Goal: Task Accomplishment & Management: Complete application form

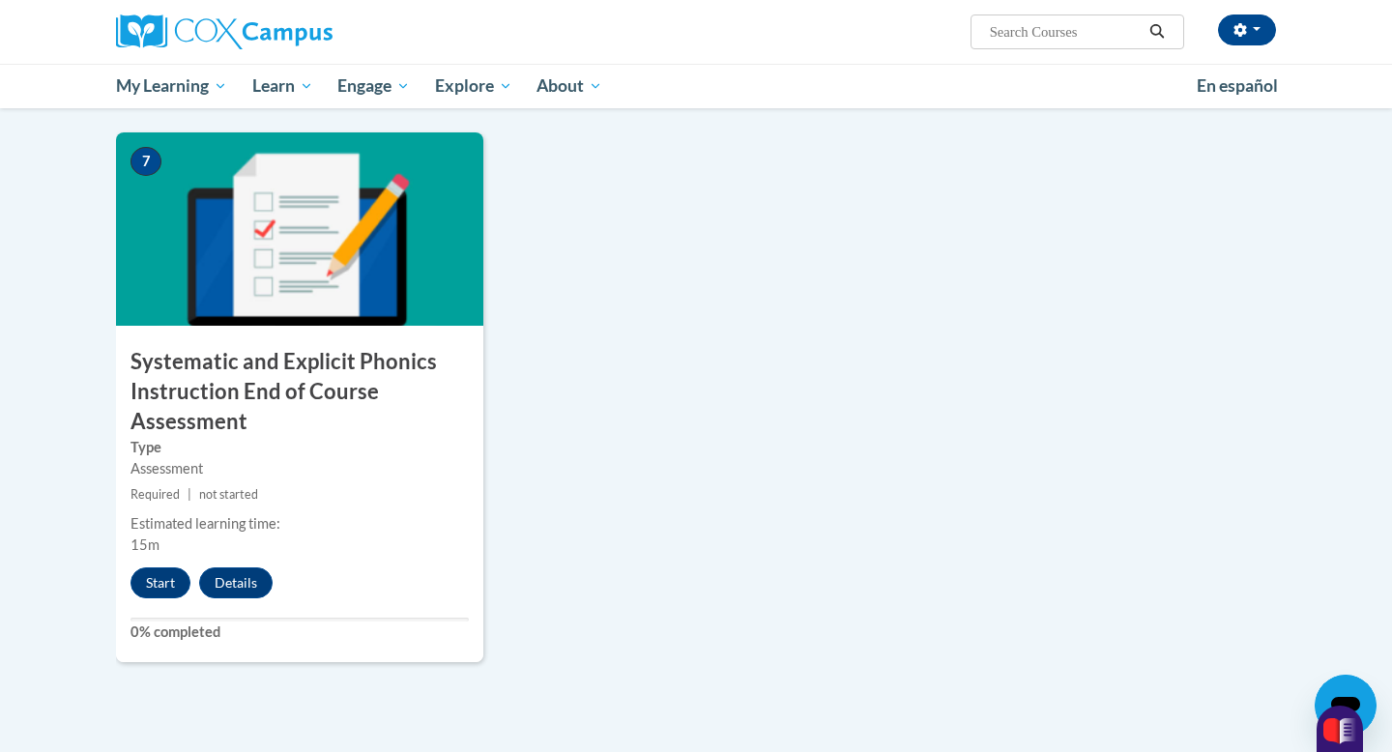
scroll to position [1444, 0]
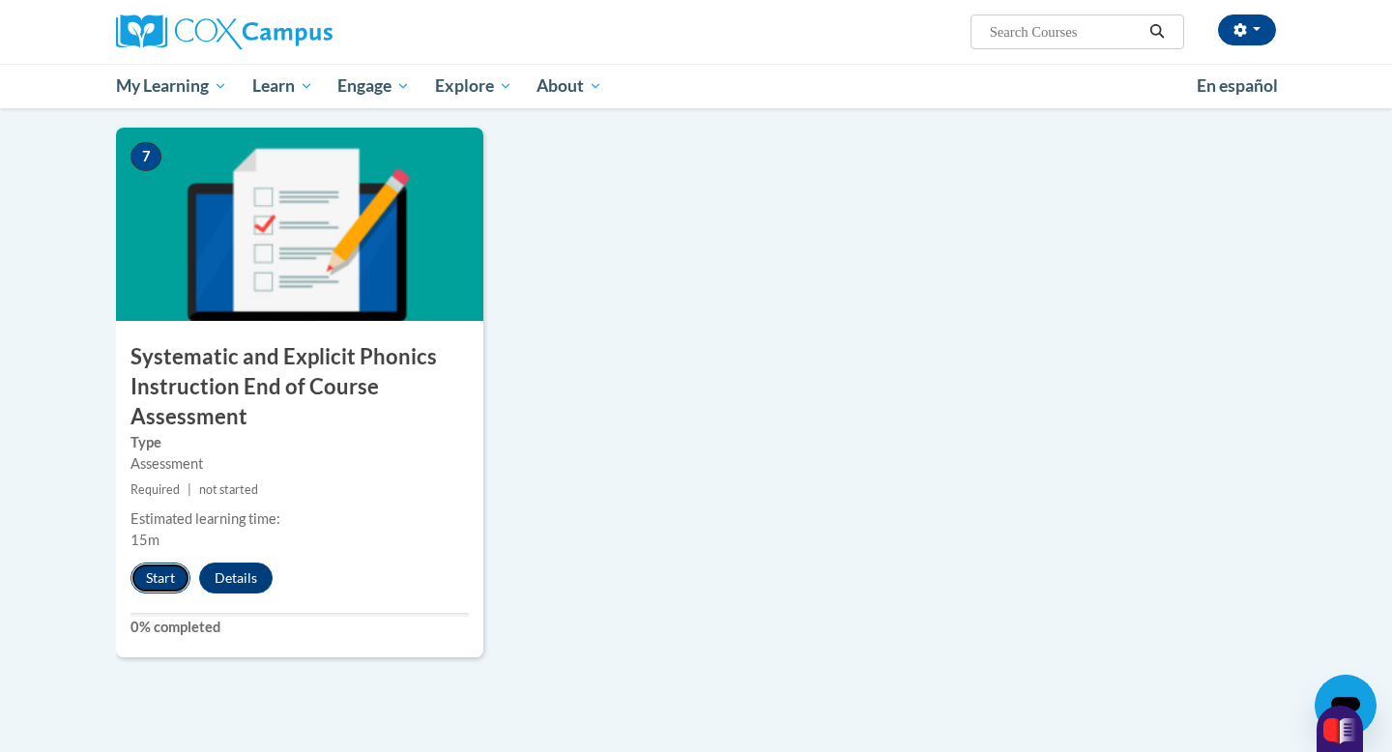
click at [177, 577] on button "Start" at bounding box center [161, 578] width 60 height 31
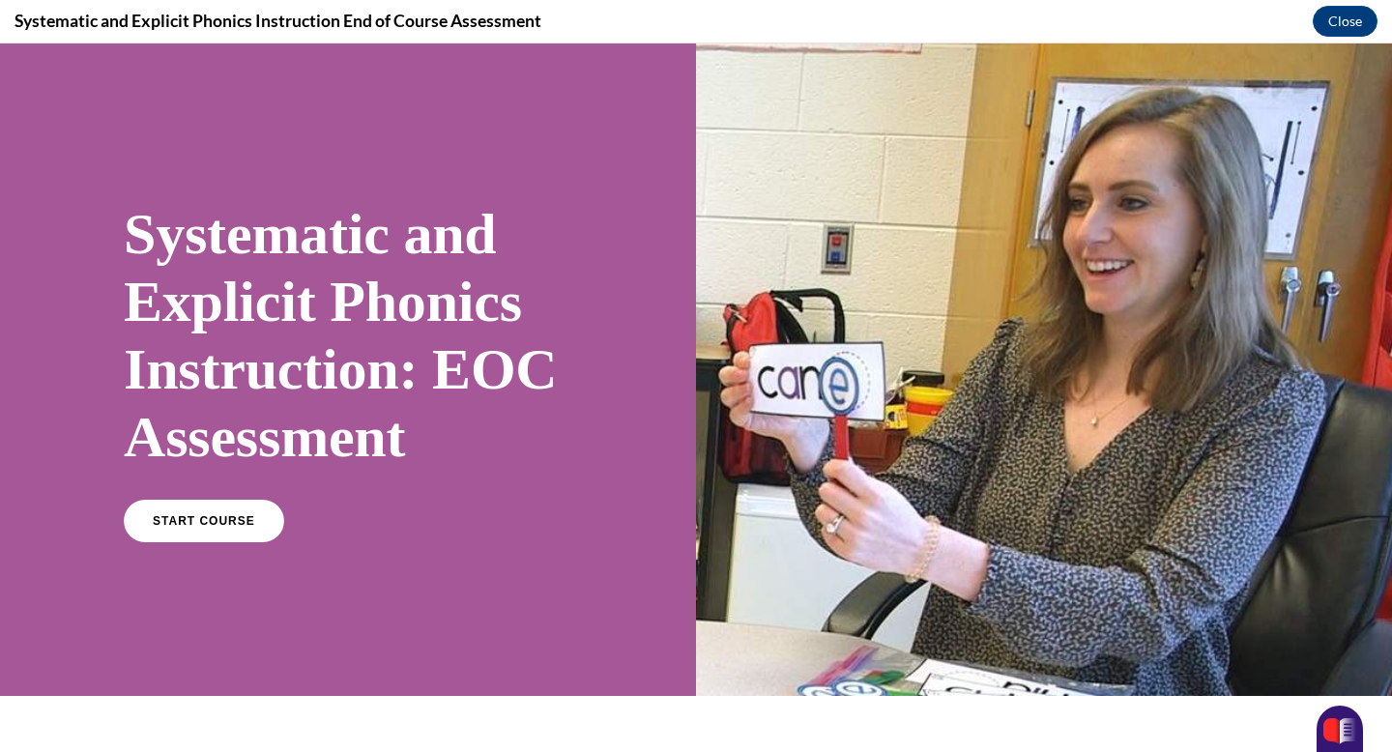
scroll to position [0, 0]
click at [185, 507] on link "START COURSE" at bounding box center [204, 521] width 168 height 44
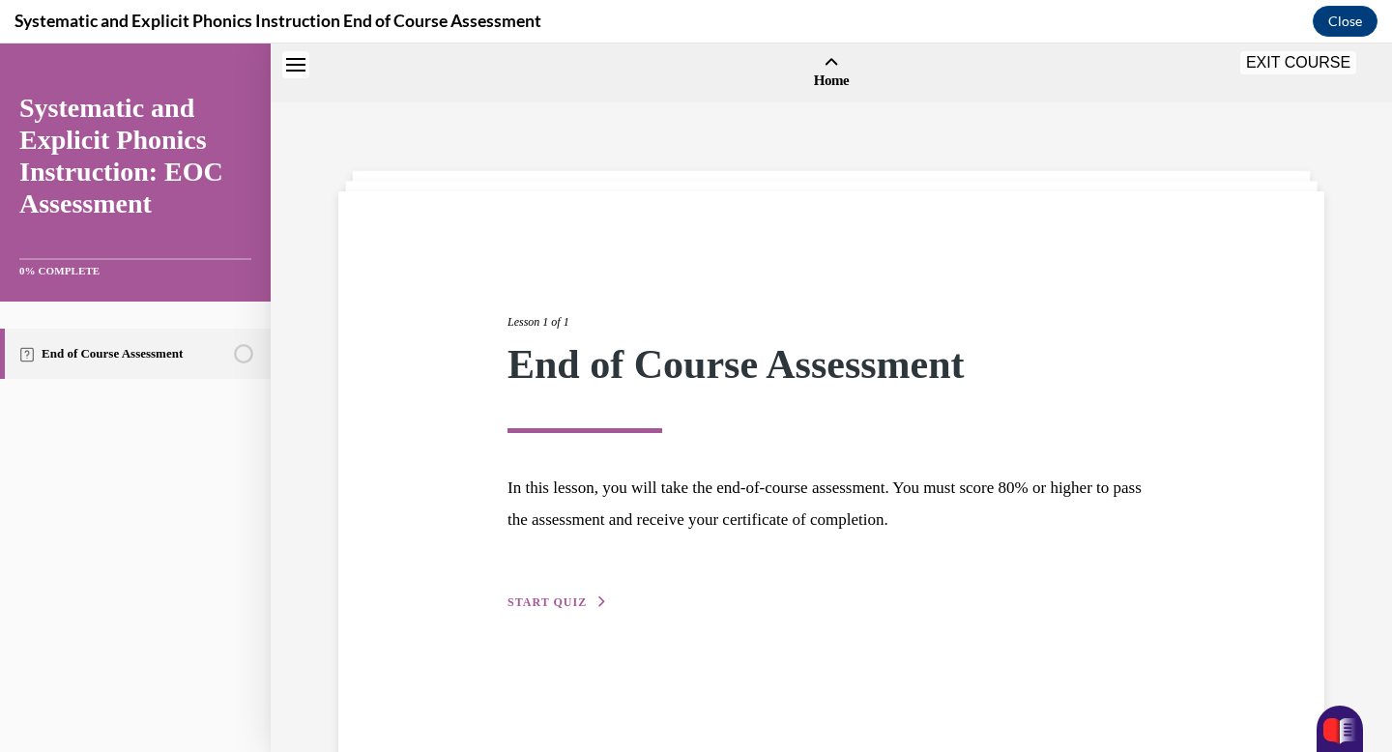
scroll to position [60, 0]
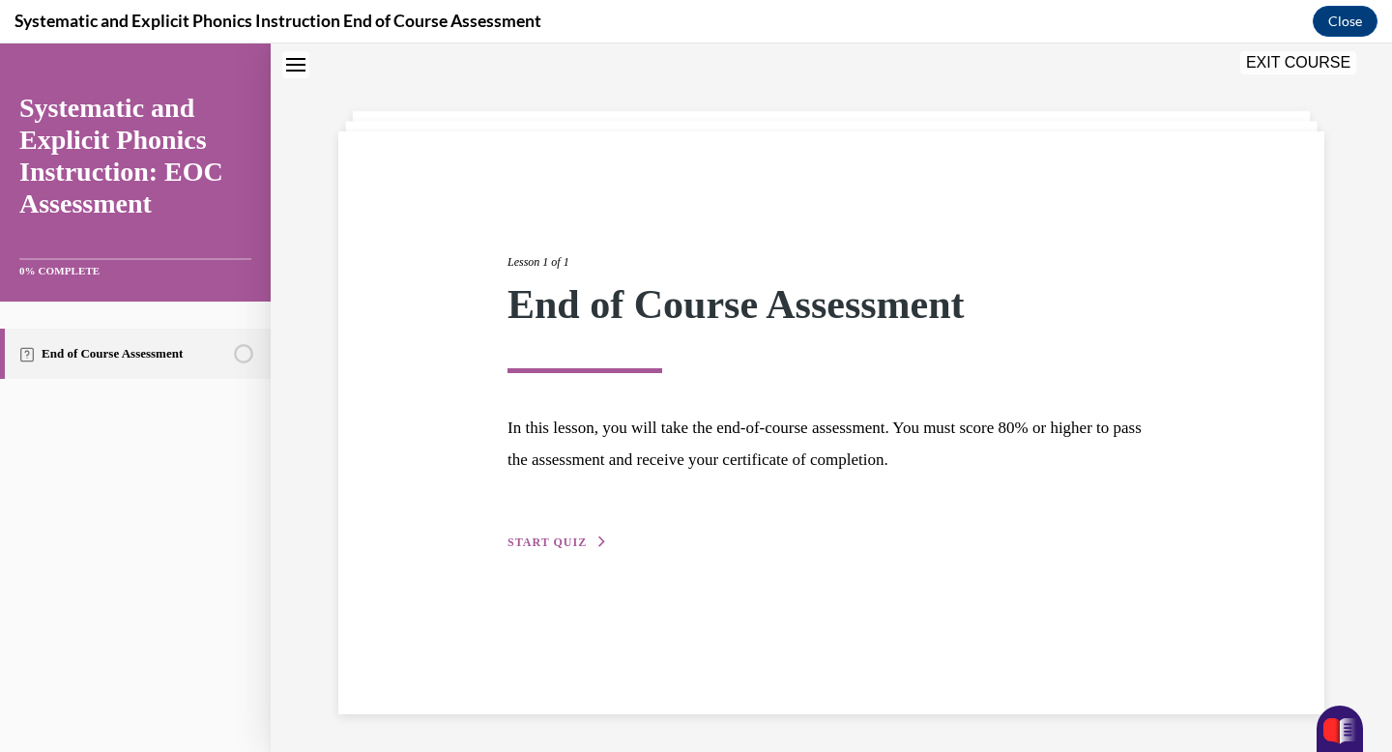
click at [560, 547] on span "START QUIZ" at bounding box center [547, 543] width 79 height 14
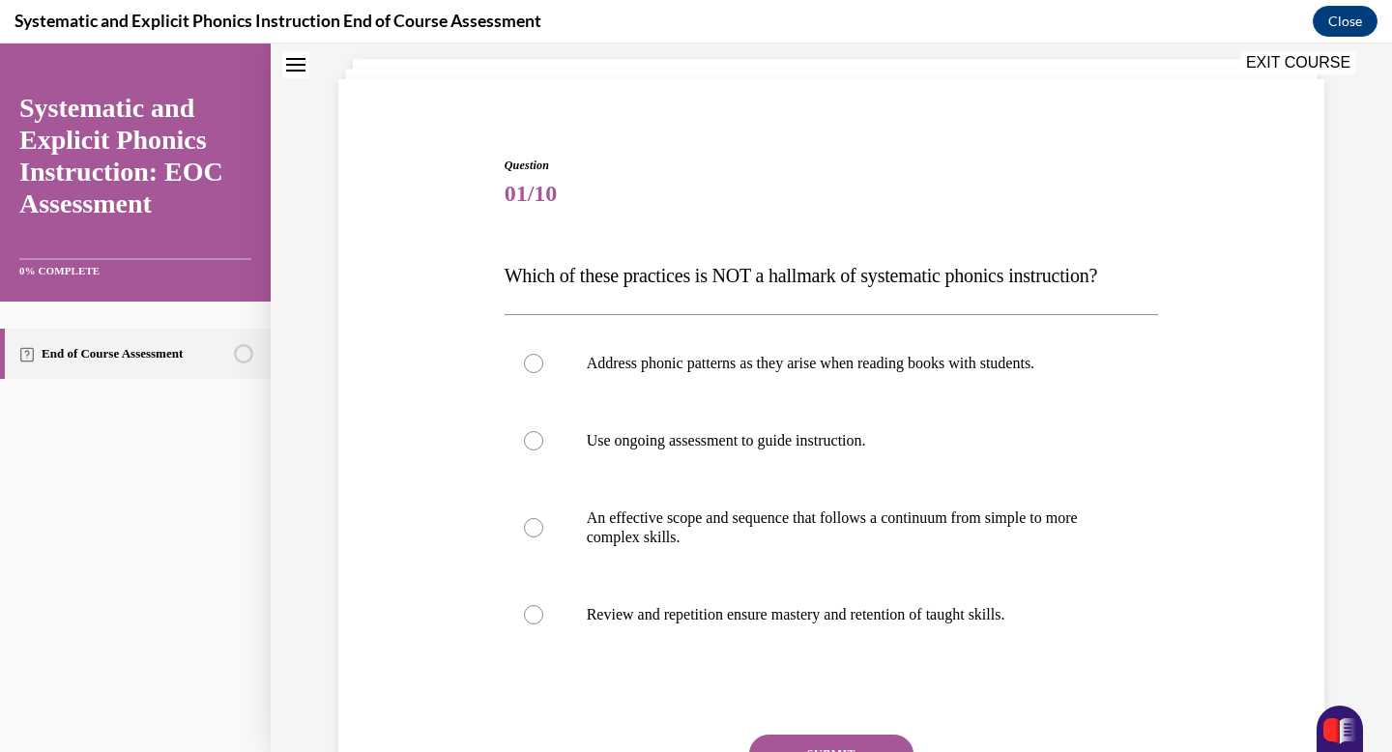
scroll to position [116, 0]
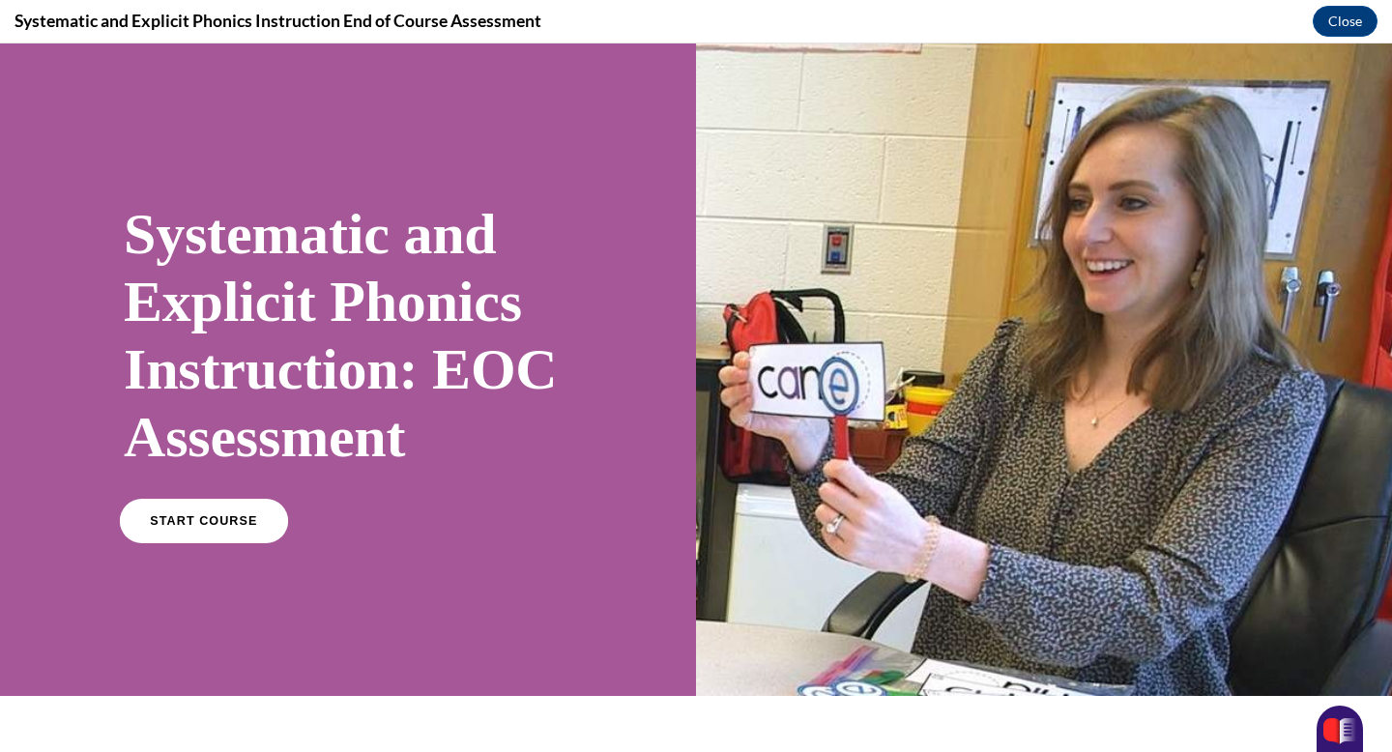
click at [244, 519] on span "START COURSE" at bounding box center [203, 521] width 107 height 15
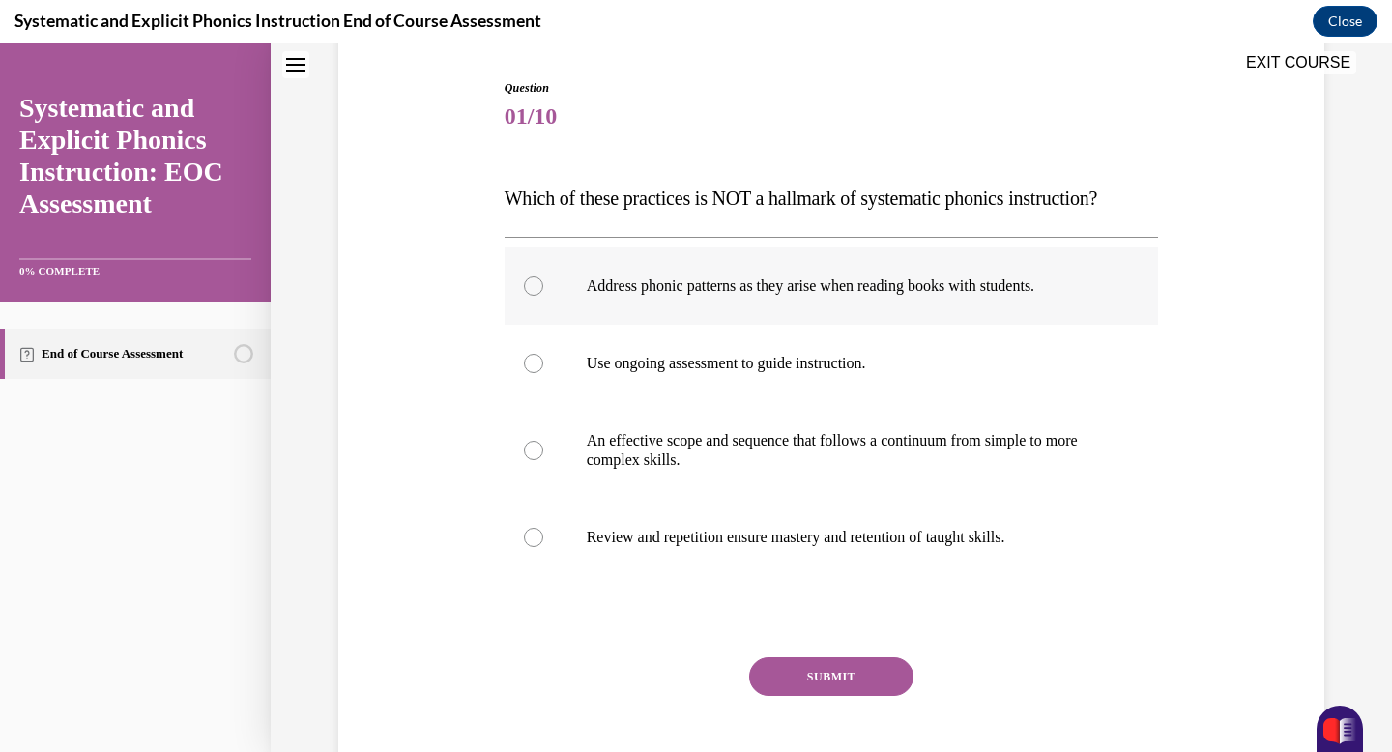
scroll to position [193, 0]
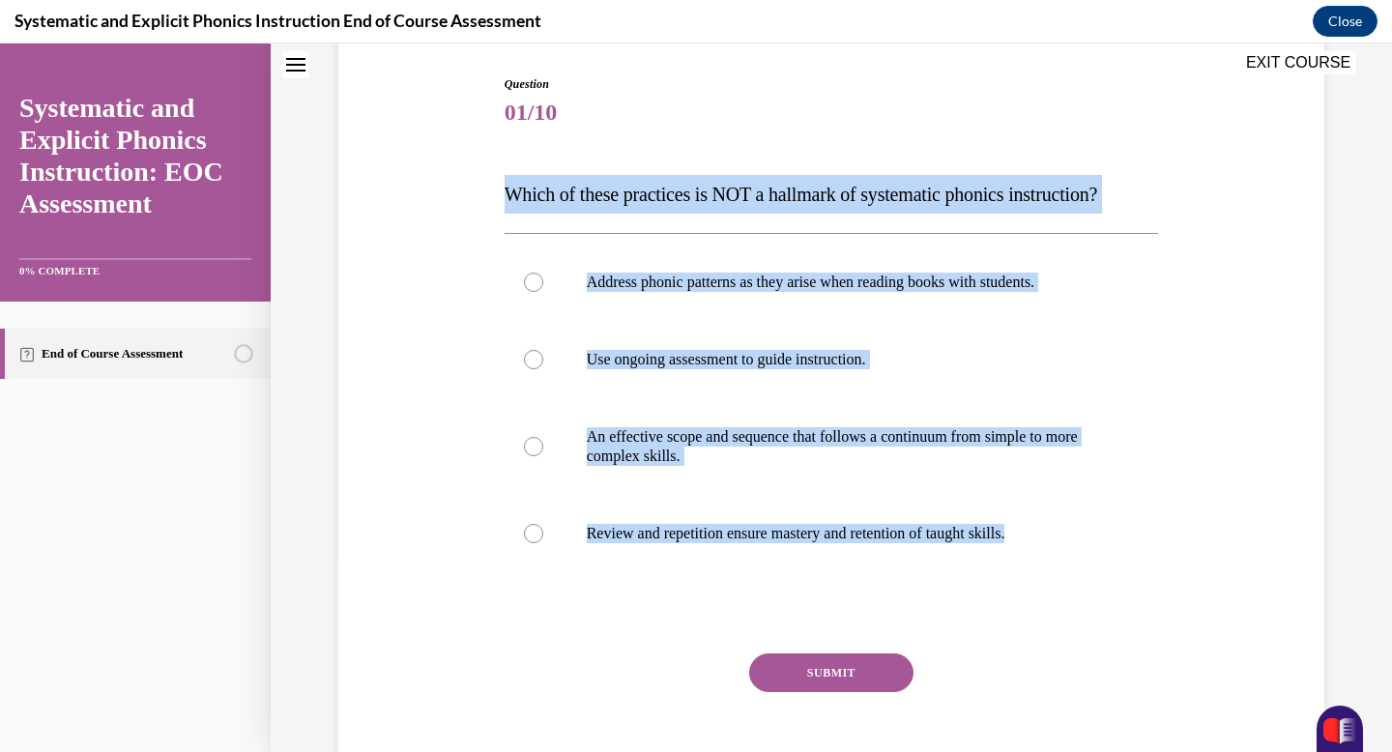
drag, startPoint x: 506, startPoint y: 199, endPoint x: 1125, endPoint y: 578, distance: 726.5
click at [1125, 578] on div "Question 01/10 Which of these practices is NOT a hallmark of systematic phonics…" at bounding box center [832, 443] width 655 height 737
copy div "Which of these practices is NOT a hallmark of systematic phonics instruction? A…"
click at [706, 299] on div at bounding box center [832, 282] width 655 height 77
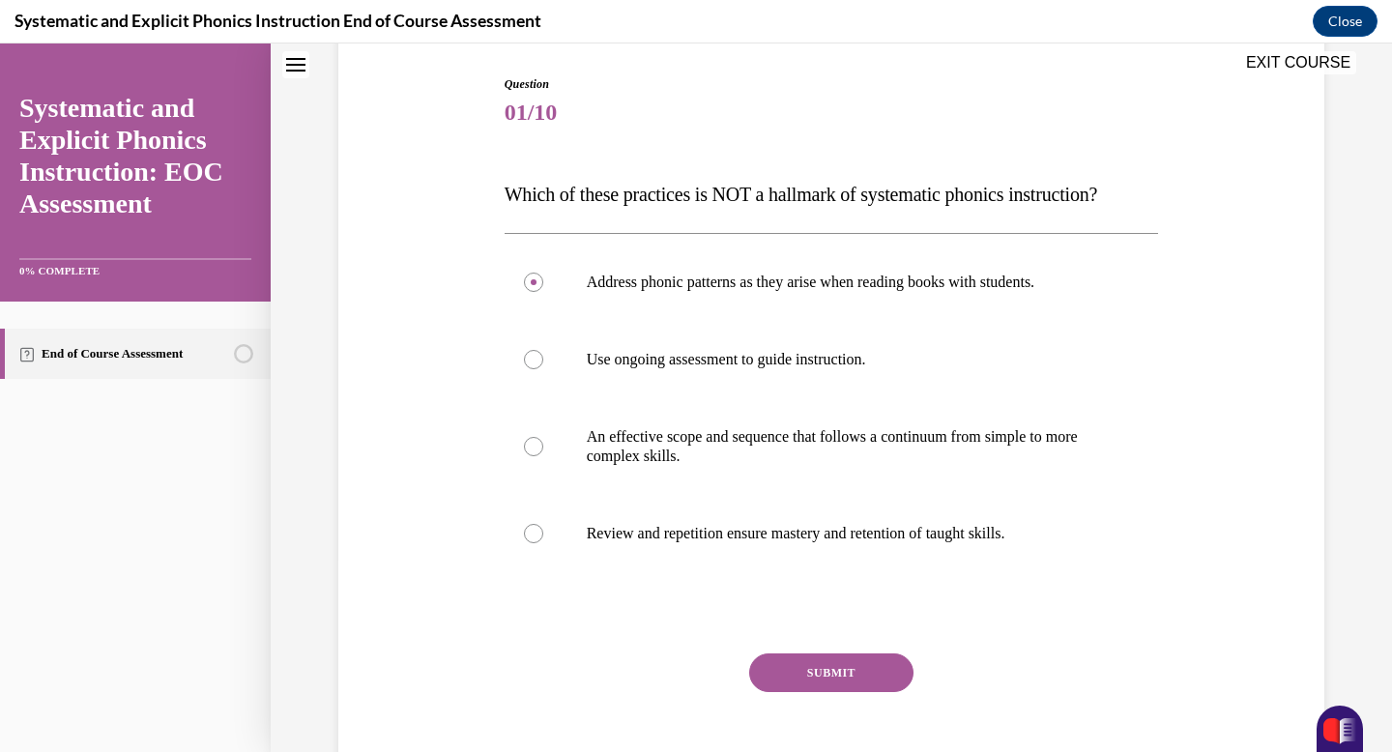
click at [796, 668] on button "SUBMIT" at bounding box center [831, 673] width 164 height 39
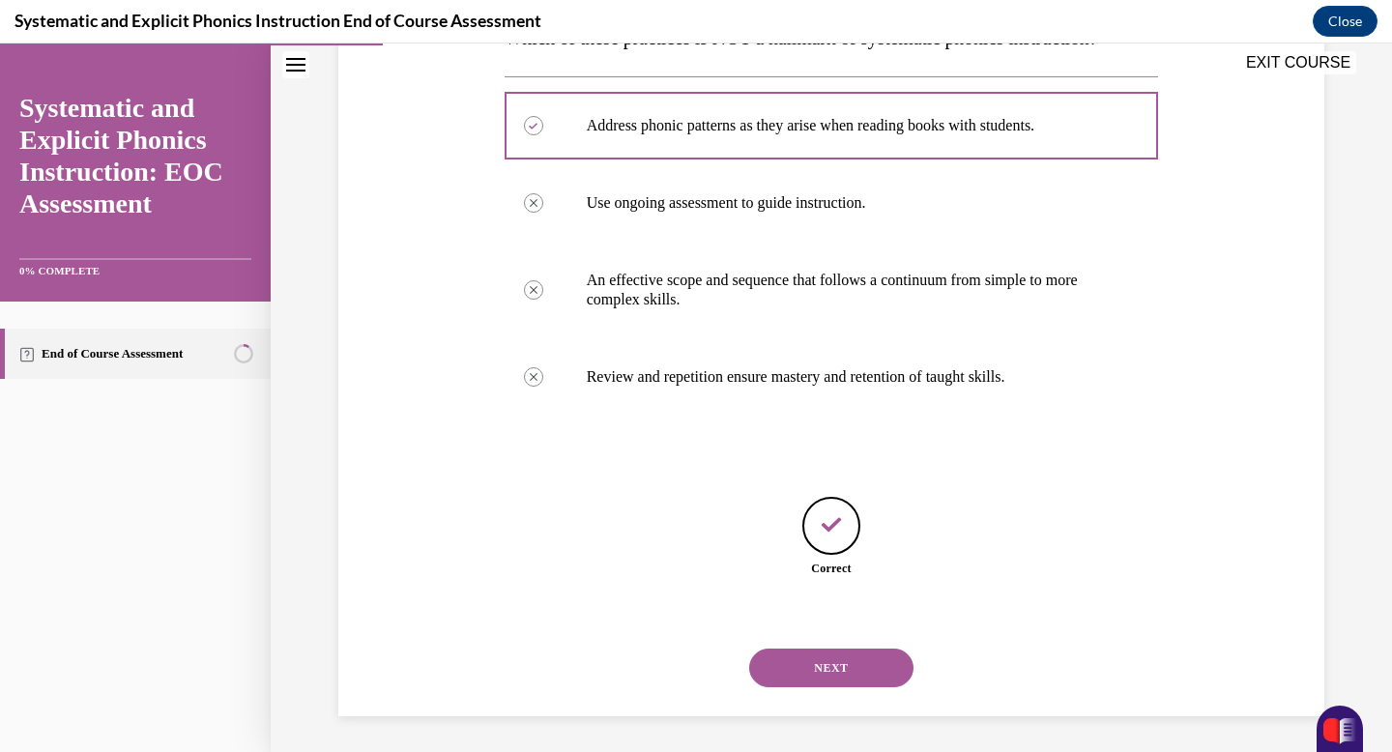
scroll to position [353, 0]
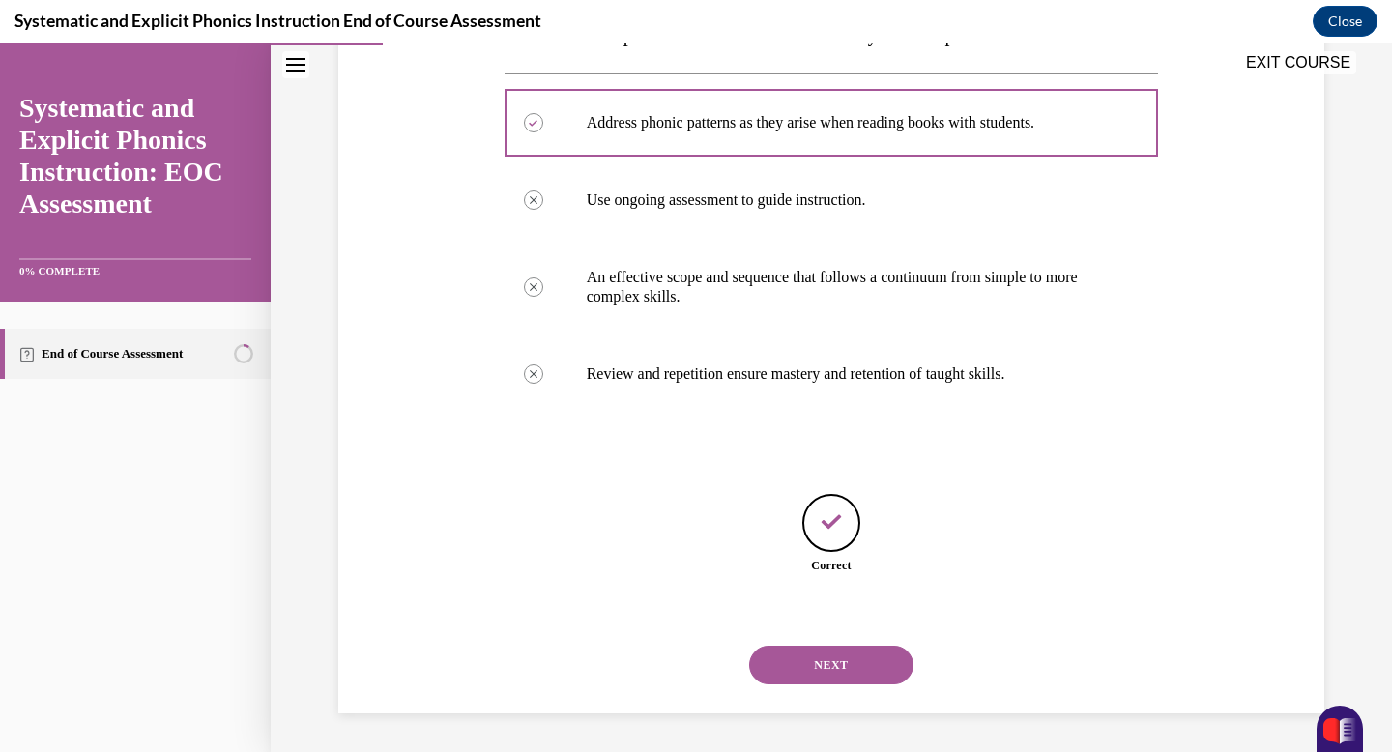
click at [824, 661] on button "NEXT" at bounding box center [831, 665] width 164 height 39
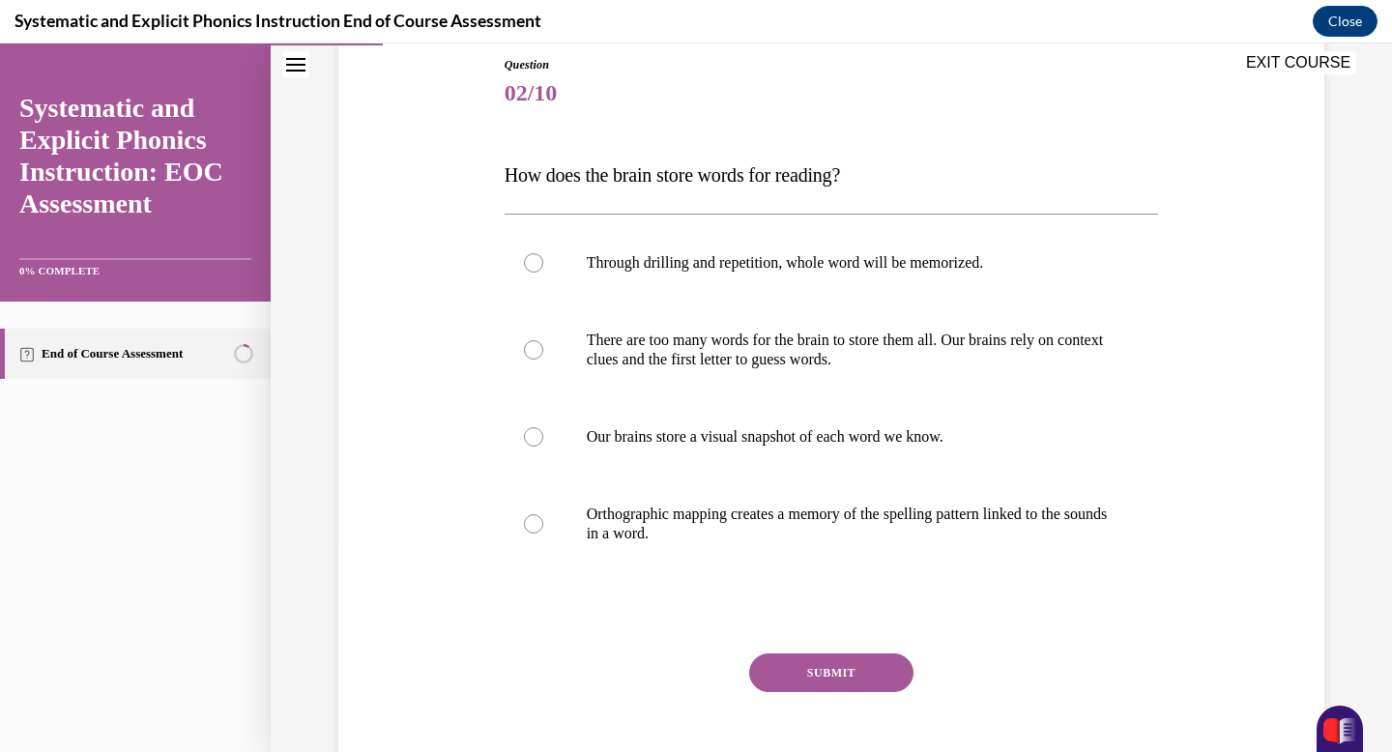
scroll to position [230, 0]
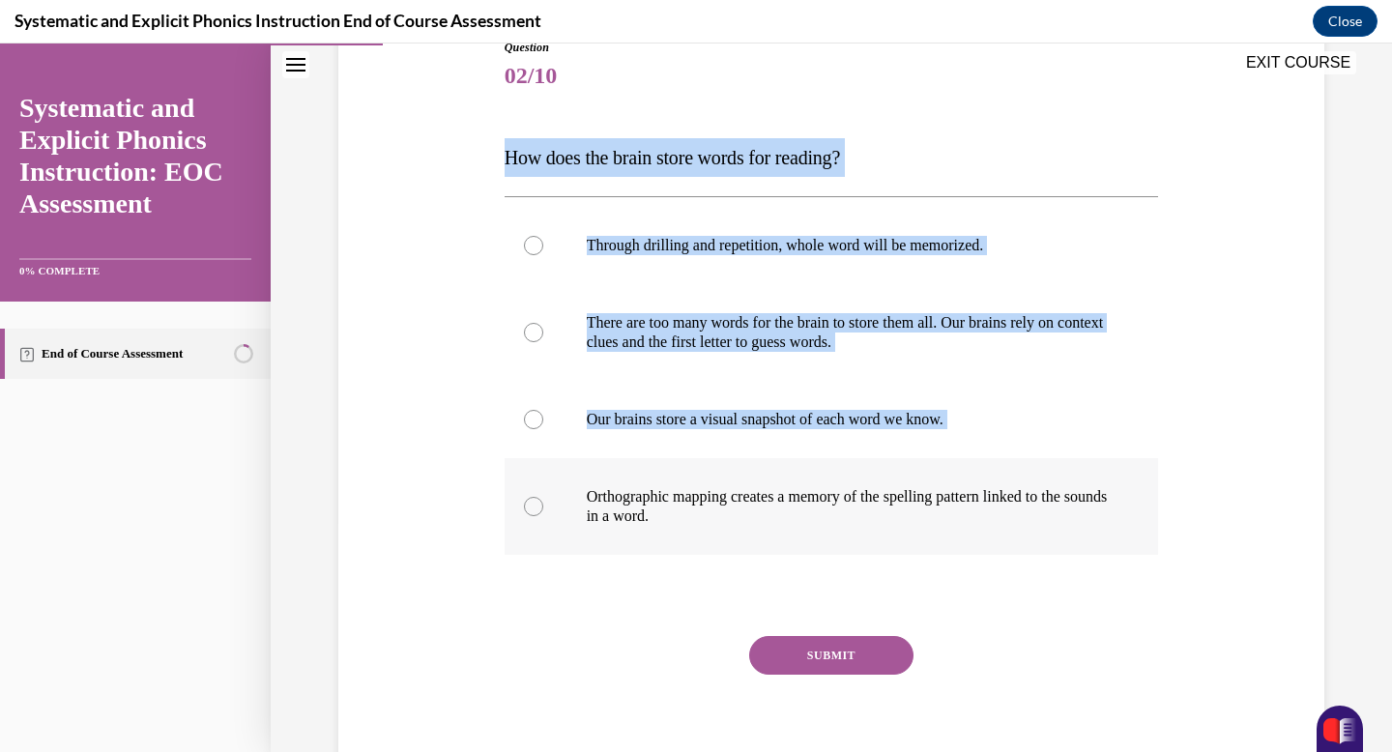
drag, startPoint x: 504, startPoint y: 156, endPoint x: 725, endPoint y: 528, distance: 433.1
click at [725, 528] on div "Question 02/10 How does the brain store words for reading? Through drilling and…" at bounding box center [832, 417] width 655 height 756
click at [589, 244] on p "Through drilling and repetition, whole word will be memorized." at bounding box center [849, 245] width 524 height 19
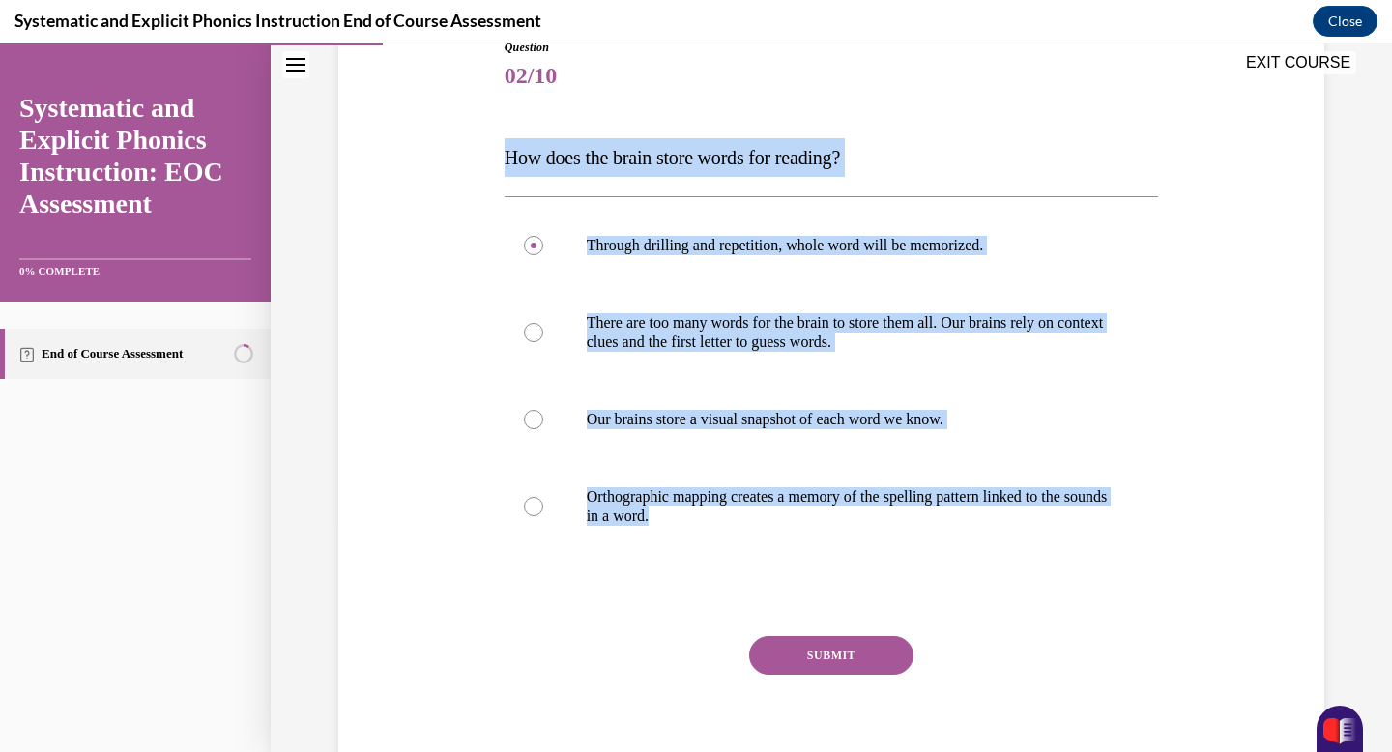
drag, startPoint x: 501, startPoint y: 161, endPoint x: 702, endPoint y: 557, distance: 443.6
click at [702, 557] on div "Question 02/10 How does the brain store words for reading? Through drilling and…" at bounding box center [832, 402] width 664 height 785
copy div "How does the brain store words for reading? Through drilling and repetition, wh…"
click at [705, 507] on p "Orthographic mapping creates a memory of the spelling pattern linked to the sou…" at bounding box center [849, 506] width 524 height 39
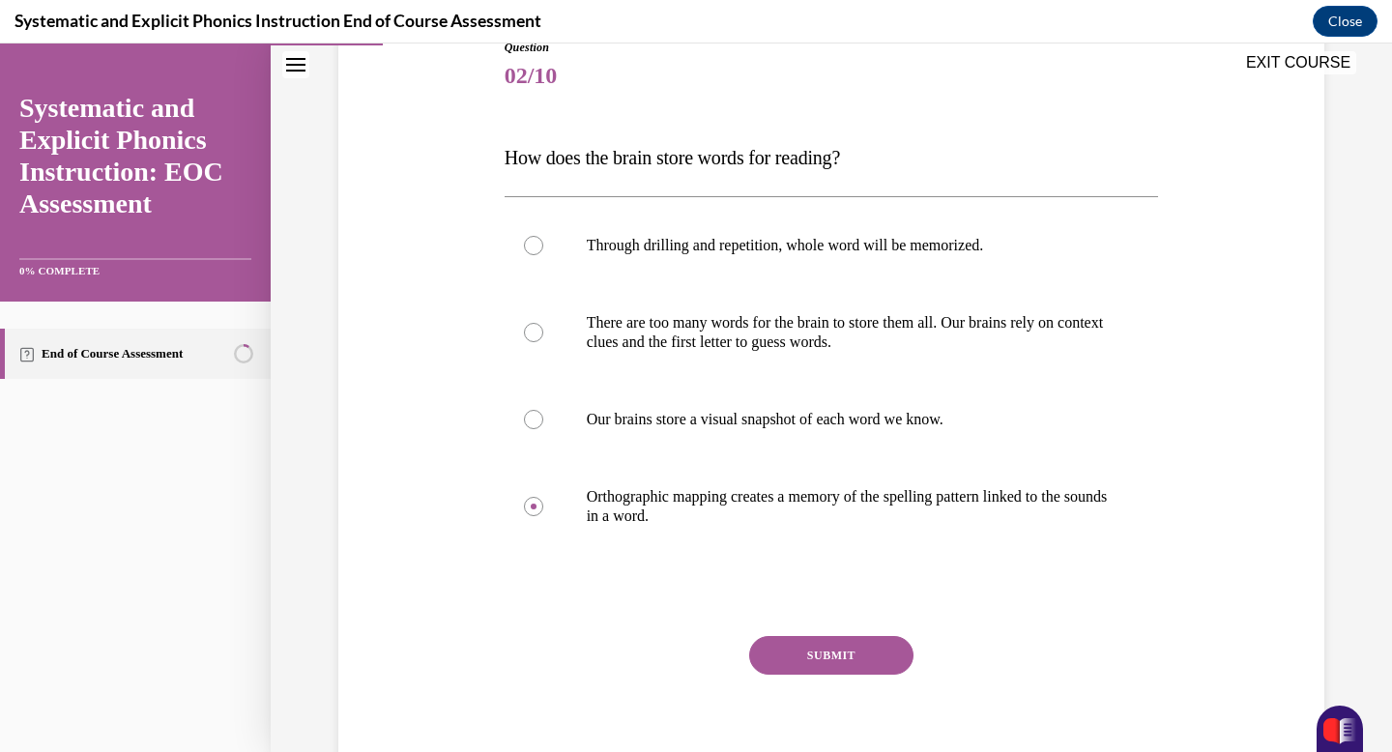
click at [826, 652] on button "SUBMIT" at bounding box center [831, 655] width 164 height 39
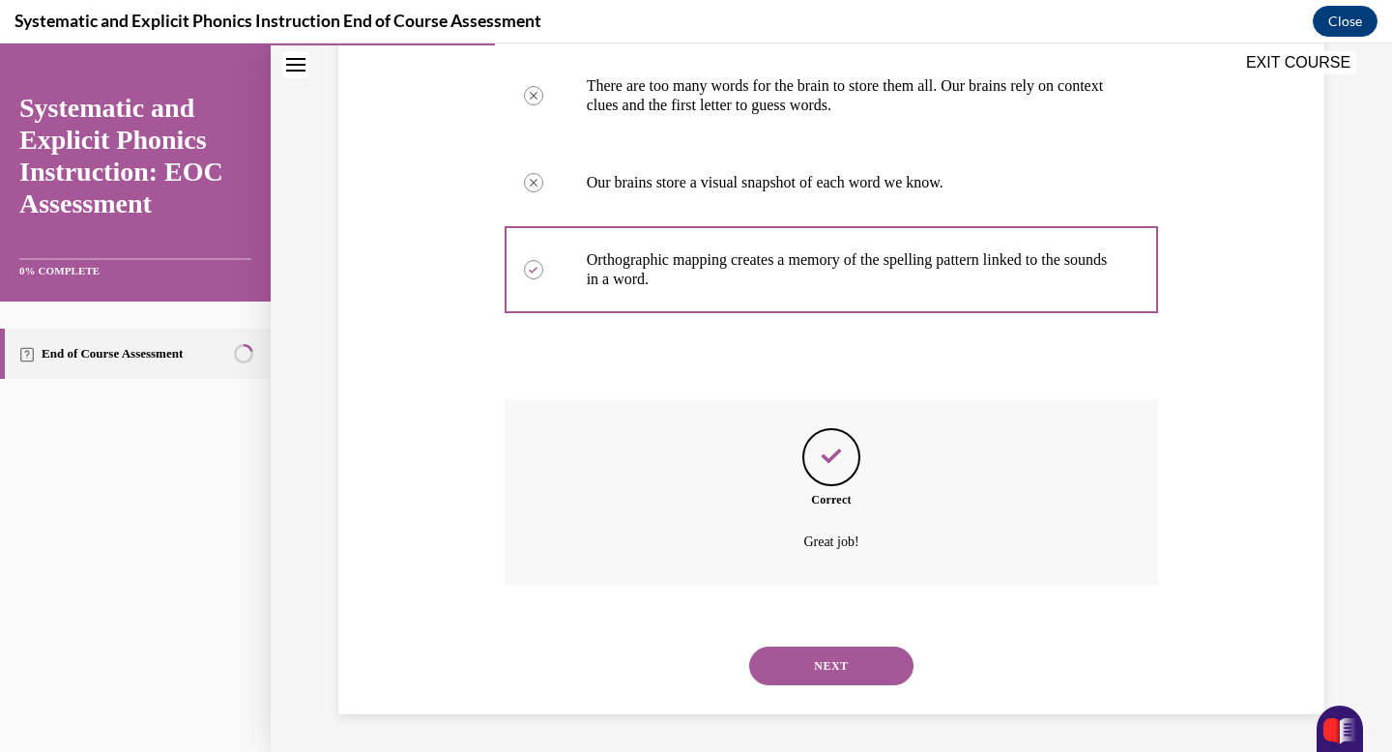
scroll to position [468, 0]
click at [814, 668] on button "NEXT" at bounding box center [831, 665] width 164 height 39
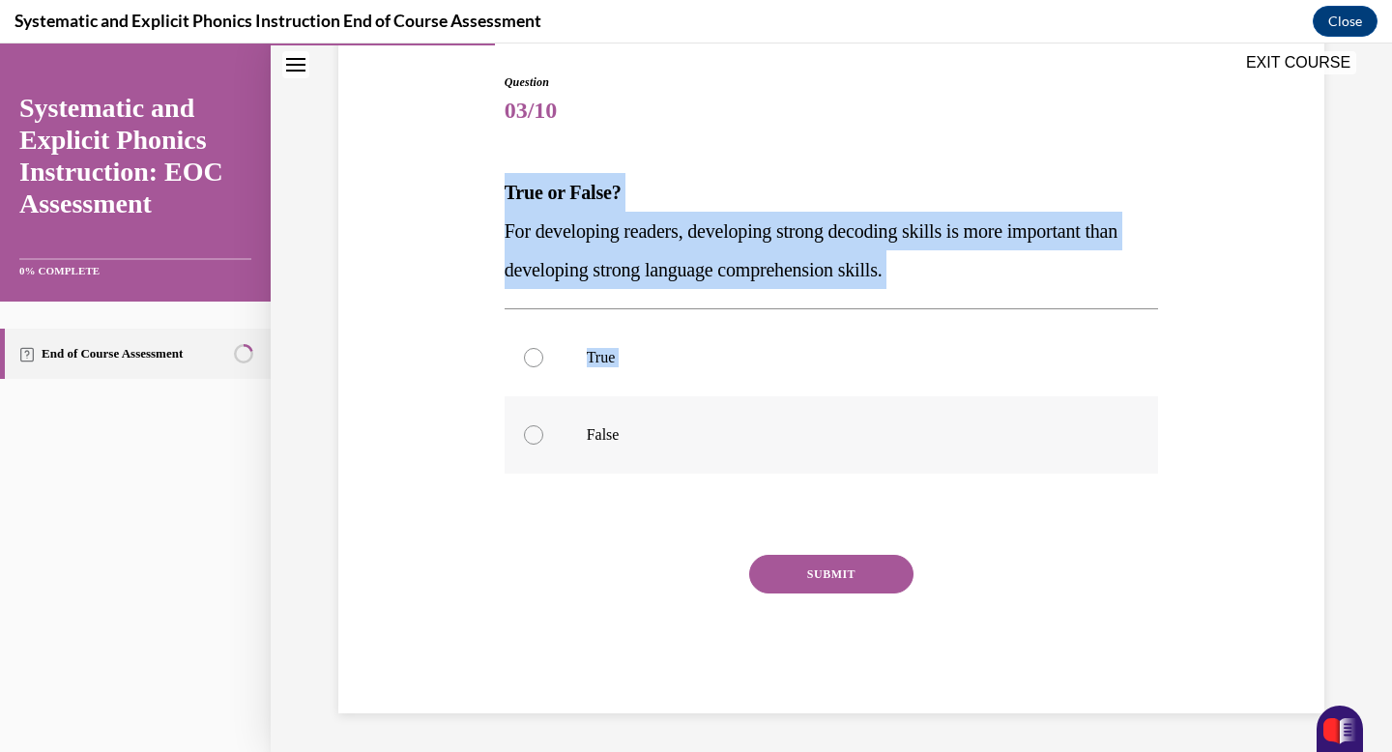
drag, startPoint x: 506, startPoint y: 194, endPoint x: 626, endPoint y: 446, distance: 278.5
click at [626, 446] on div "Question 03/10 True or False? For developing readers, developing strong decodin…" at bounding box center [832, 393] width 655 height 640
click at [548, 280] on span "For developing readers, developing strong decoding skills is more important tha…" at bounding box center [811, 250] width 613 height 60
drag, startPoint x: 500, startPoint y: 190, endPoint x: 974, endPoint y: 279, distance: 482.0
click at [974, 279] on div "Question 03/10 True or False? For developing readers, developing strong decodin…" at bounding box center [832, 378] width 664 height 669
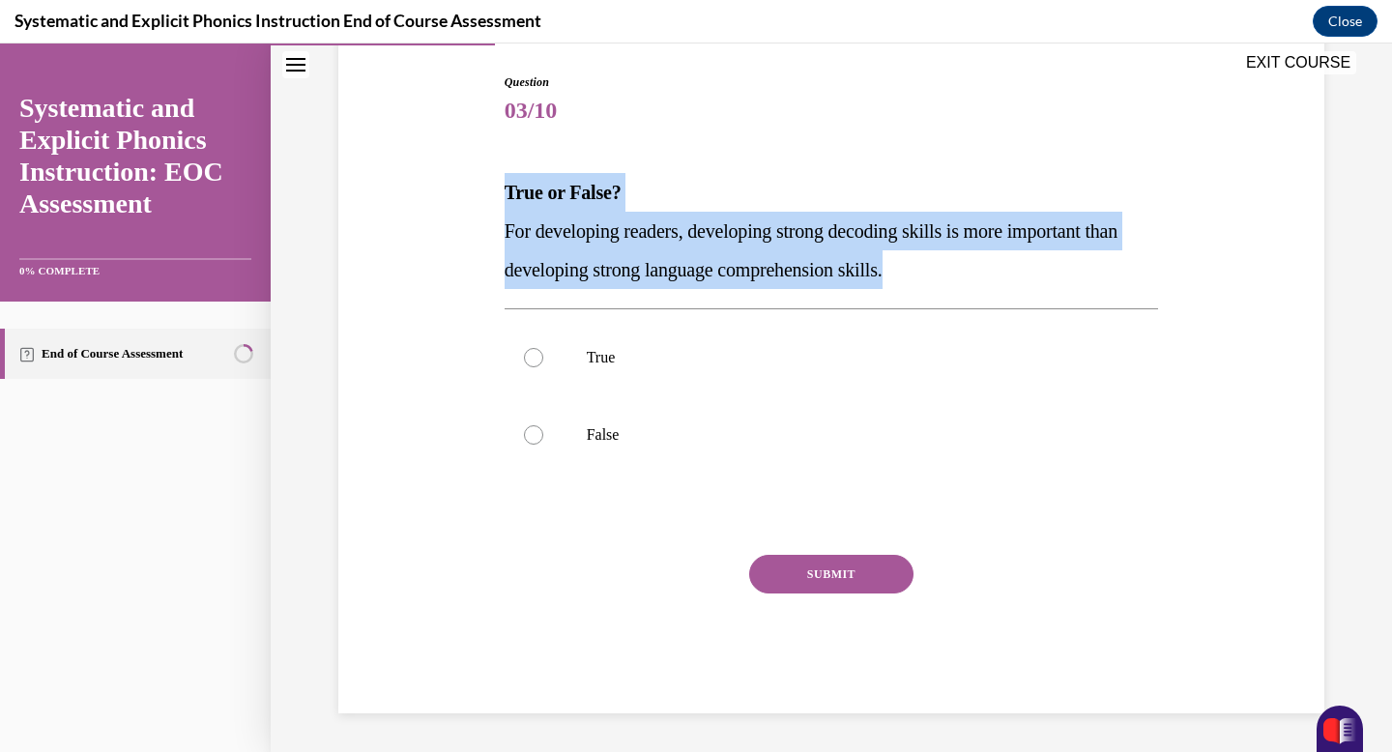
copy div "True or False? For developing readers, developing strong decoding skills is mor…"
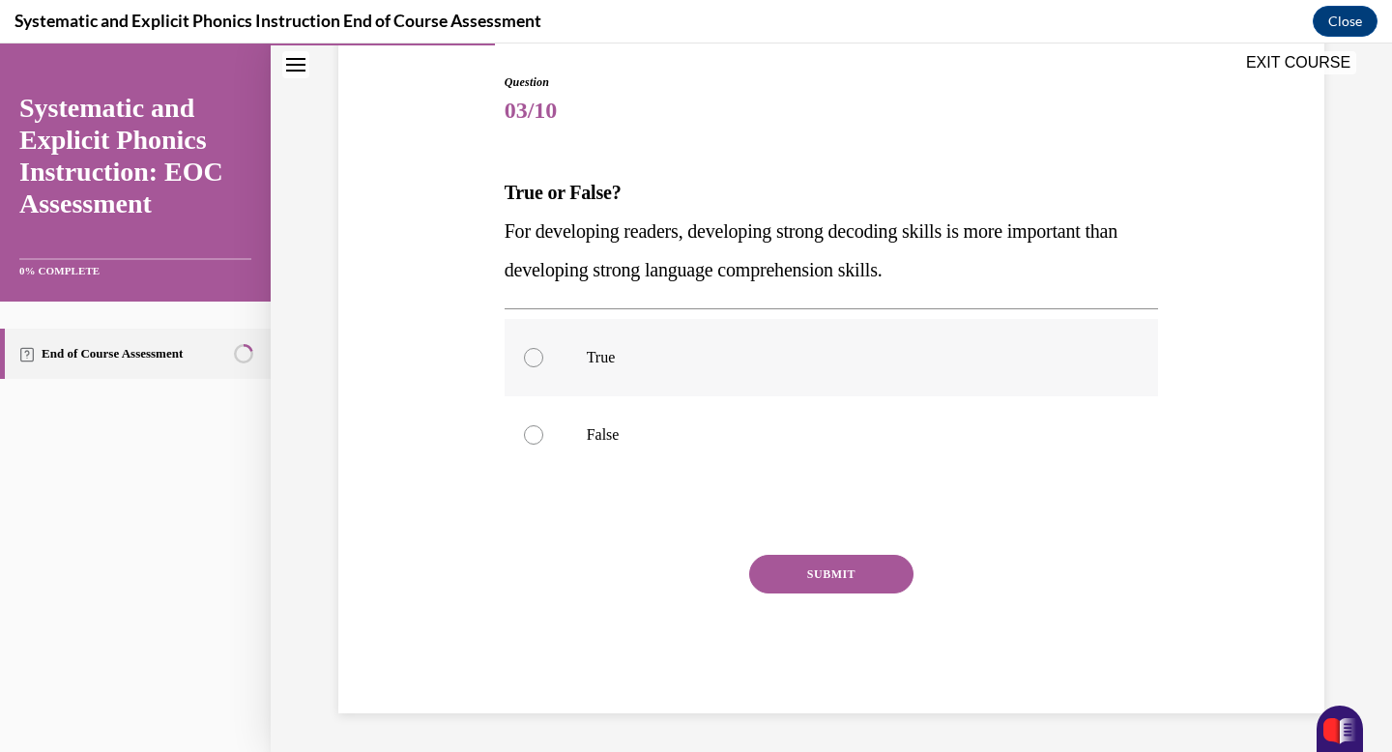
click at [644, 359] on p "True" at bounding box center [849, 357] width 524 height 19
click at [793, 583] on button "SUBMIT" at bounding box center [831, 574] width 164 height 39
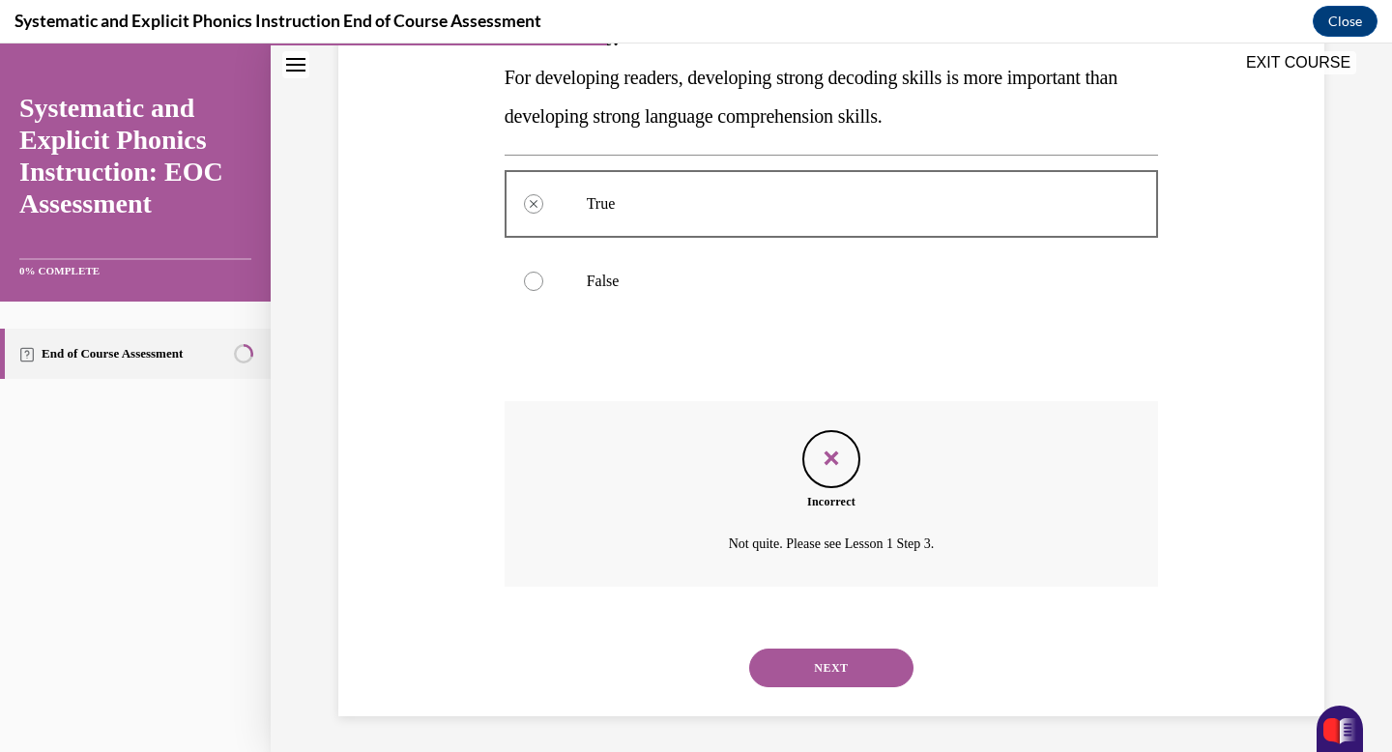
scroll to position [352, 0]
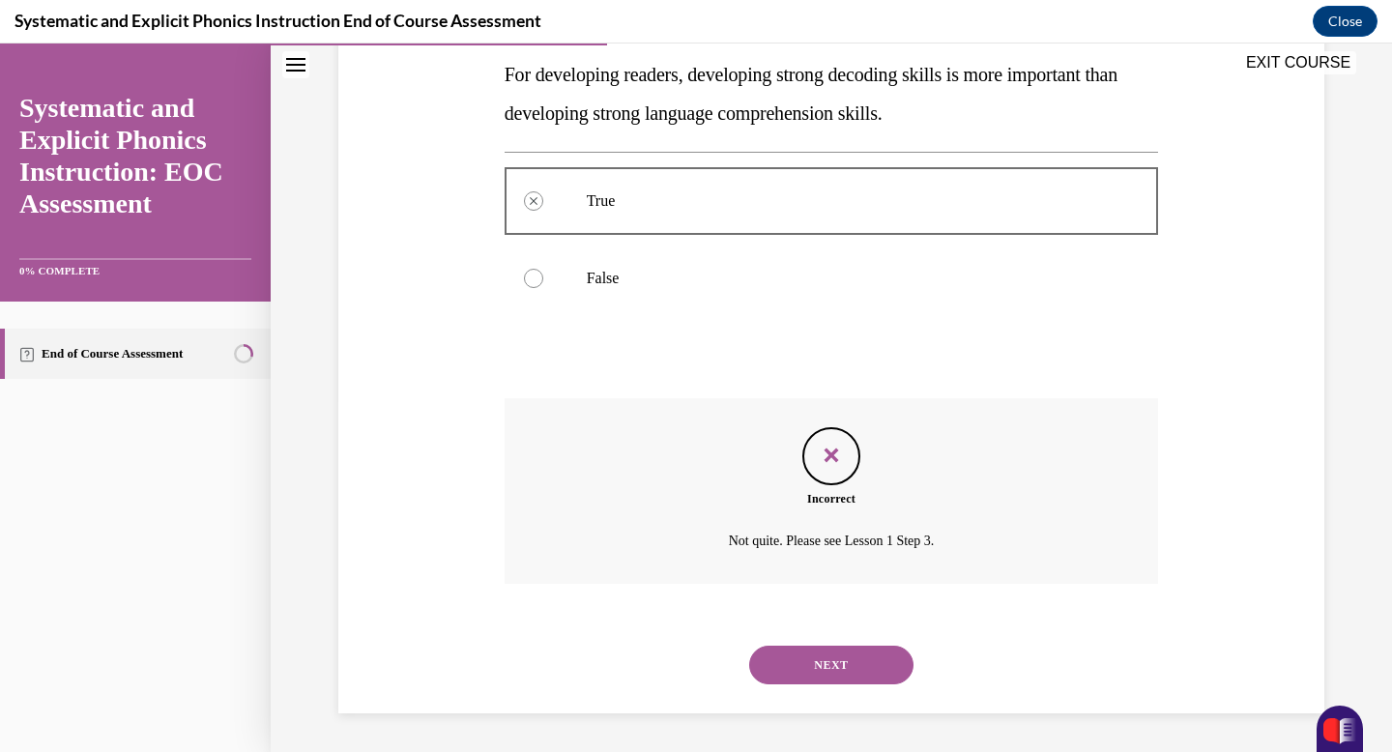
click at [795, 665] on button "NEXT" at bounding box center [831, 665] width 164 height 39
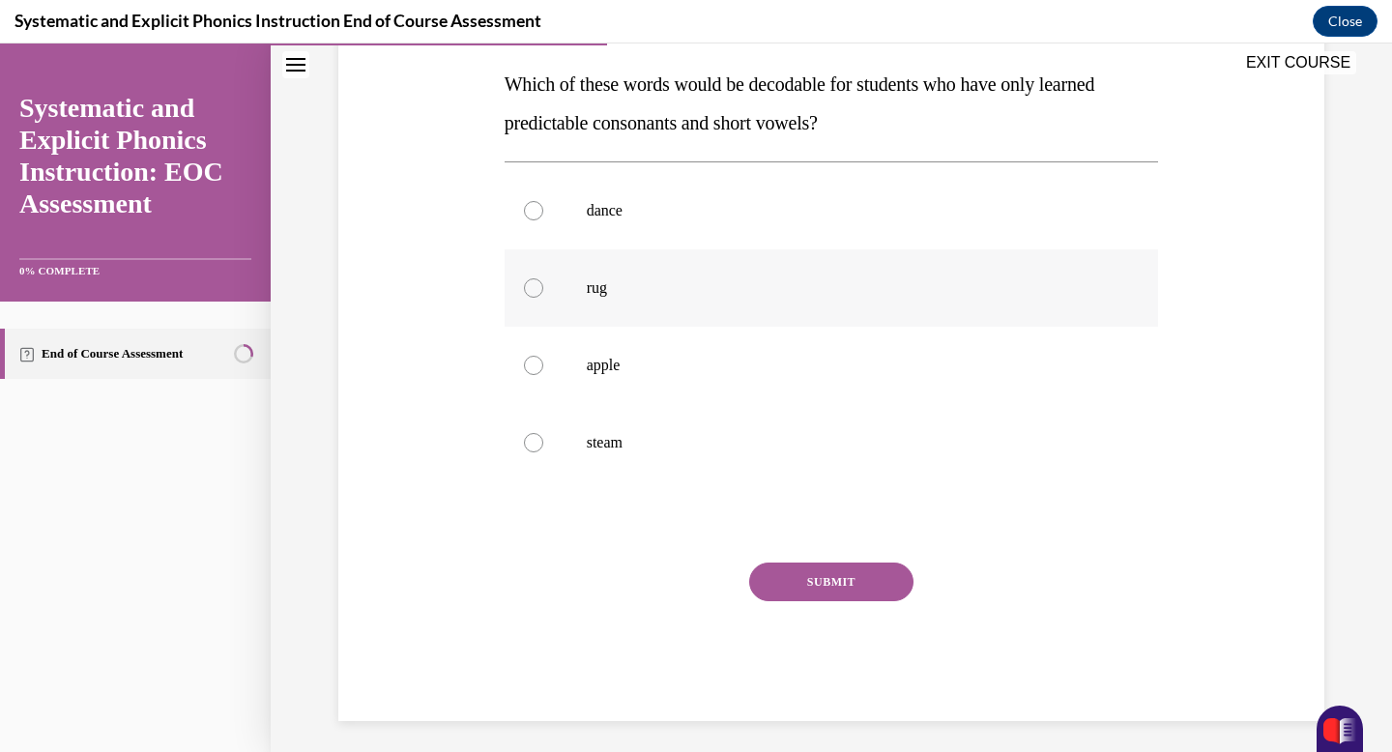
scroll to position [311, 0]
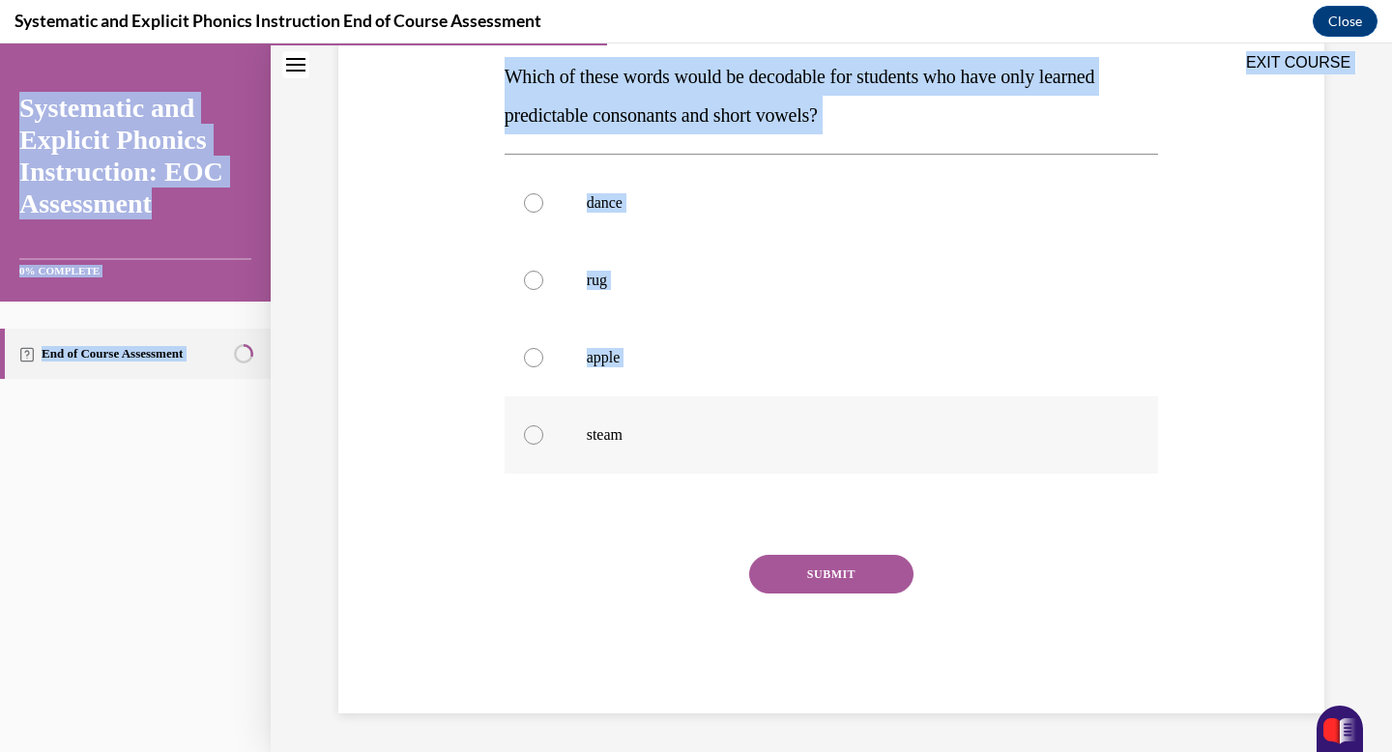
drag, startPoint x: 500, startPoint y: 77, endPoint x: 656, endPoint y: 465, distance: 417.8
click at [656, 465] on div "EXIT COURSE Systematic and Explicit Phonics Instruction: EOC Assessment 0% COMP…" at bounding box center [696, 398] width 1392 height 709
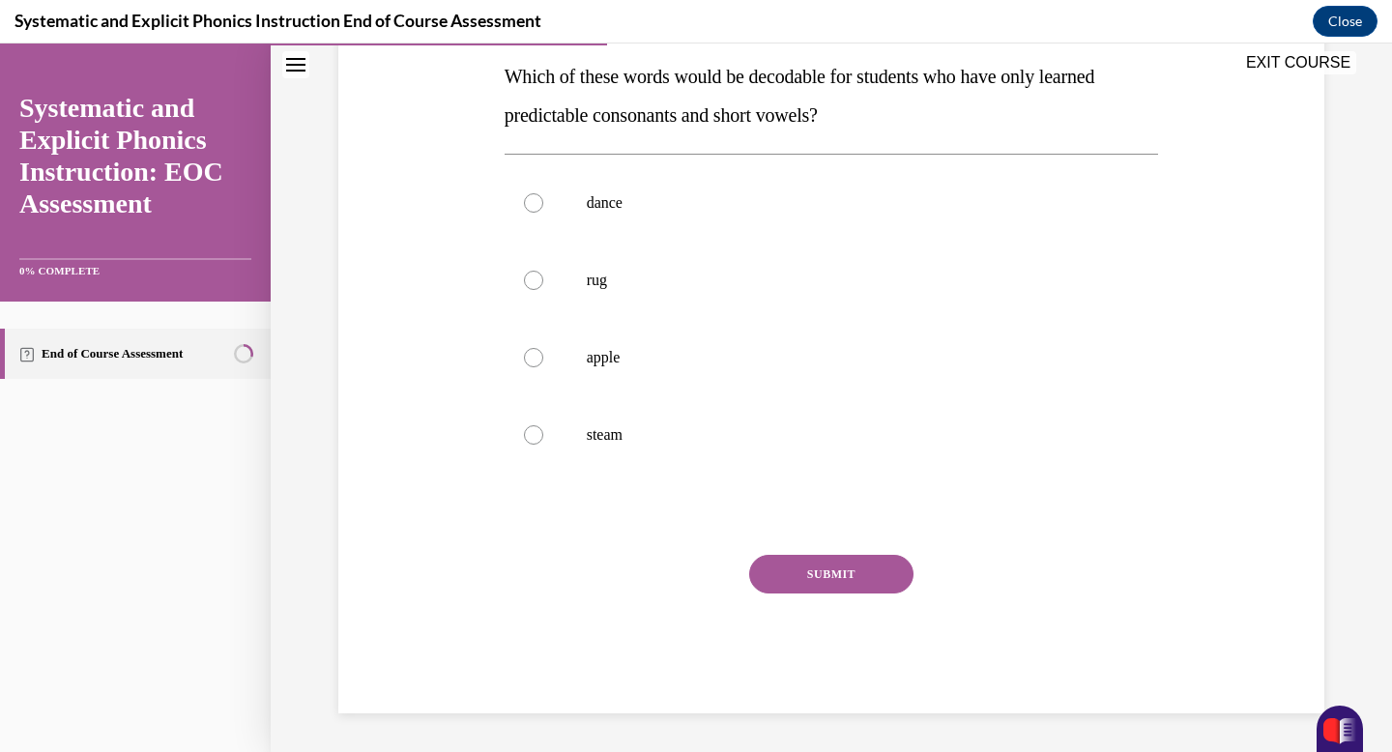
click at [510, 52] on div "EXIT COURSE" at bounding box center [822, 65] width 1102 height 43
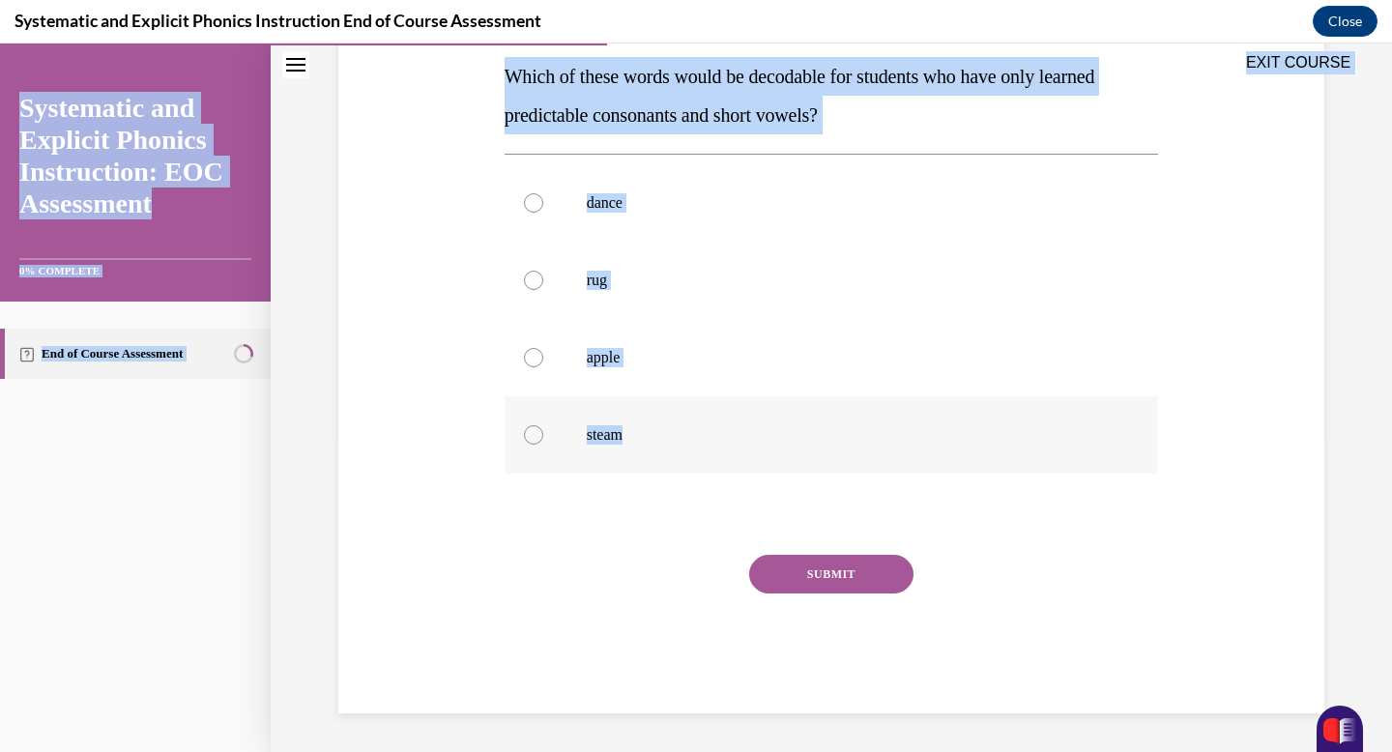
drag, startPoint x: 498, startPoint y: 68, endPoint x: 638, endPoint y: 441, distance: 398.7
click at [638, 441] on div "EXIT COURSE Systematic and Explicit Phonics Instruction: EOC Assessment 0% COMP…" at bounding box center [696, 398] width 1392 height 709
copy div "EXIT COURSE Systematic and Explicit Phonics Instruction: EOC Assessment 0% COMP…"
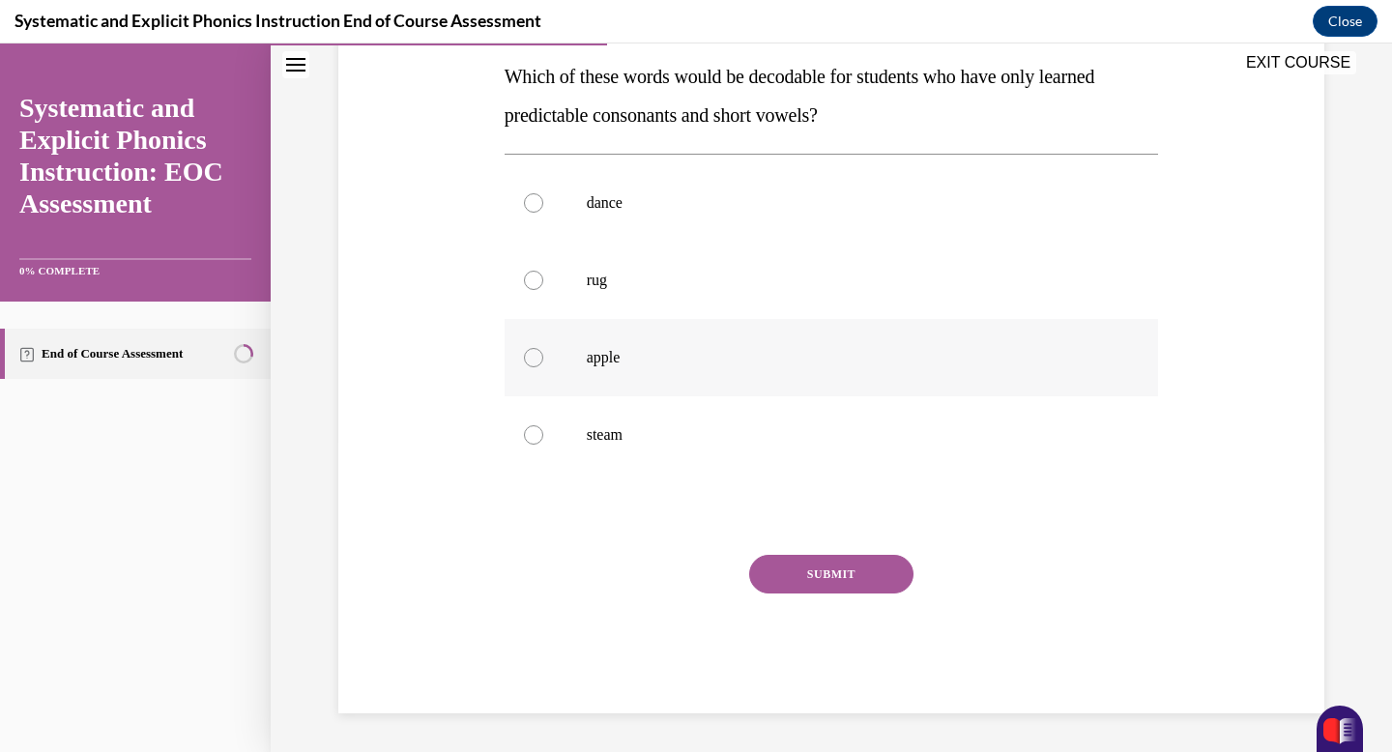
click at [697, 358] on p "apple" at bounding box center [849, 357] width 524 height 19
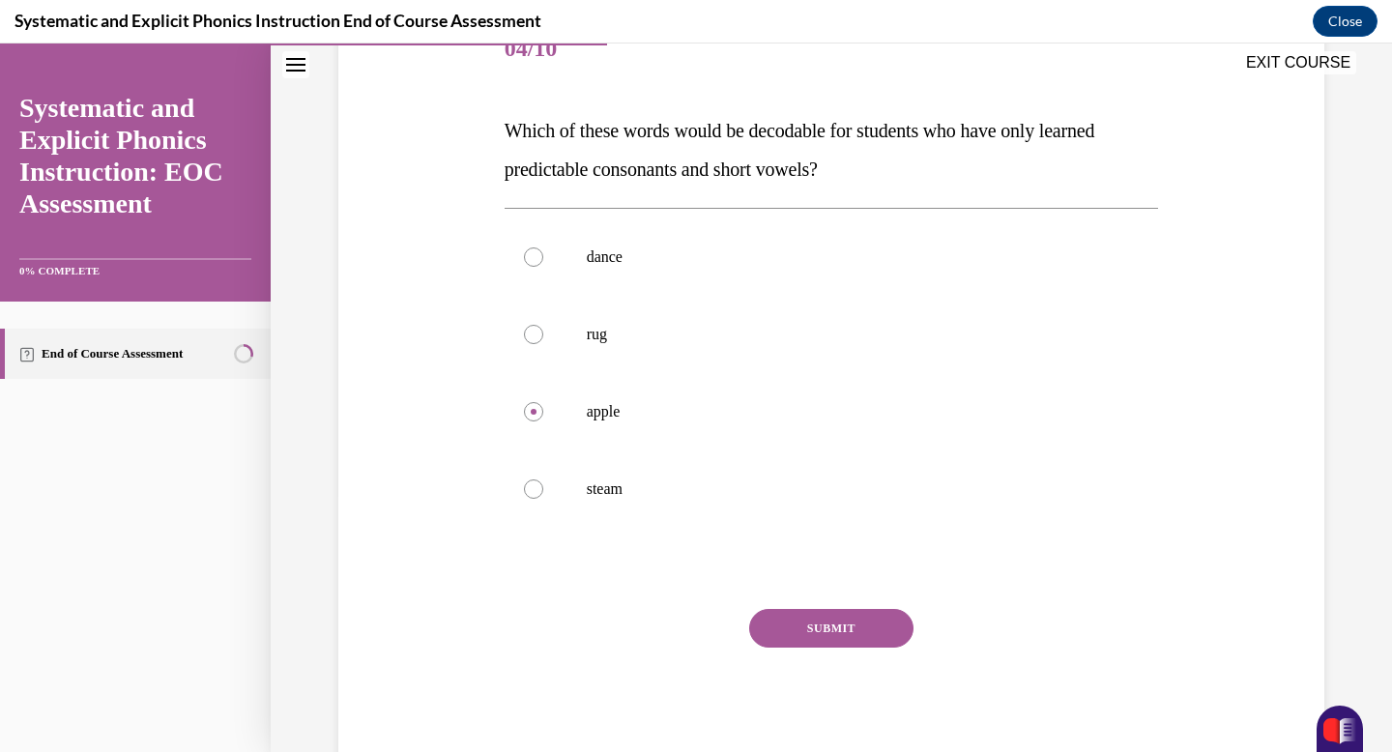
scroll to position [244, 0]
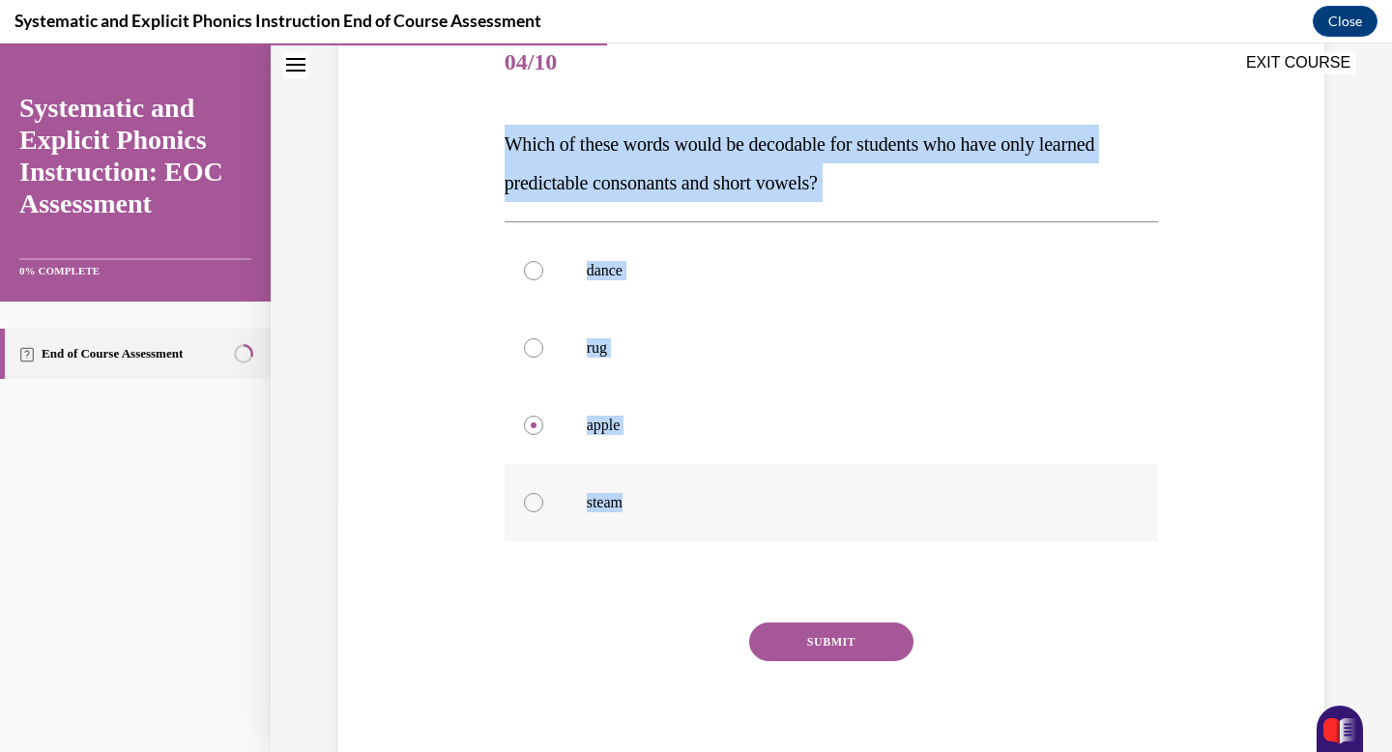
drag, startPoint x: 505, startPoint y: 142, endPoint x: 637, endPoint y: 507, distance: 387.8
click at [637, 507] on div "Question 04/10 Which of these words would be decodable for students who have on…" at bounding box center [832, 403] width 655 height 756
copy div "Which of these words would be decodable for students who have only learned pred…"
click at [686, 370] on div at bounding box center [832, 347] width 655 height 77
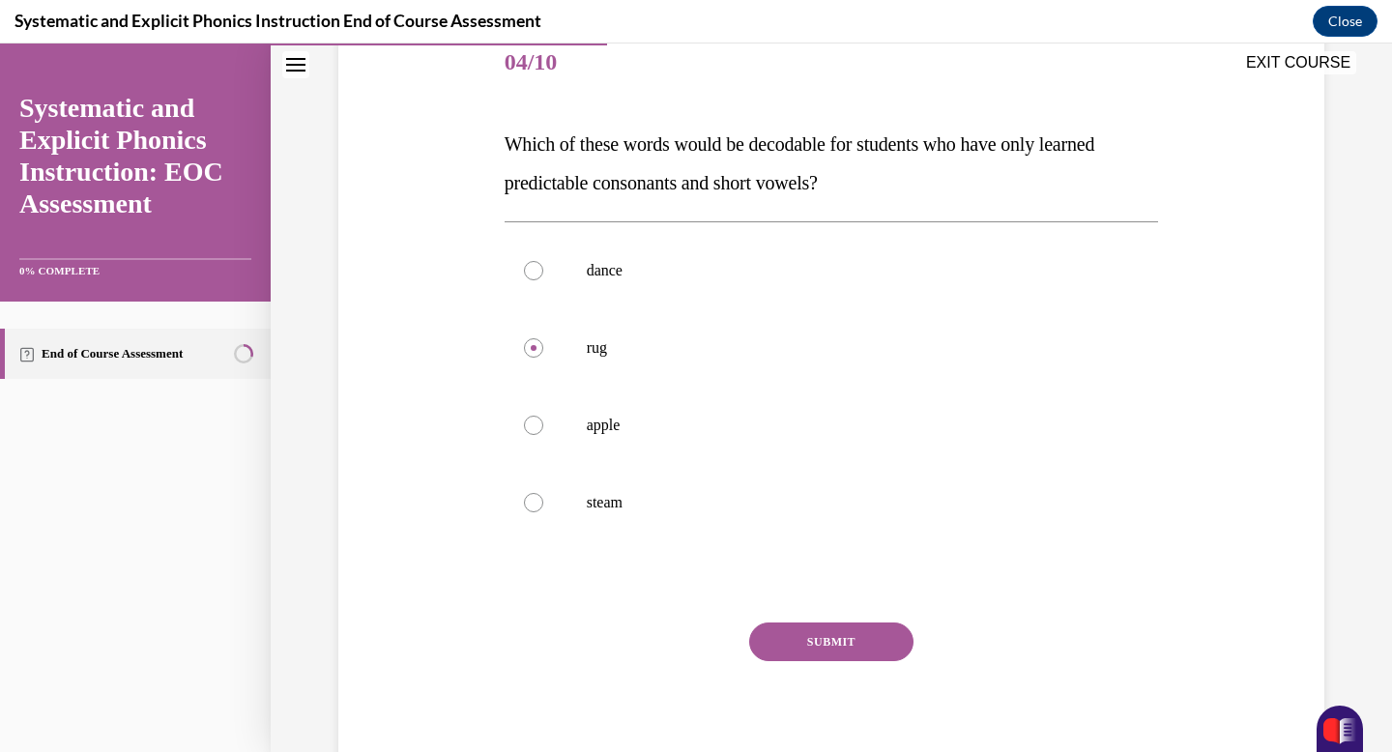
click at [809, 639] on button "SUBMIT" at bounding box center [831, 642] width 164 height 39
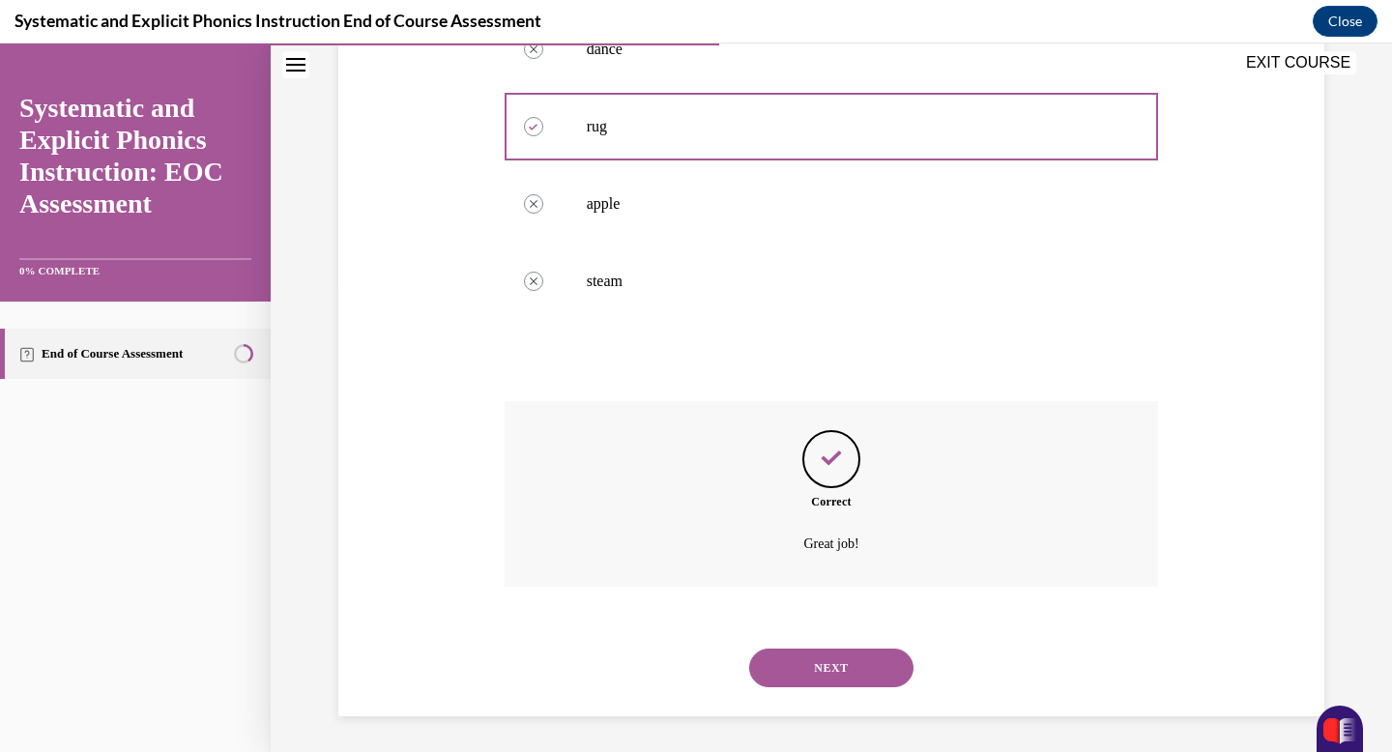
scroll to position [468, 0]
click at [831, 667] on button "NEXT" at bounding box center [831, 665] width 164 height 39
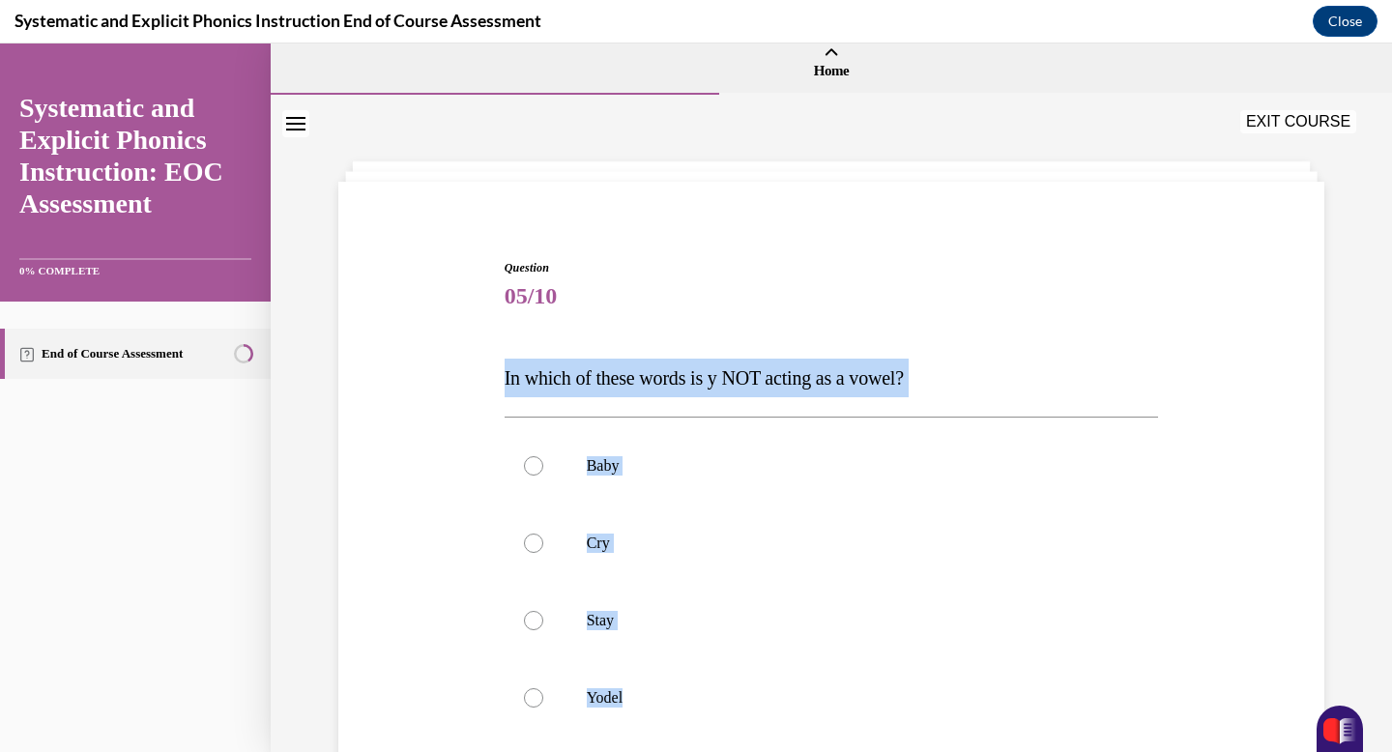
scroll to position [12, 0]
drag, startPoint x: 501, startPoint y: 386, endPoint x: 649, endPoint y: 707, distance: 353.4
click at [649, 707] on div "Question 05/10 In which of these words is y NOT acting as a vowel? Baby Cry Sta…" at bounding box center [832, 601] width 664 height 746
click at [512, 378] on span "In which of these words is y NOT acting as a vowel?" at bounding box center [704, 375] width 399 height 21
drag, startPoint x: 503, startPoint y: 377, endPoint x: 624, endPoint y: 701, distance: 345.7
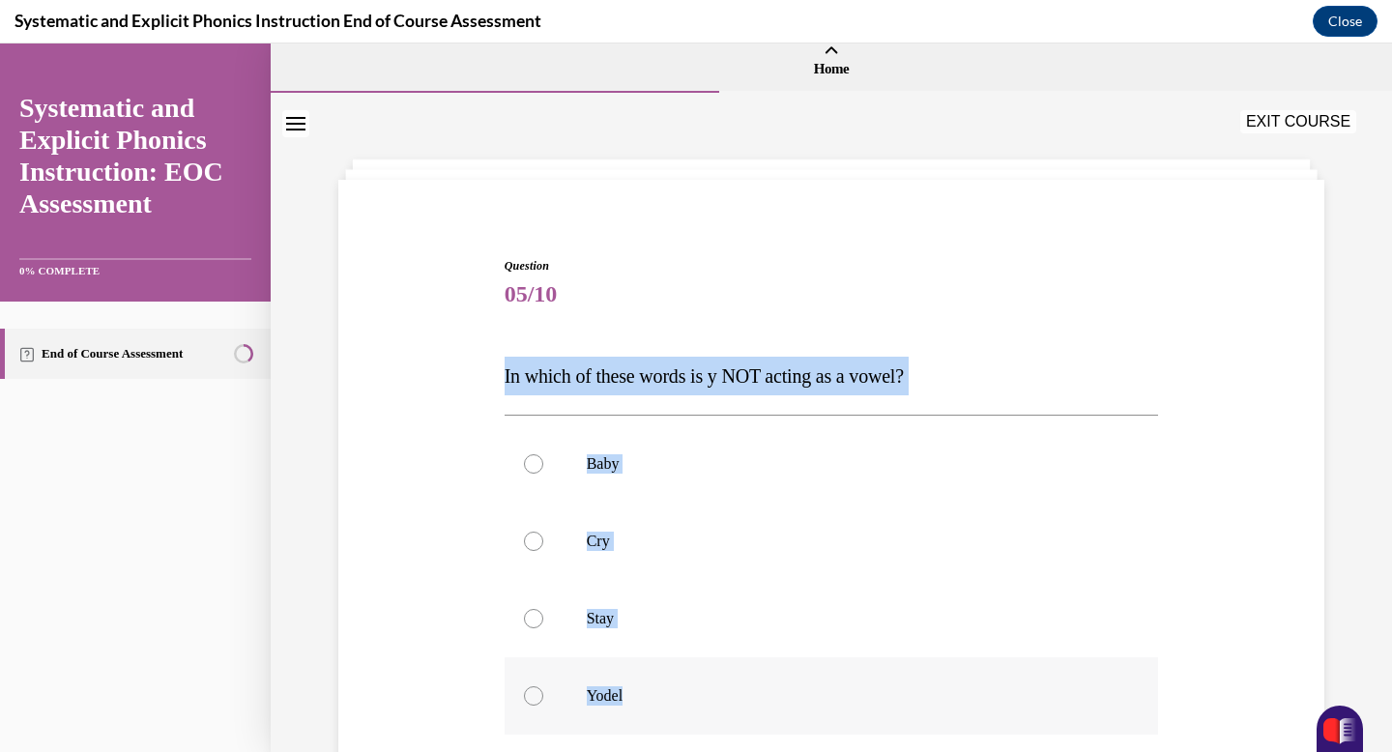
click at [624, 701] on div "Question 05/10 In which of these words is y NOT acting as a vowel? Baby Cry Sta…" at bounding box center [832, 601] width 664 height 746
copy div "In which of these words is y NOT acting as a vowel? Baby Cry Stay Yodel"
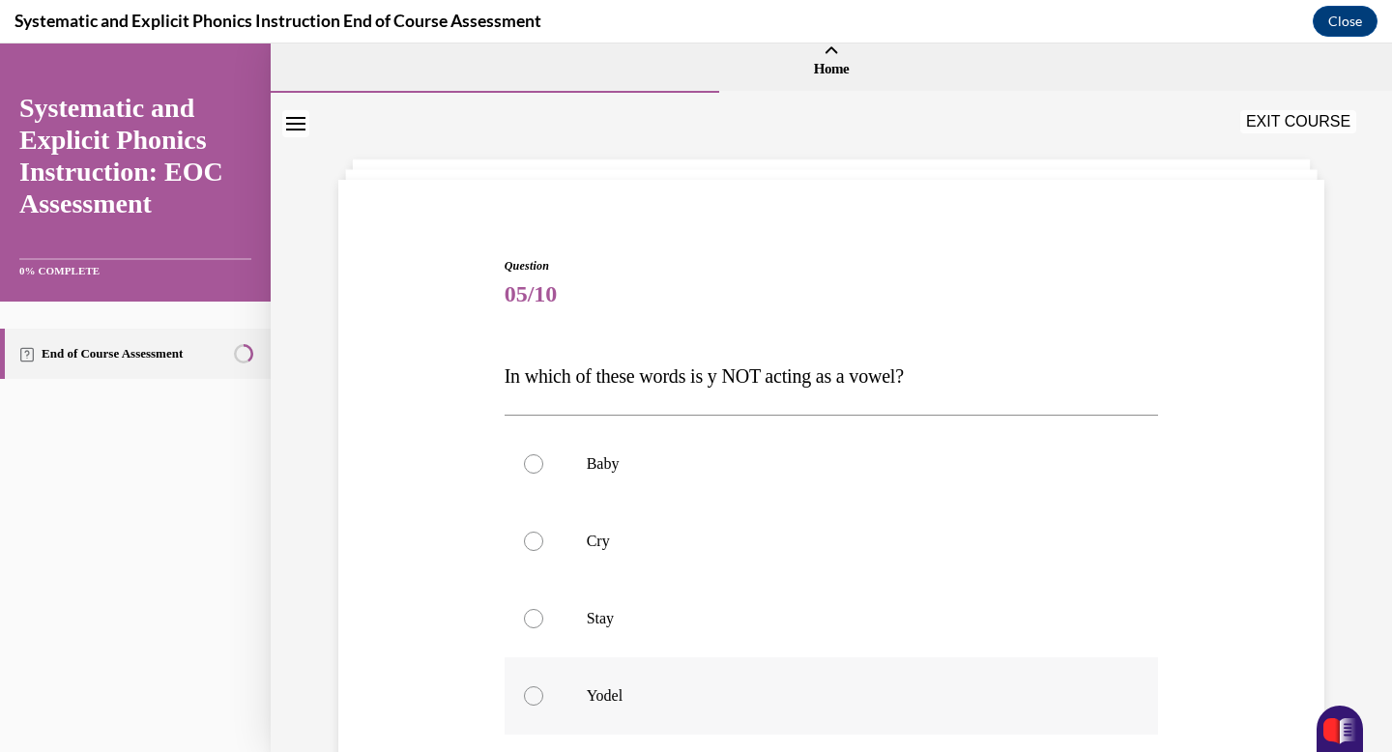
click at [656, 681] on div at bounding box center [832, 695] width 655 height 77
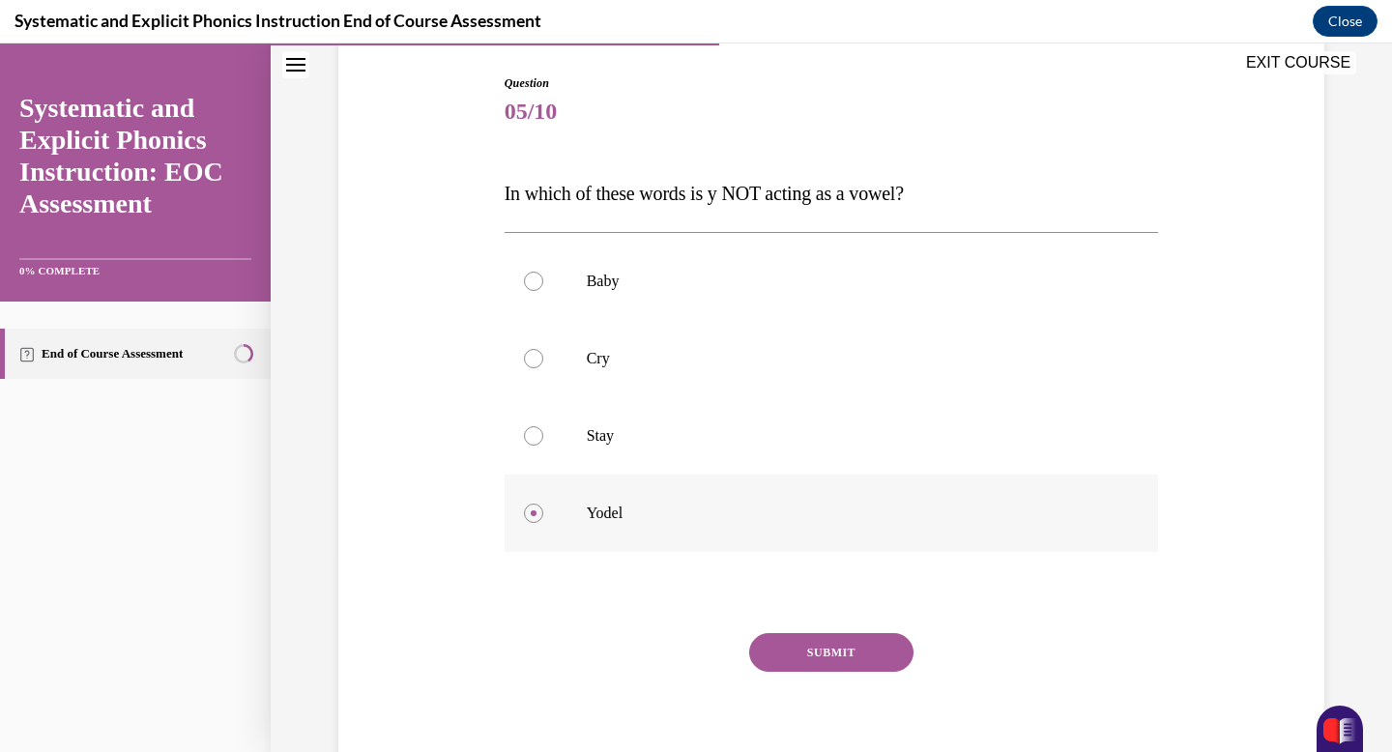
scroll to position [273, 0]
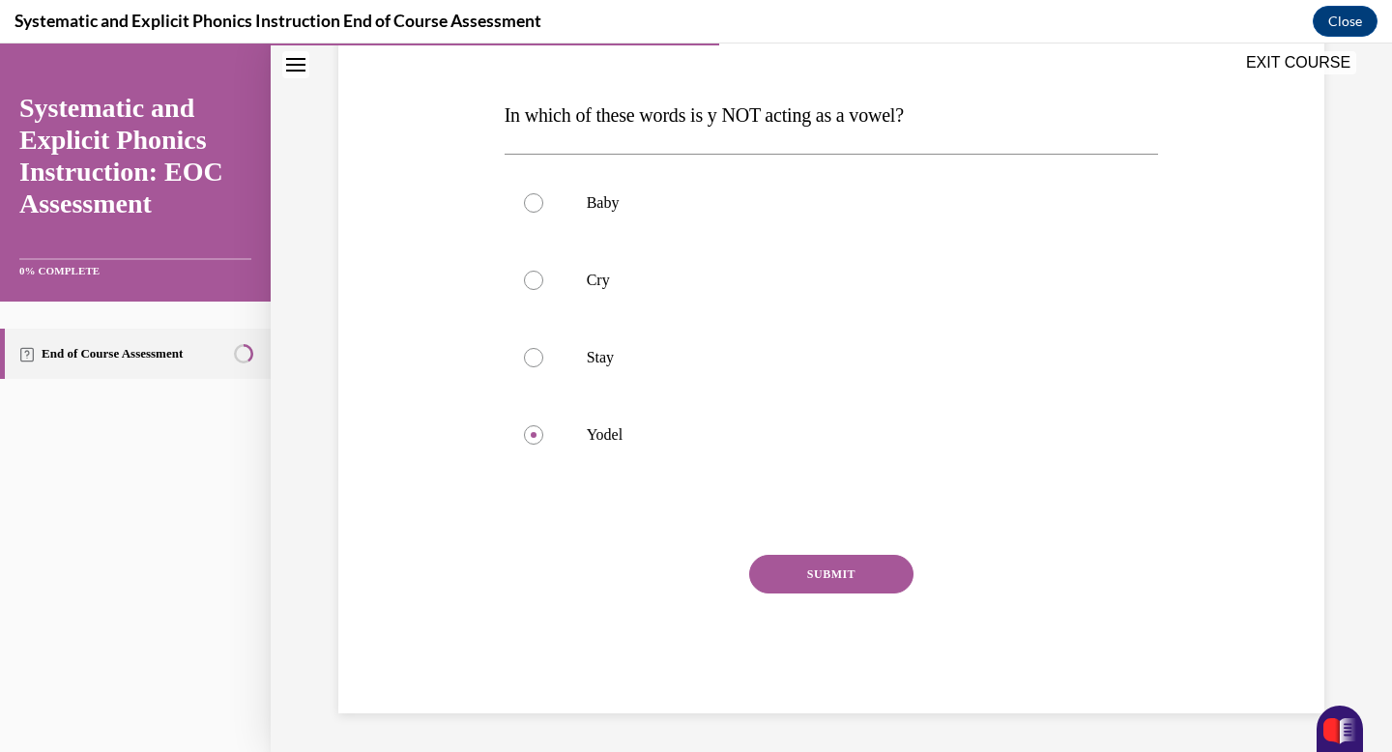
click at [804, 571] on button "SUBMIT" at bounding box center [831, 574] width 164 height 39
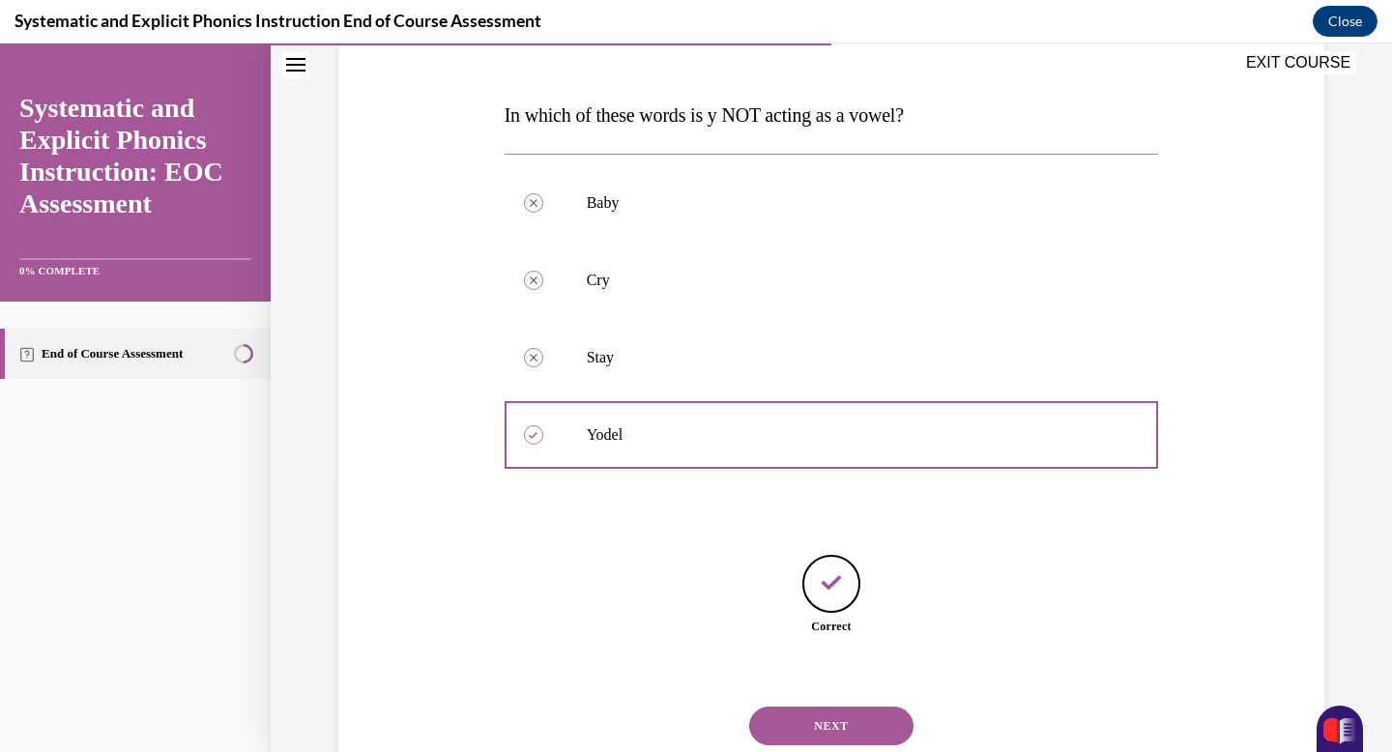
scroll to position [334, 0]
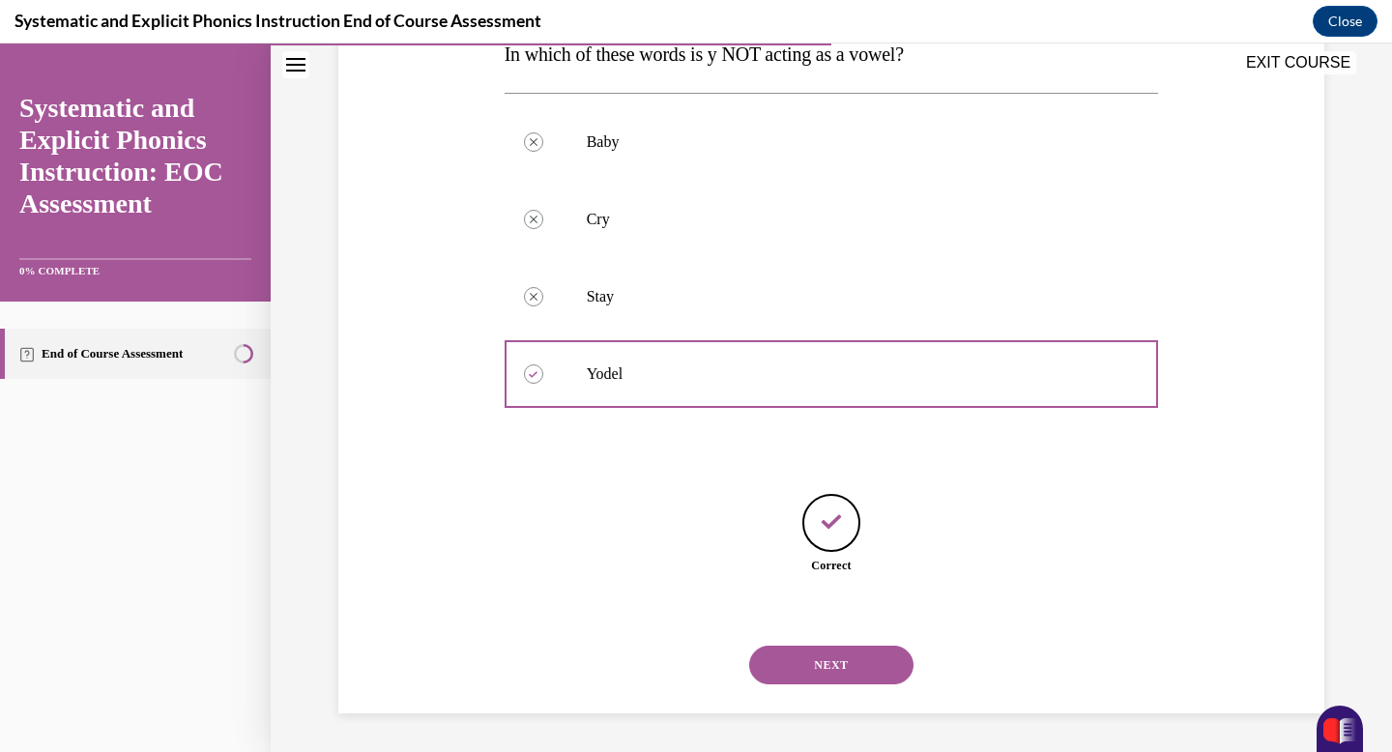
click at [838, 664] on button "NEXT" at bounding box center [831, 665] width 164 height 39
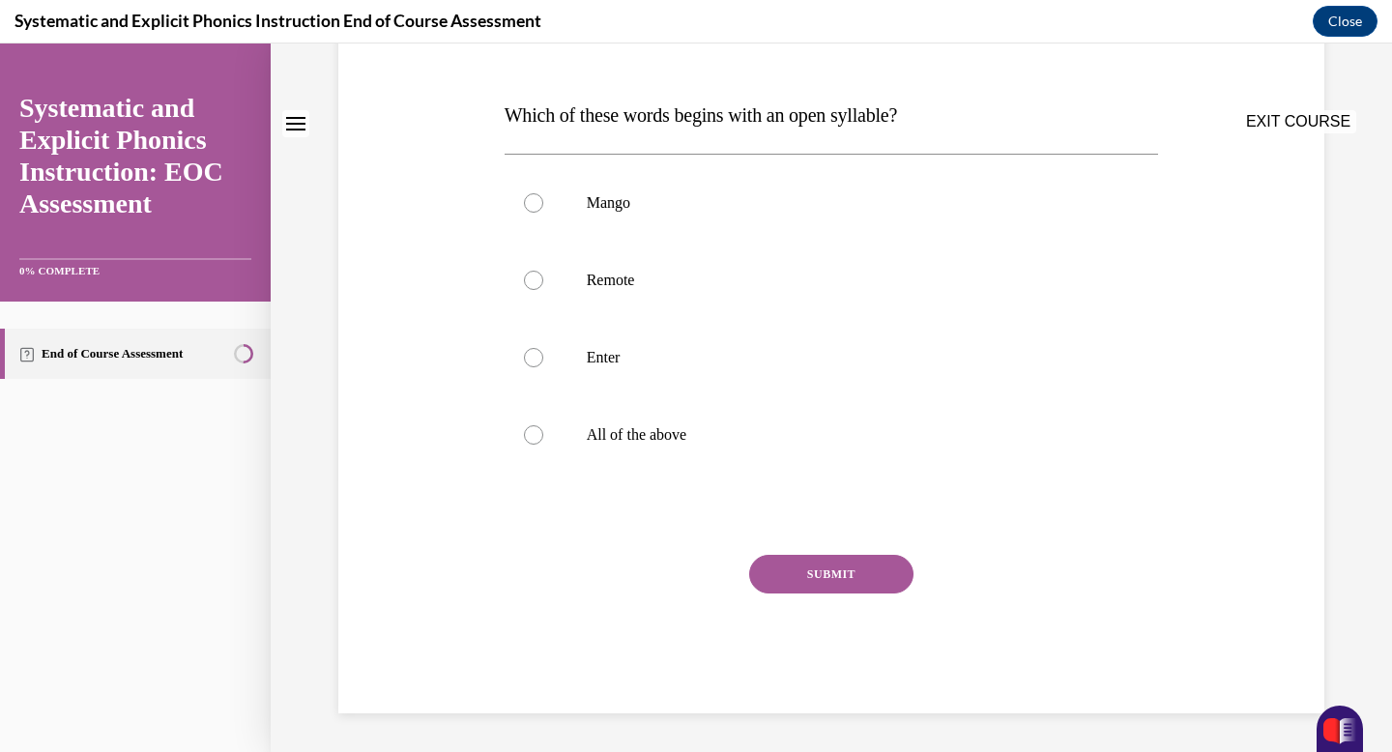
scroll to position [0, 0]
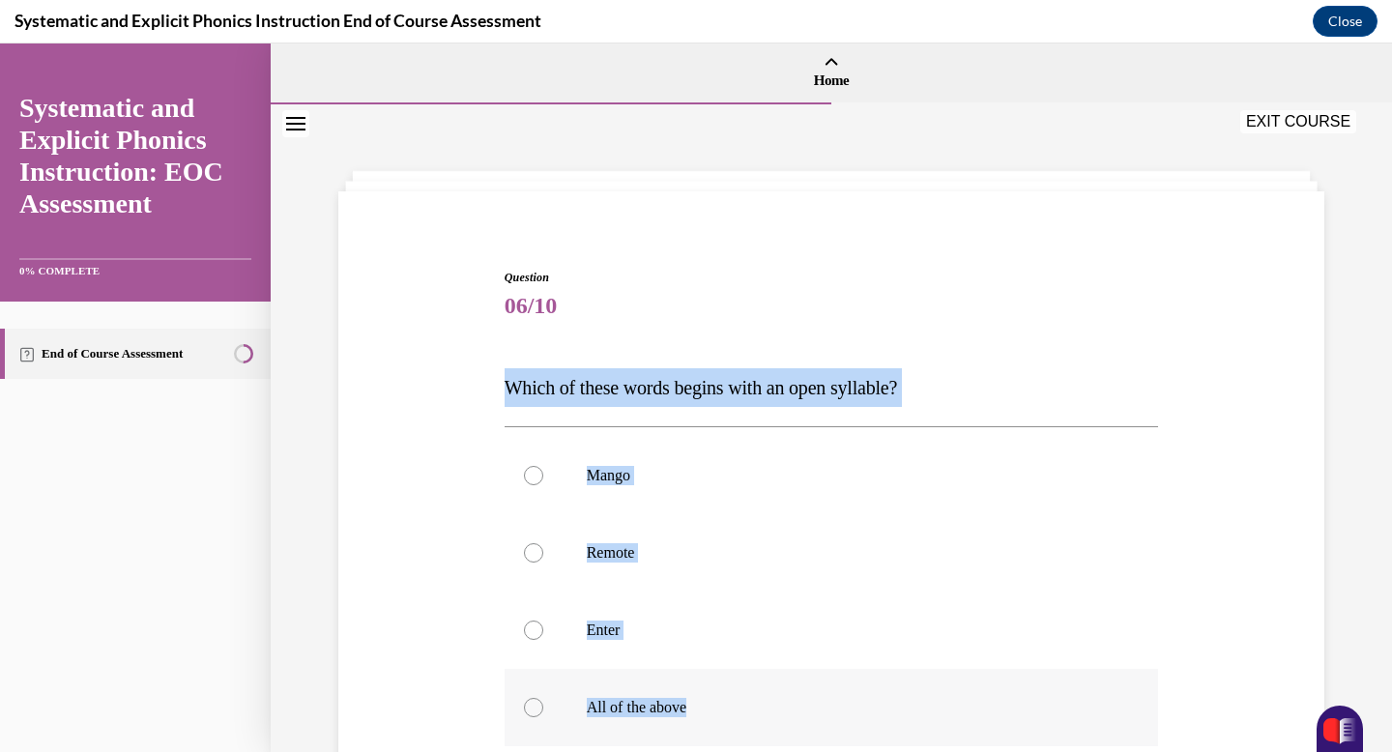
drag, startPoint x: 509, startPoint y: 393, endPoint x: 694, endPoint y: 706, distance: 364.1
click at [694, 706] on div "Question 06/10 Which of these words begins with an open syllable? Mango Remote …" at bounding box center [832, 627] width 655 height 717
copy div "Which of these words begins with an open syllable? Mango Remote Enter All of th…"
click at [658, 550] on p "Remote" at bounding box center [849, 552] width 524 height 19
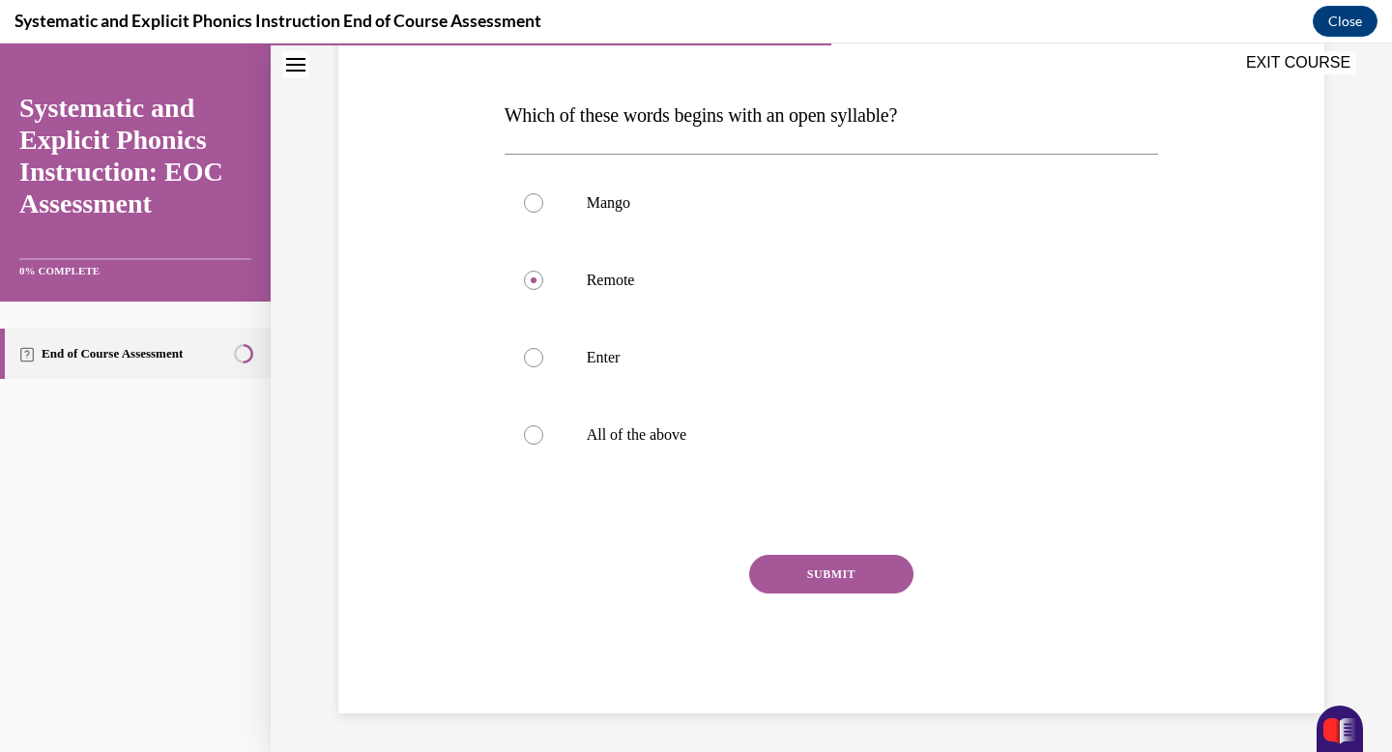
click at [817, 591] on button "SUBMIT" at bounding box center [831, 574] width 164 height 39
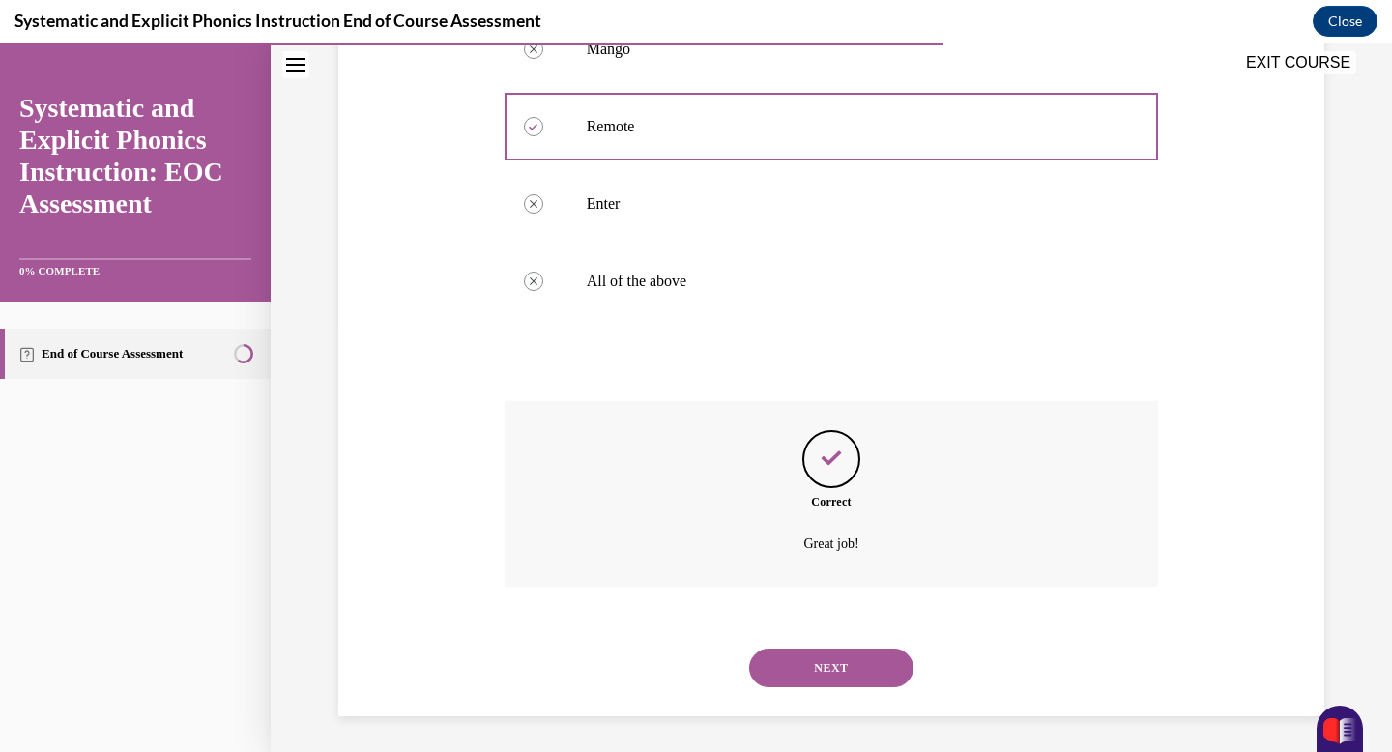
scroll to position [429, 0]
click at [816, 668] on button "NEXT" at bounding box center [831, 665] width 164 height 39
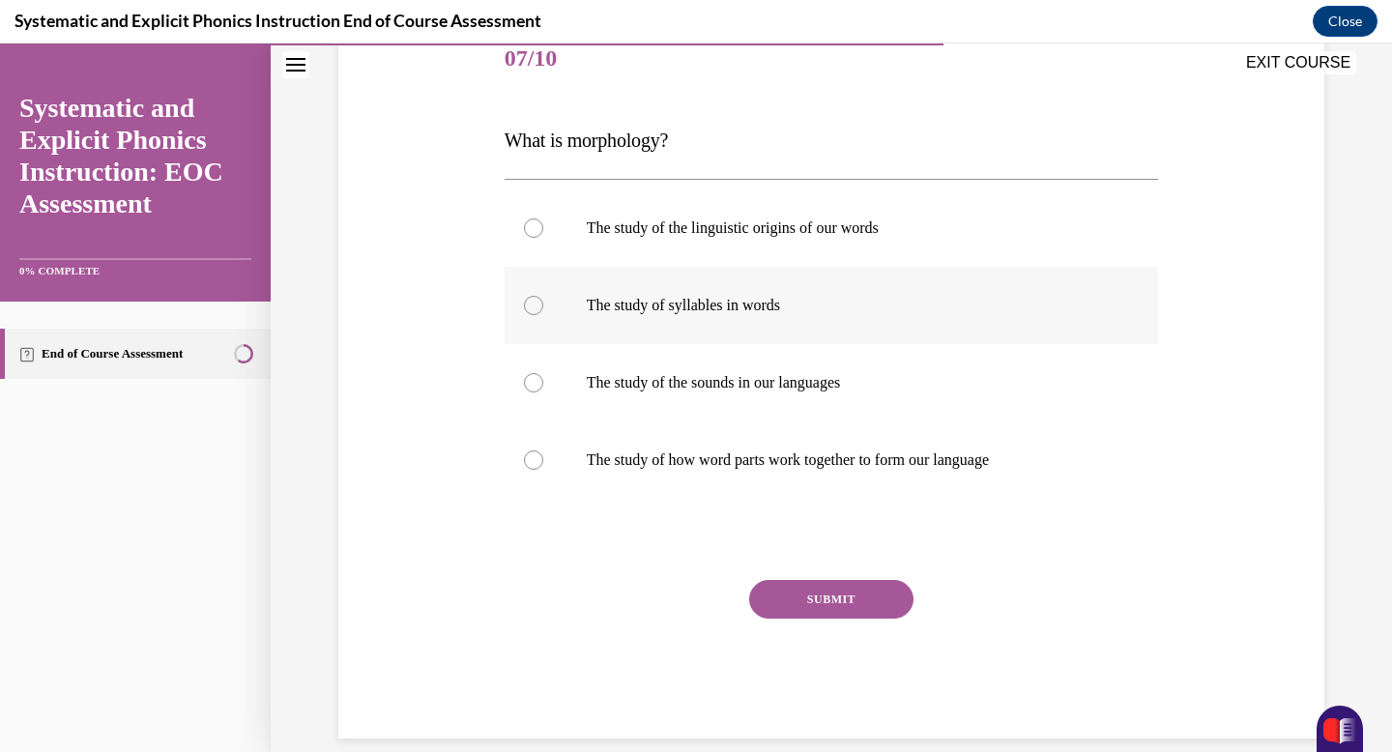
scroll to position [227, 0]
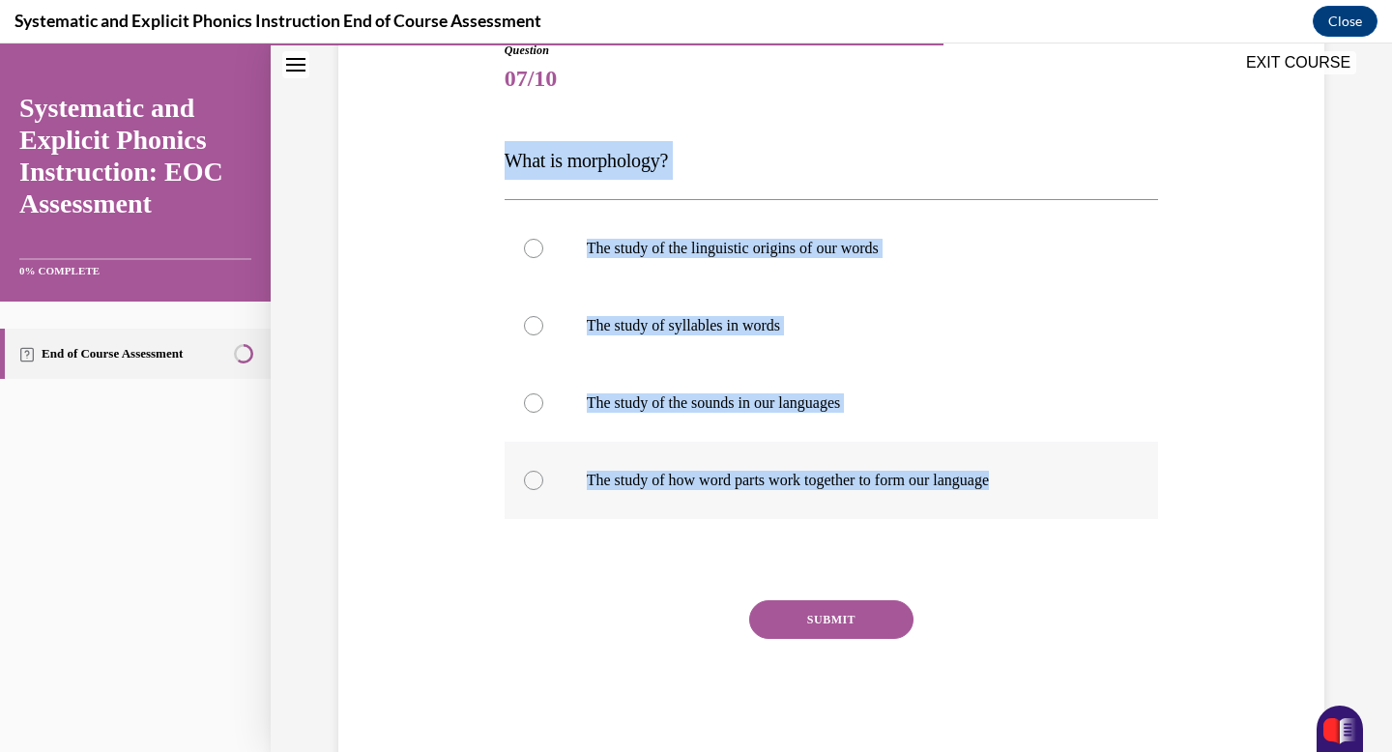
drag, startPoint x: 506, startPoint y: 157, endPoint x: 1021, endPoint y: 481, distance: 609.2
click at [1021, 481] on div "Question 07/10 What is morphology? The study of the linguistic origins of our w…" at bounding box center [832, 400] width 655 height 717
copy div "What is morphology? The study of the linguistic origins of our words The study …"
click at [718, 488] on p "The study of how word parts work together to form our language" at bounding box center [849, 480] width 524 height 19
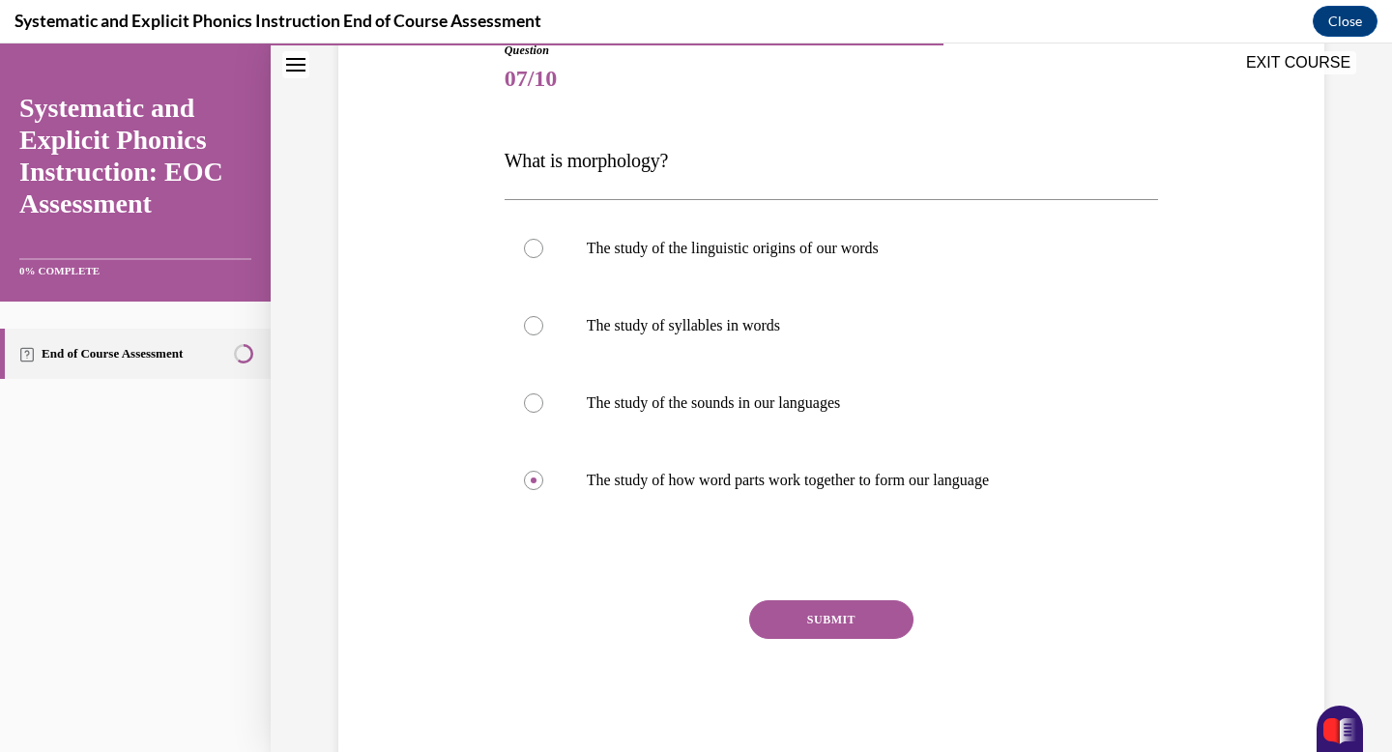
click at [815, 621] on button "SUBMIT" at bounding box center [831, 619] width 164 height 39
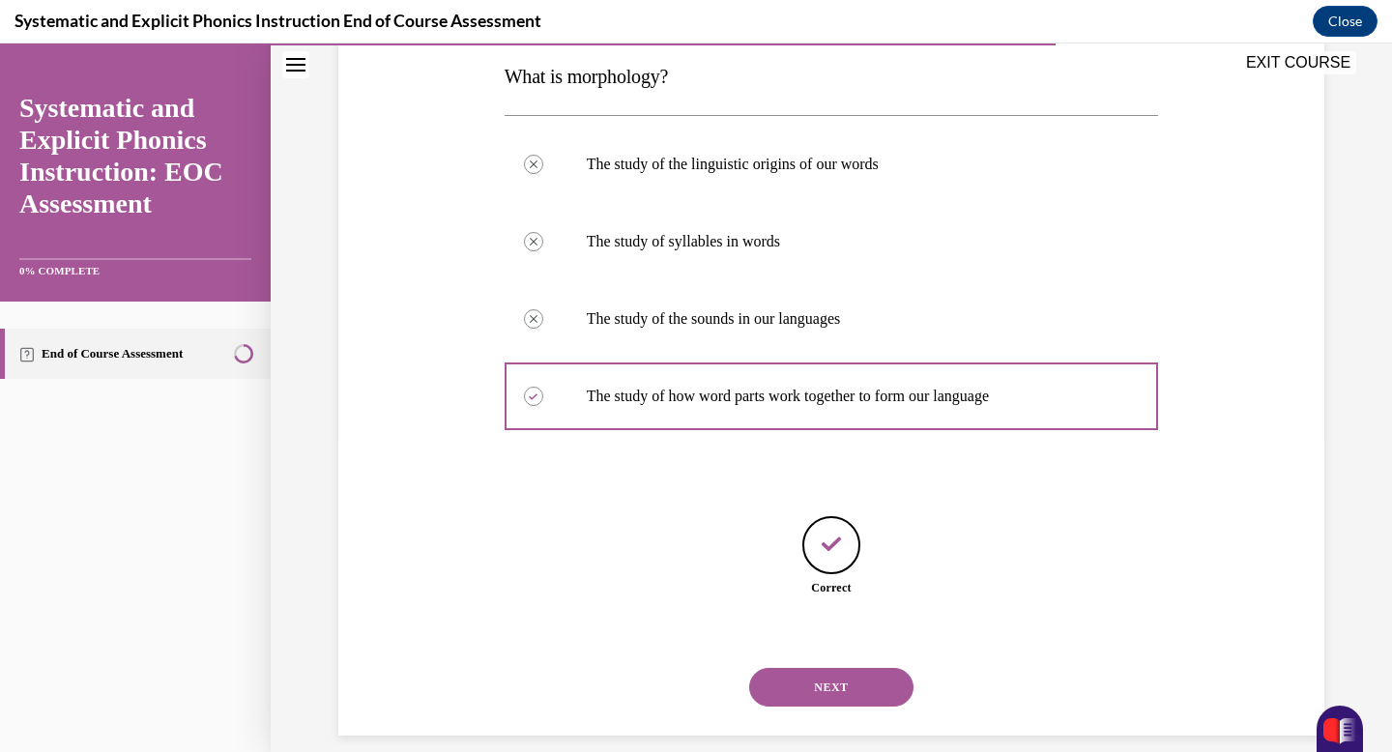
scroll to position [334, 0]
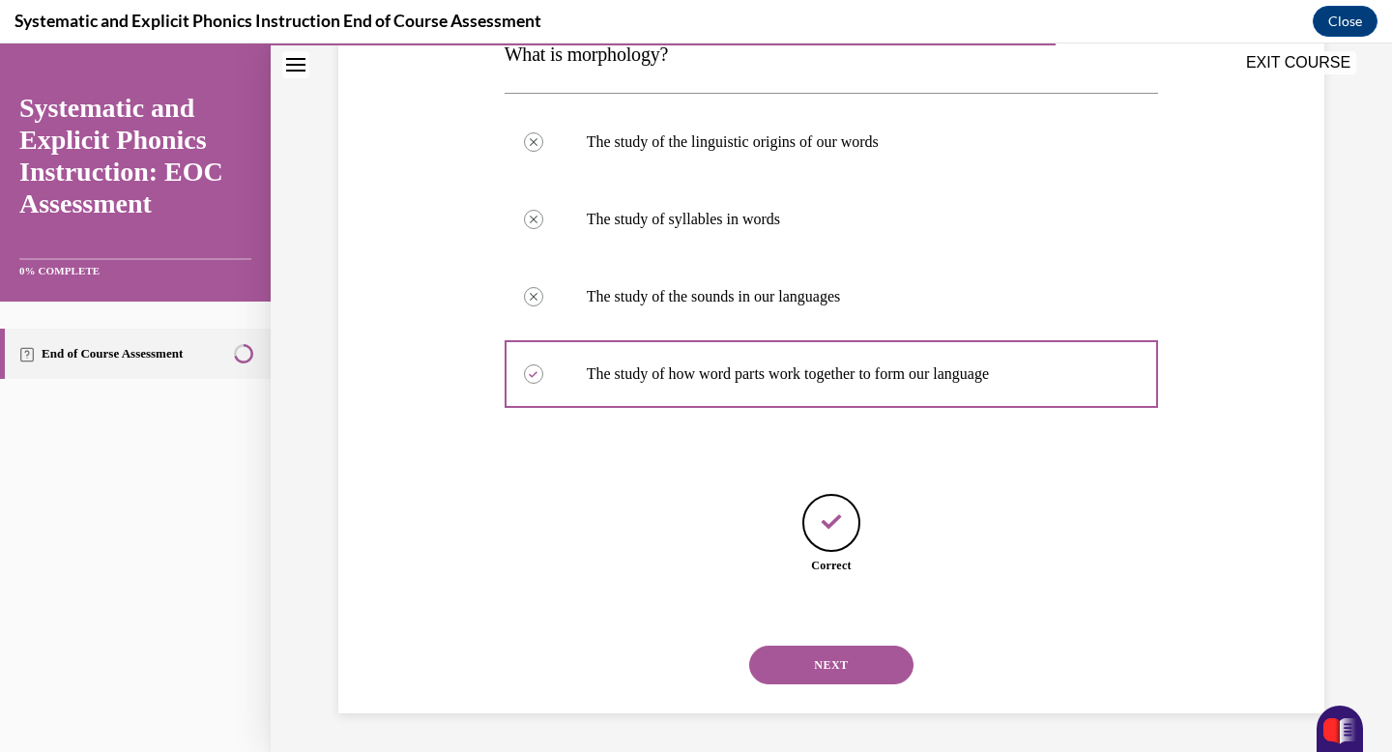
click at [816, 667] on button "NEXT" at bounding box center [831, 665] width 164 height 39
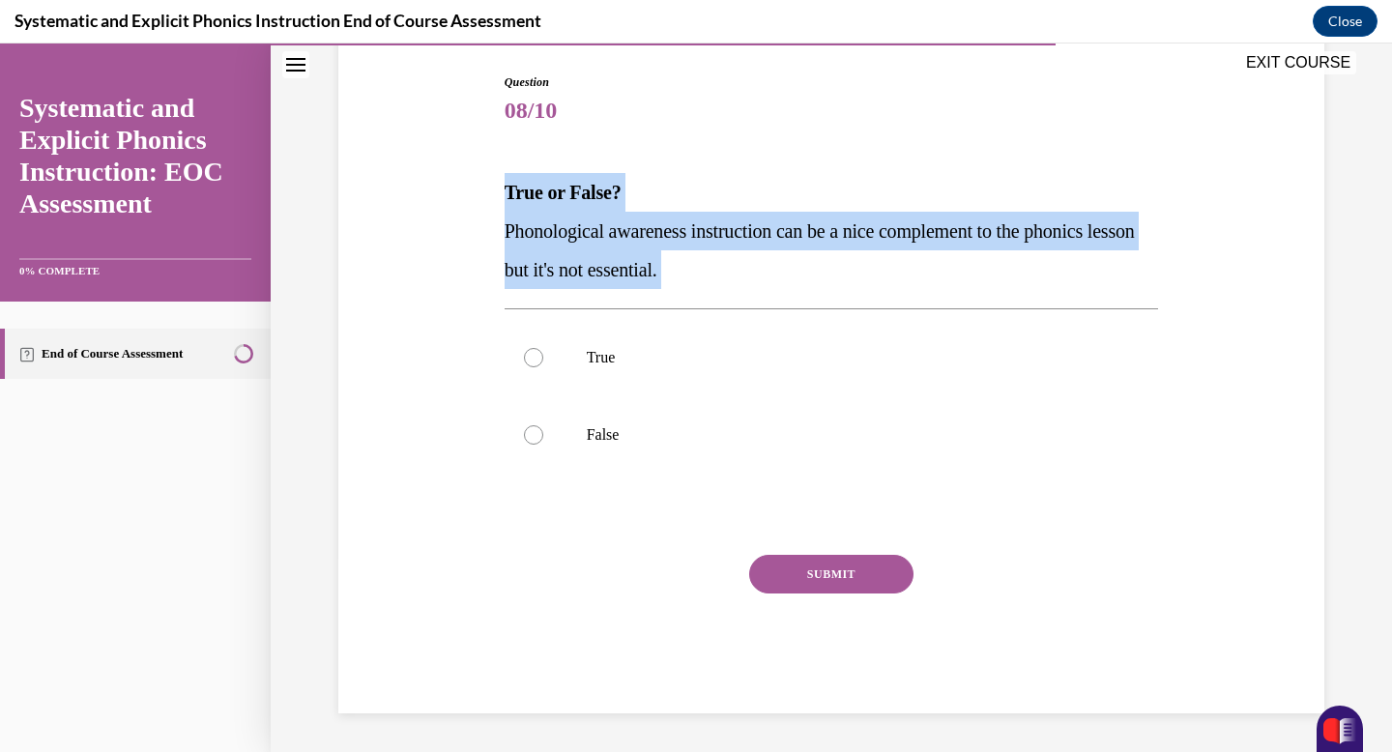
drag, startPoint x: 506, startPoint y: 193, endPoint x: 718, endPoint y: 294, distance: 235.3
click at [718, 294] on div "Question 08/10 True or False? Phonological awareness instruction can be a nice …" at bounding box center [832, 393] width 655 height 640
copy div "True or False? Phonological awareness instruction can be a nice complement to t…"
click at [622, 423] on div at bounding box center [832, 434] width 655 height 77
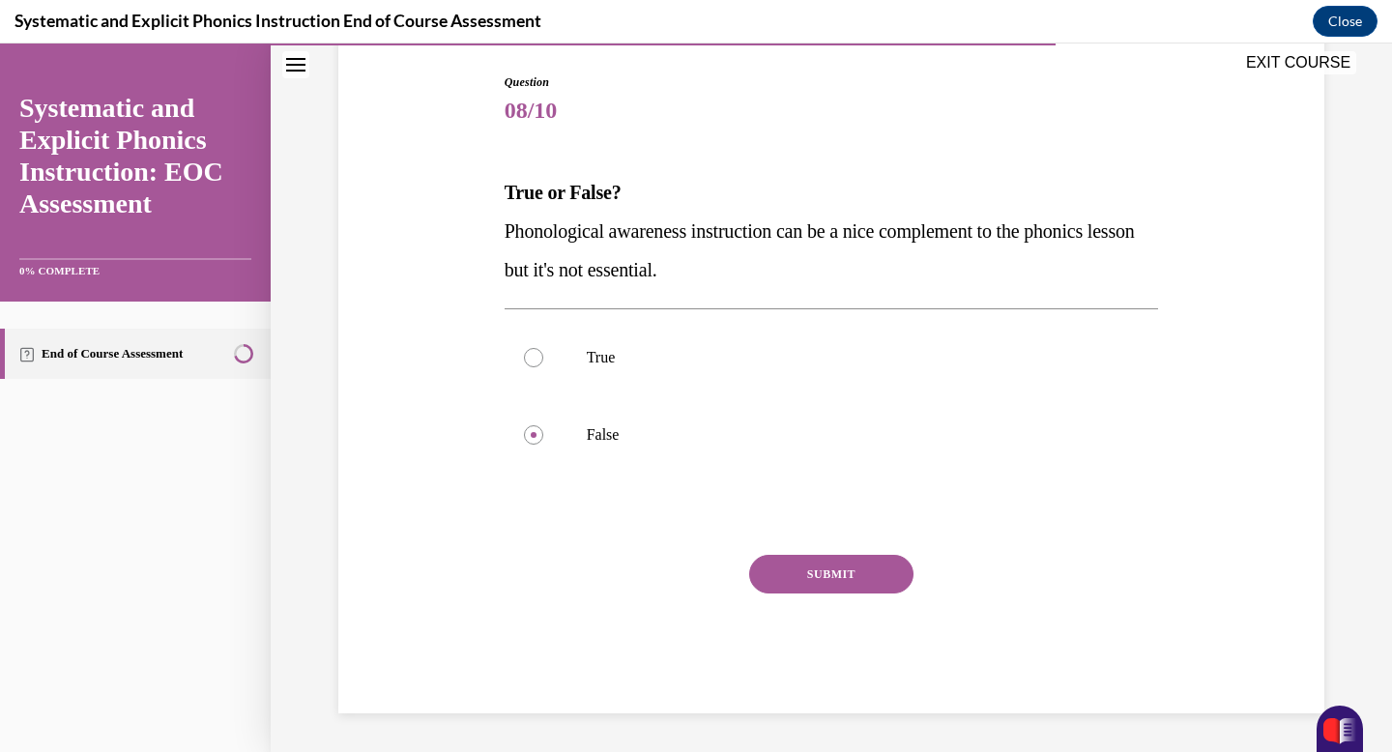
click at [814, 582] on button "SUBMIT" at bounding box center [831, 574] width 164 height 39
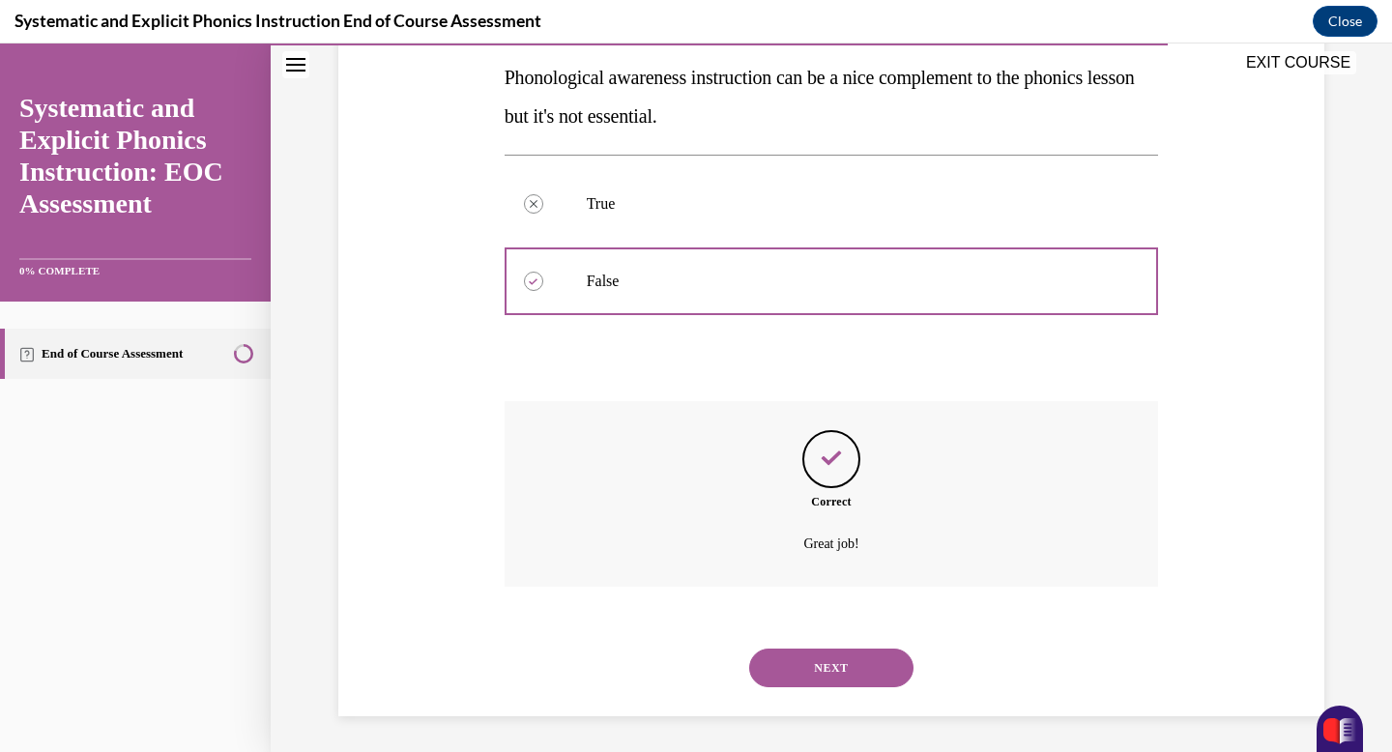
scroll to position [352, 0]
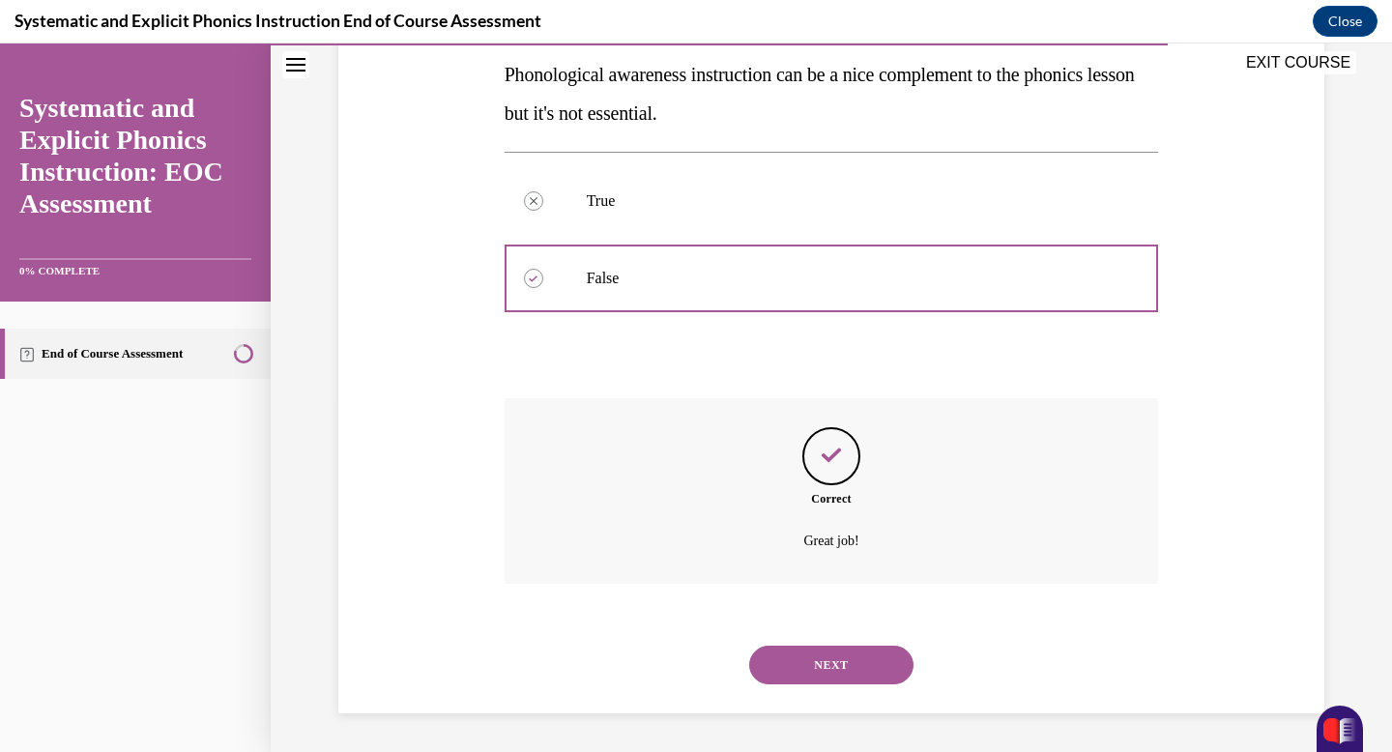
click at [826, 659] on button "NEXT" at bounding box center [831, 665] width 164 height 39
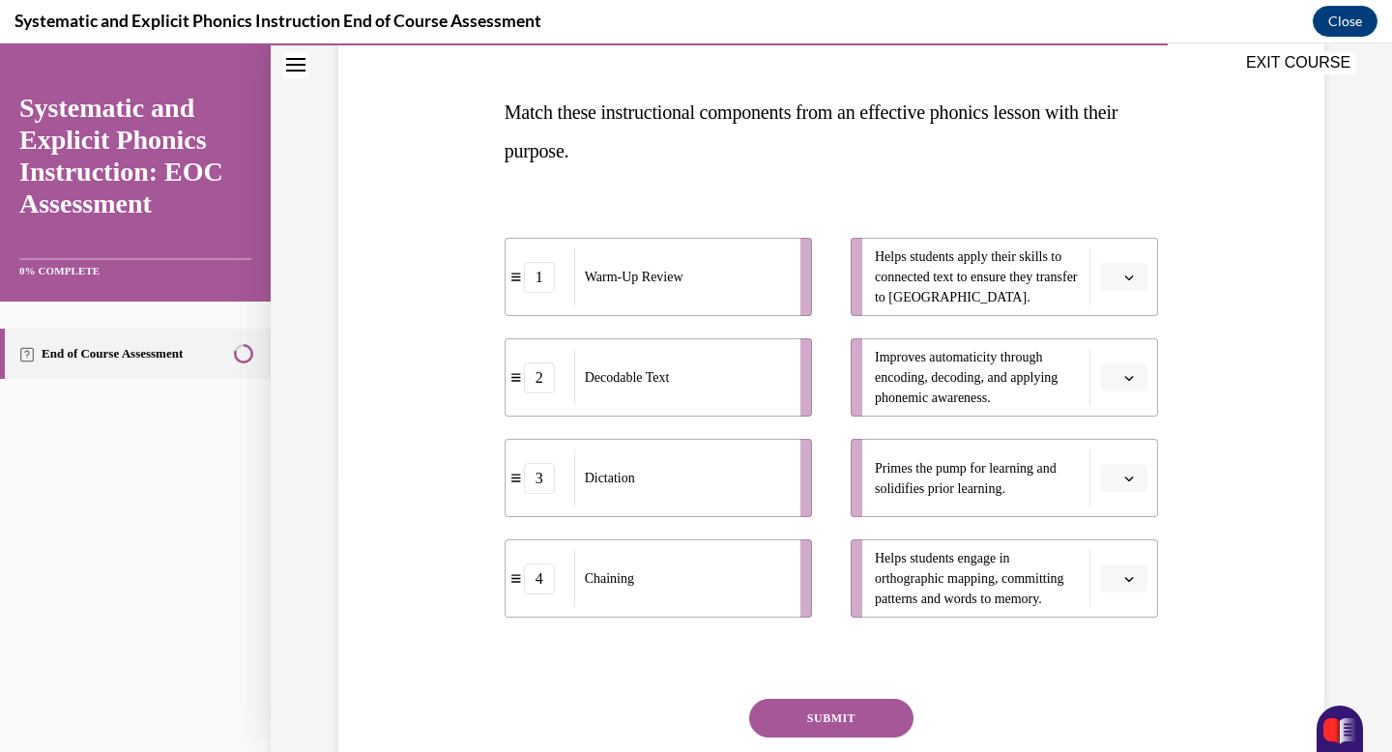
scroll to position [278, 0]
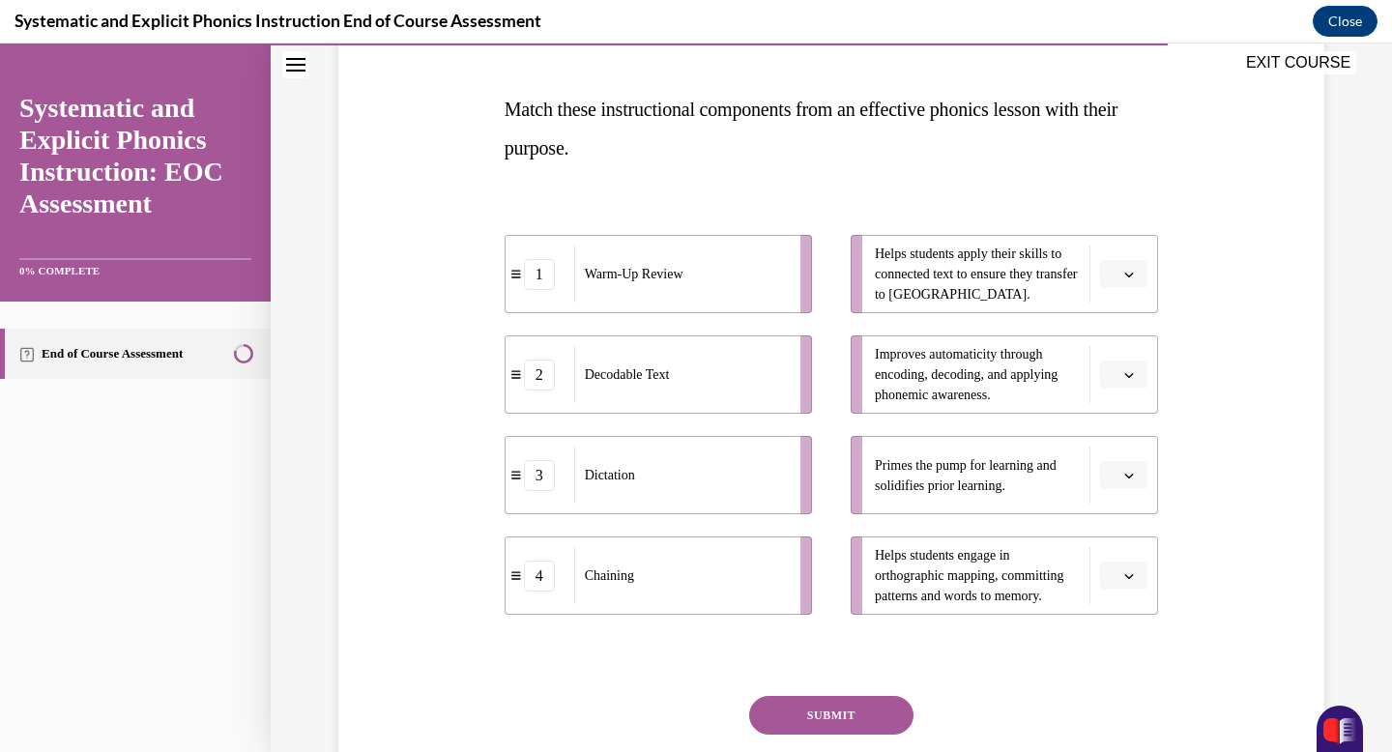
click at [1128, 270] on icon "button" at bounding box center [1129, 275] width 10 height 10
click at [1125, 380] on div "2" at bounding box center [1121, 394] width 48 height 39
click at [1122, 575] on button "button" at bounding box center [1123, 576] width 47 height 29
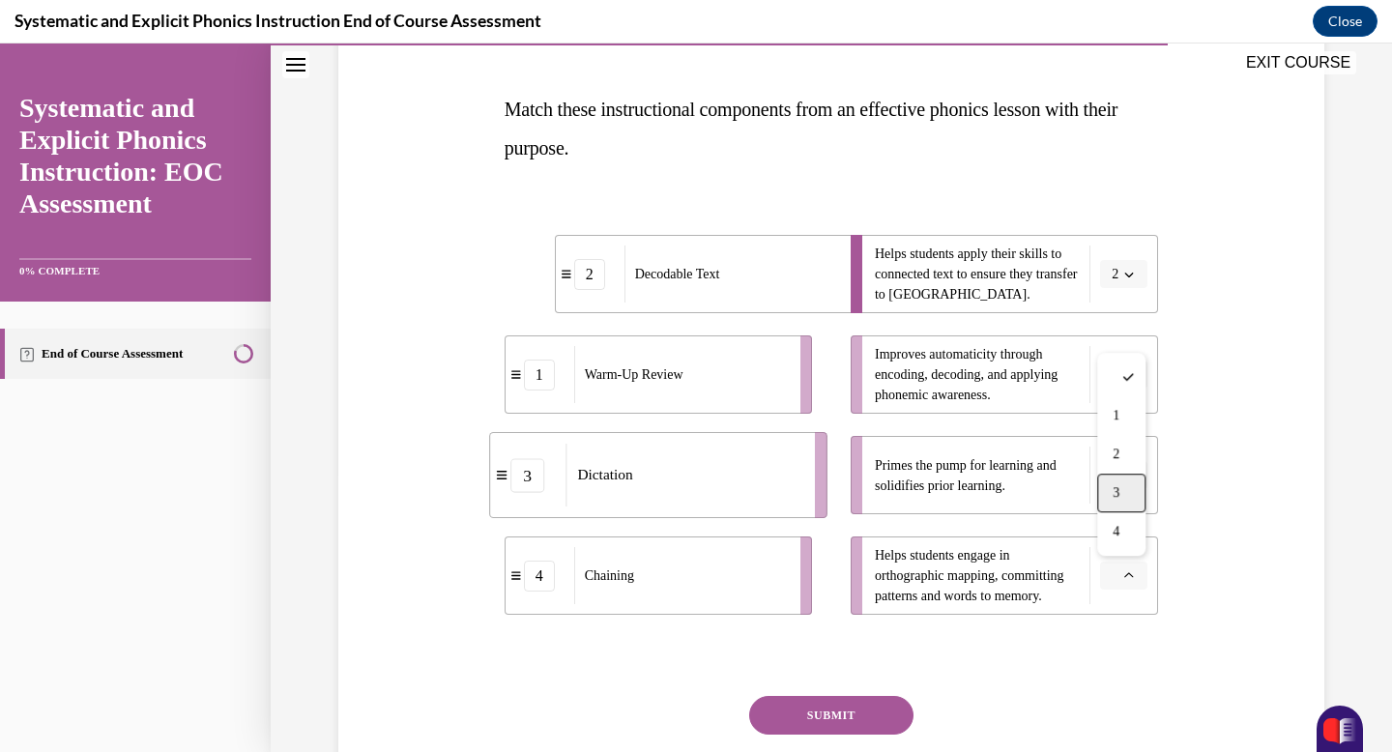
click at [1134, 480] on div "3" at bounding box center [1121, 493] width 48 height 39
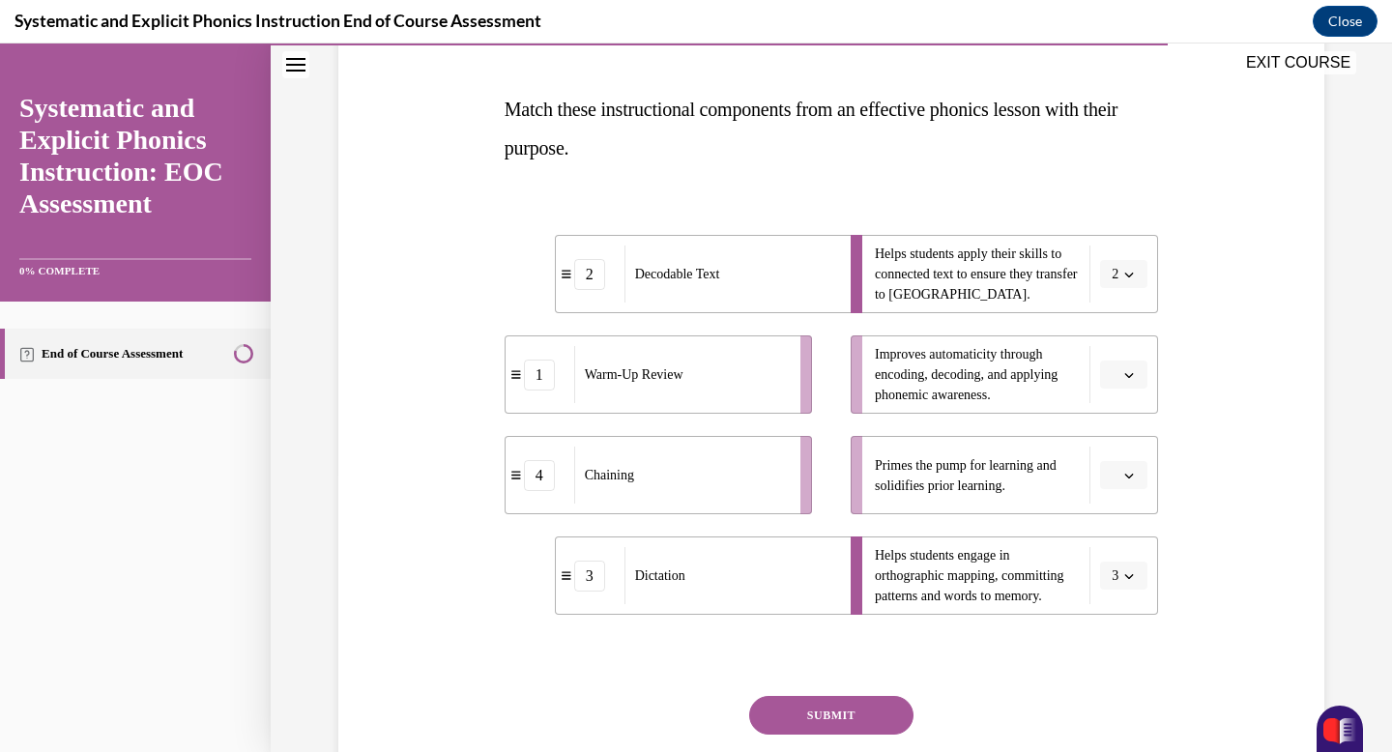
click at [1123, 464] on button "button" at bounding box center [1123, 475] width 47 height 29
click at [1122, 560] on div "1" at bounding box center [1121, 557] width 48 height 39
click at [1133, 381] on button "button" at bounding box center [1123, 375] width 47 height 29
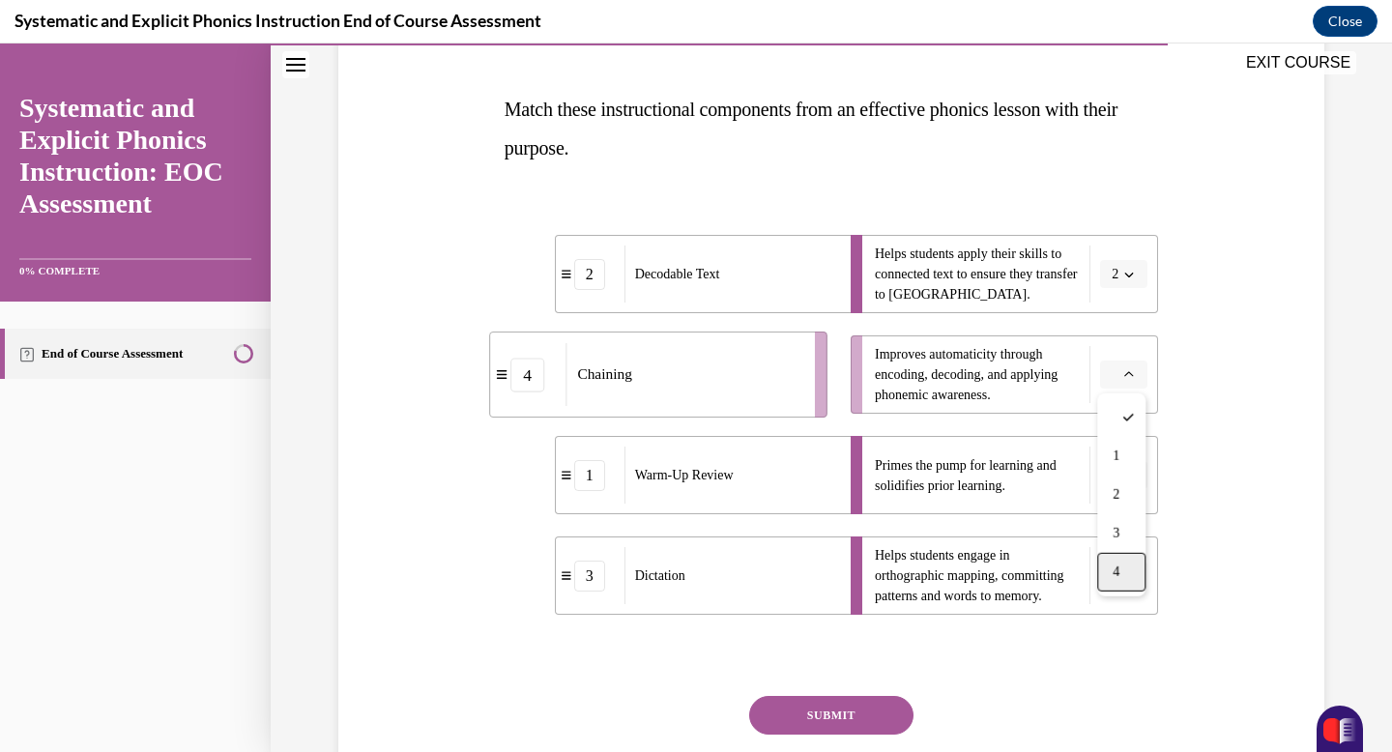
click at [1123, 565] on div "4" at bounding box center [1121, 572] width 48 height 39
click at [1126, 376] on icon "button" at bounding box center [1129, 375] width 10 height 10
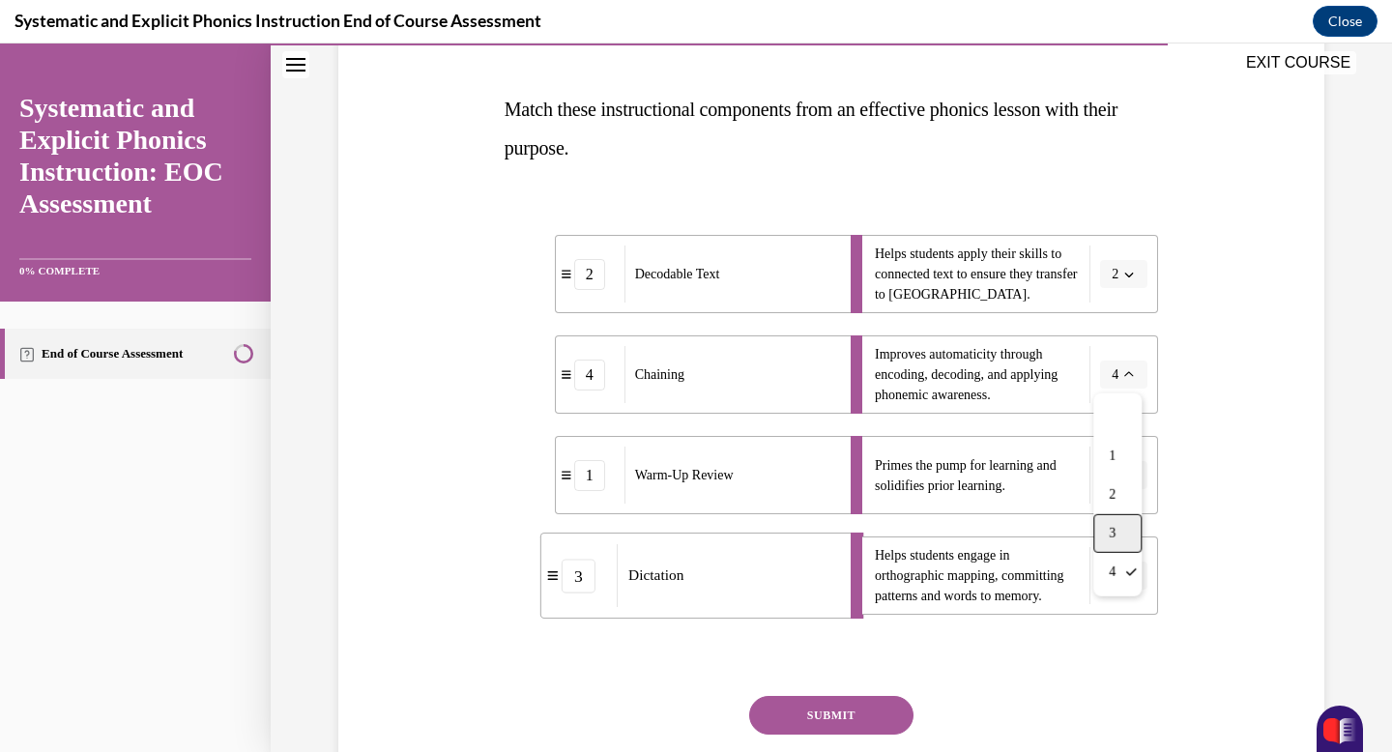
click at [1115, 523] on div "3" at bounding box center [1118, 533] width 48 height 39
click at [1124, 566] on button "button" at bounding box center [1123, 576] width 47 height 29
click at [1118, 534] on span "4" at bounding box center [1116, 531] width 7 height 15
click at [863, 711] on button "SUBMIT" at bounding box center [831, 715] width 164 height 39
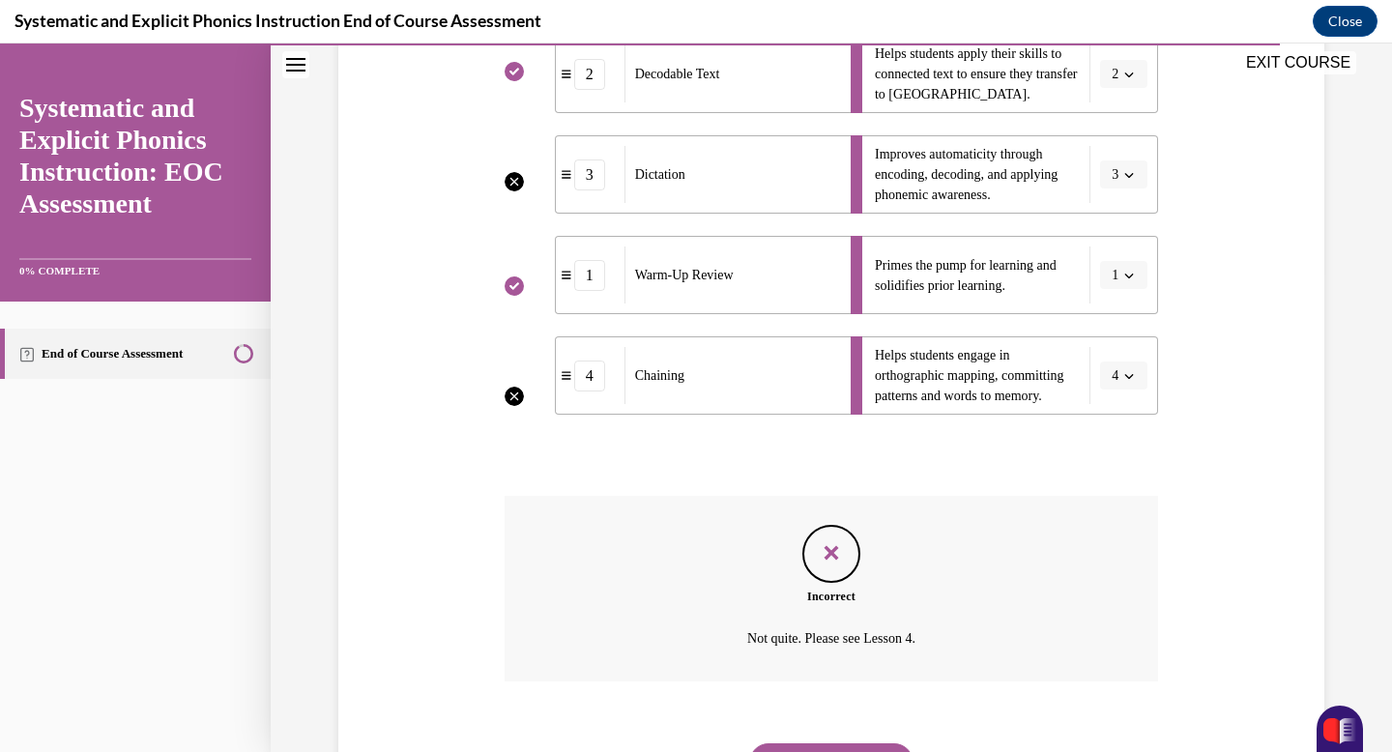
scroll to position [576, 0]
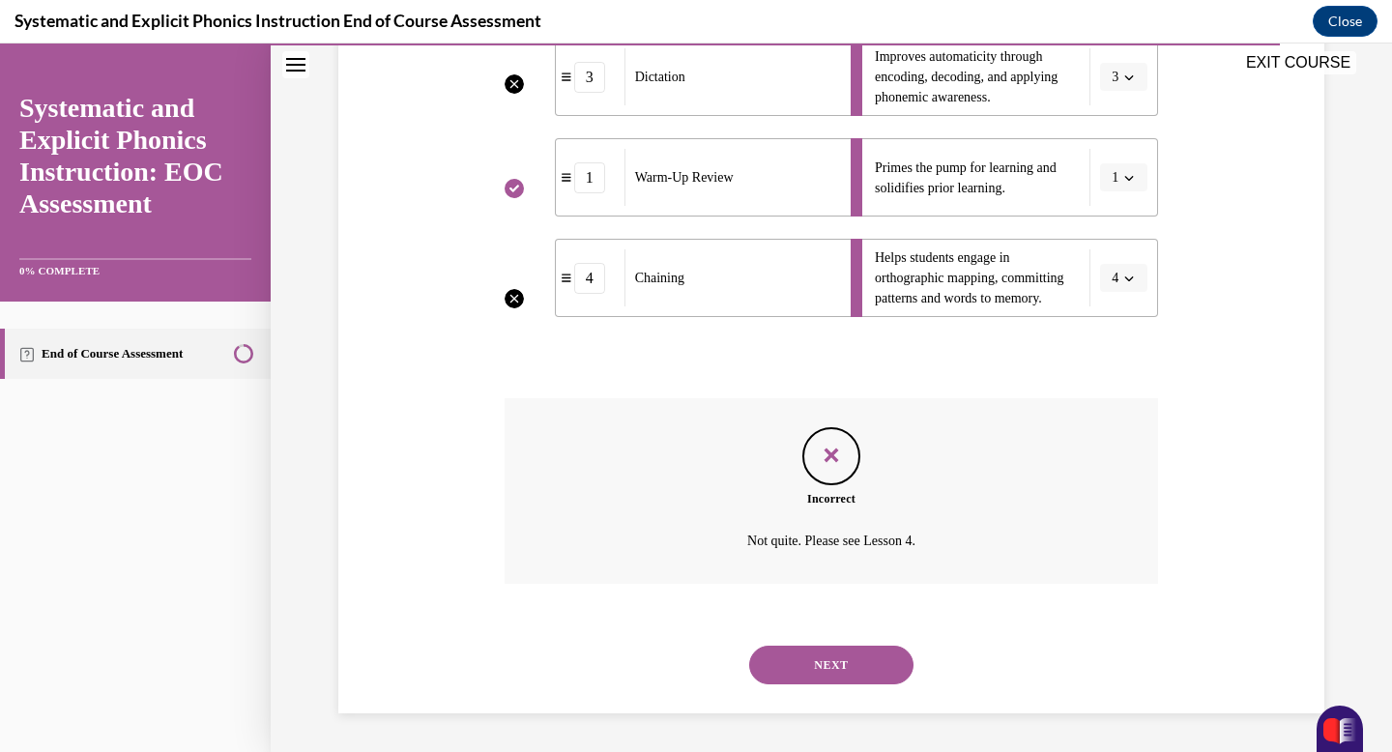
click at [820, 659] on button "NEXT" at bounding box center [831, 665] width 164 height 39
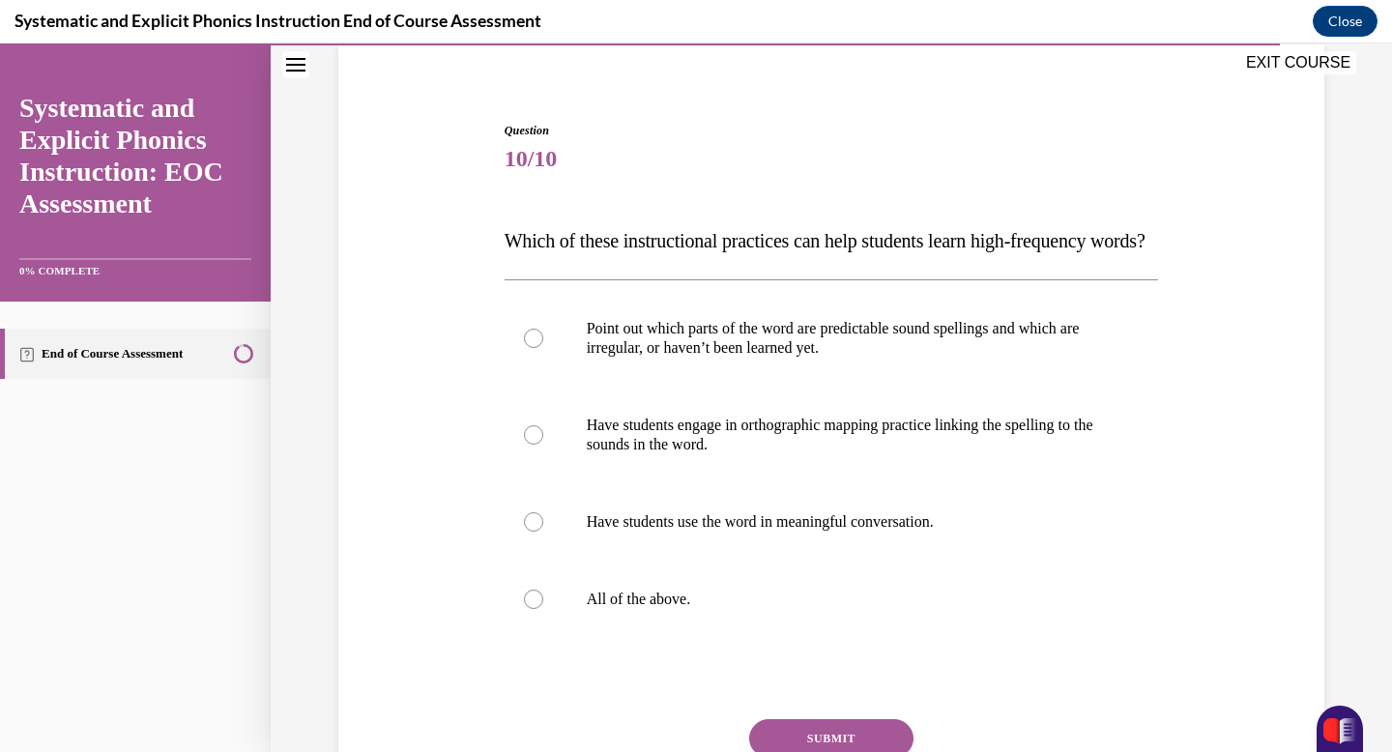
scroll to position [181, 0]
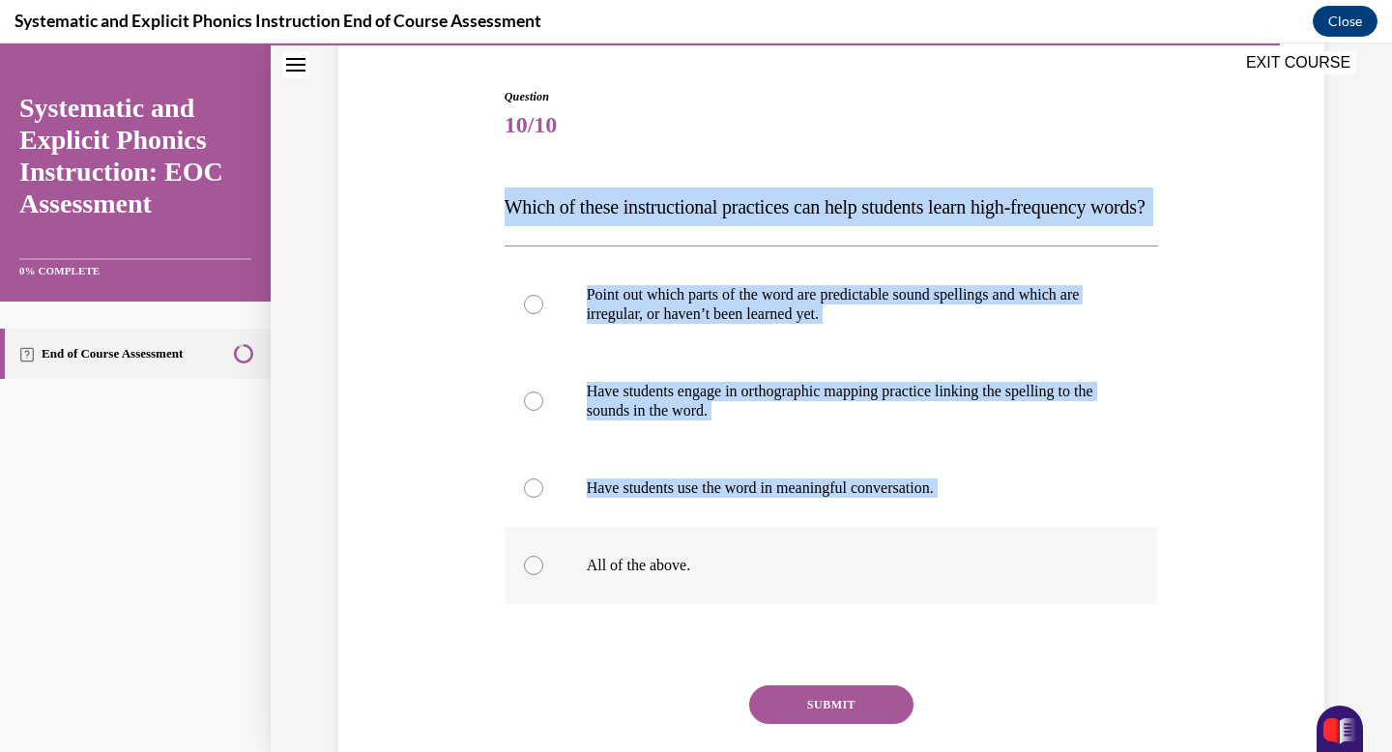
drag, startPoint x: 504, startPoint y: 202, endPoint x: 693, endPoint y: 614, distance: 453.4
click at [693, 614] on div "Question 10/10 Which of these instructional practices can help students learn h…" at bounding box center [832, 466] width 655 height 756
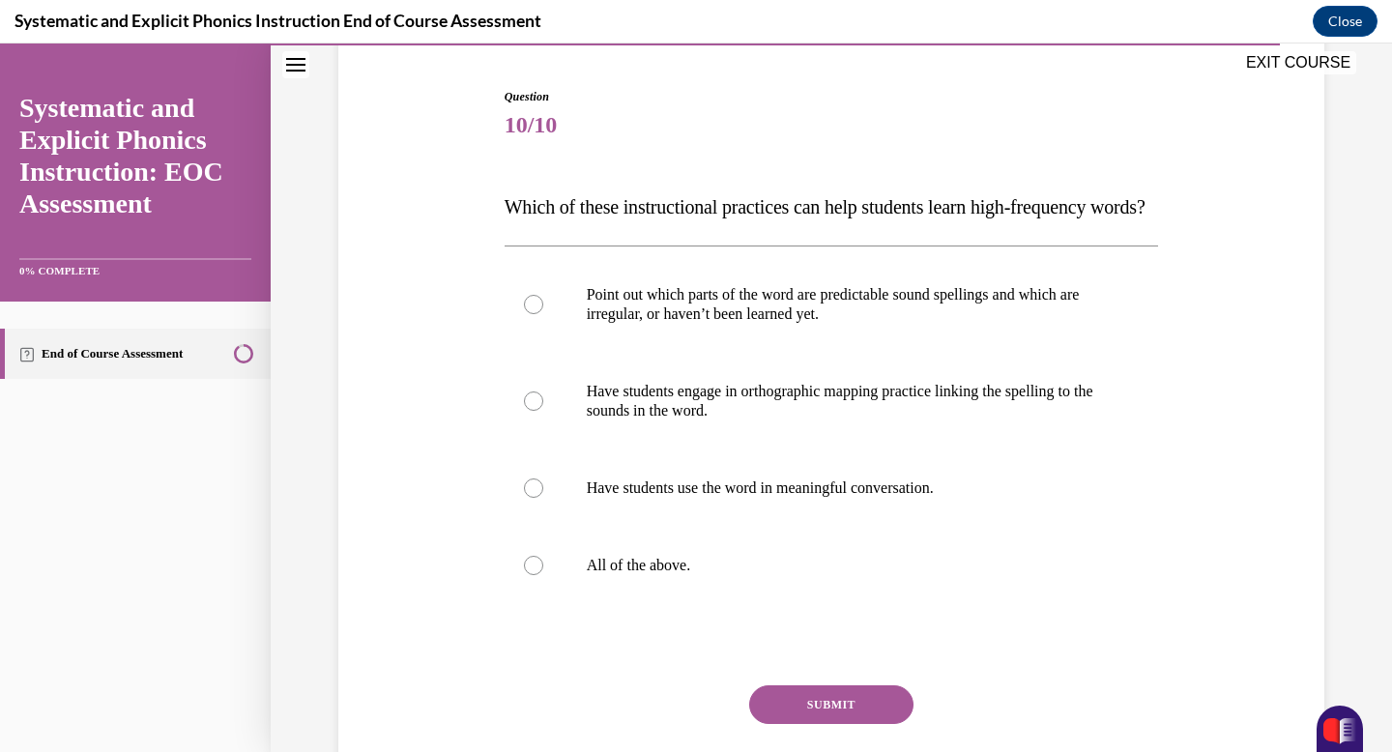
click at [500, 226] on div "Question 10/10 Which of these instructional practices can help students learn h…" at bounding box center [832, 451] width 664 height 785
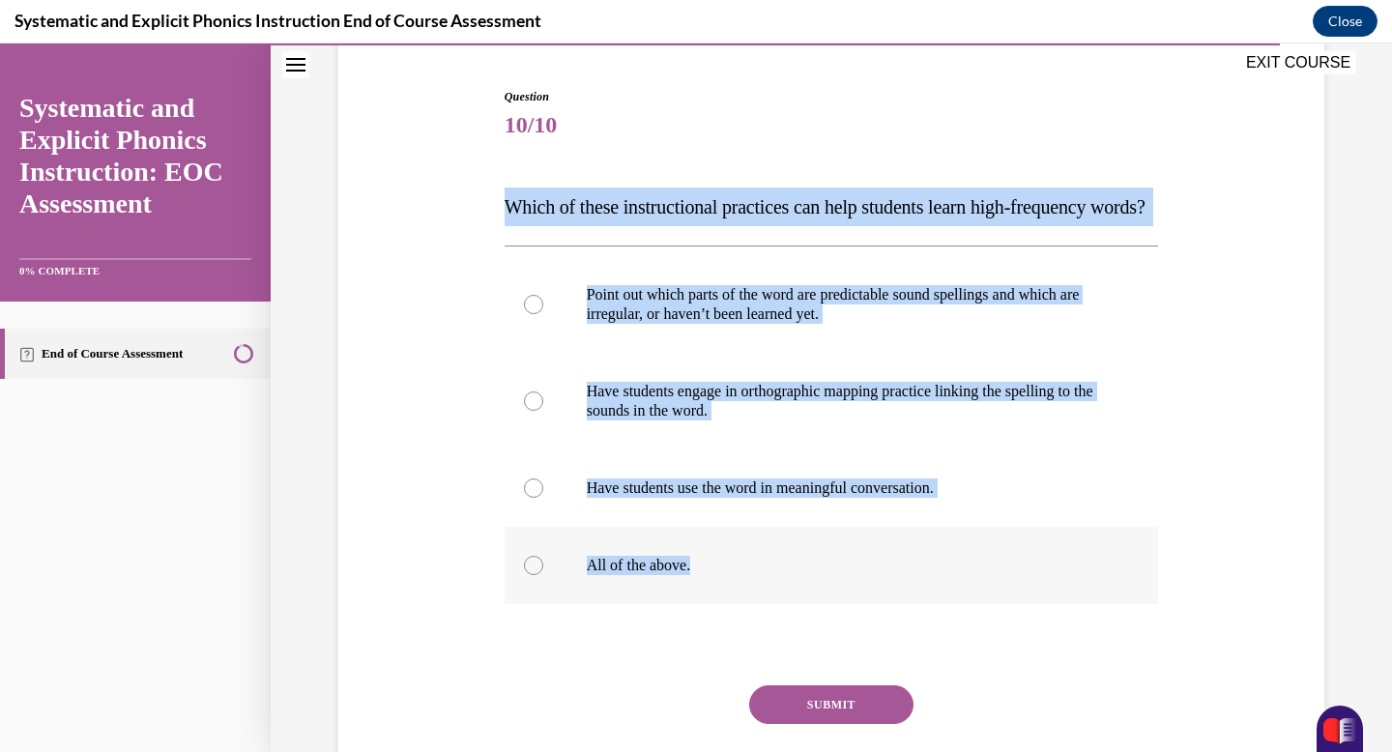
drag, startPoint x: 504, startPoint y: 203, endPoint x: 696, endPoint y: 604, distance: 445.0
click at [696, 604] on div "Question 10/10 Which of these instructional practices can help students learn h…" at bounding box center [832, 466] width 655 height 756
click at [802, 724] on button "SUBMIT" at bounding box center [831, 704] width 164 height 39
copy div "Which of these instructional practices can help students learn high-frequency w…"
click at [547, 588] on div at bounding box center [832, 565] width 655 height 77
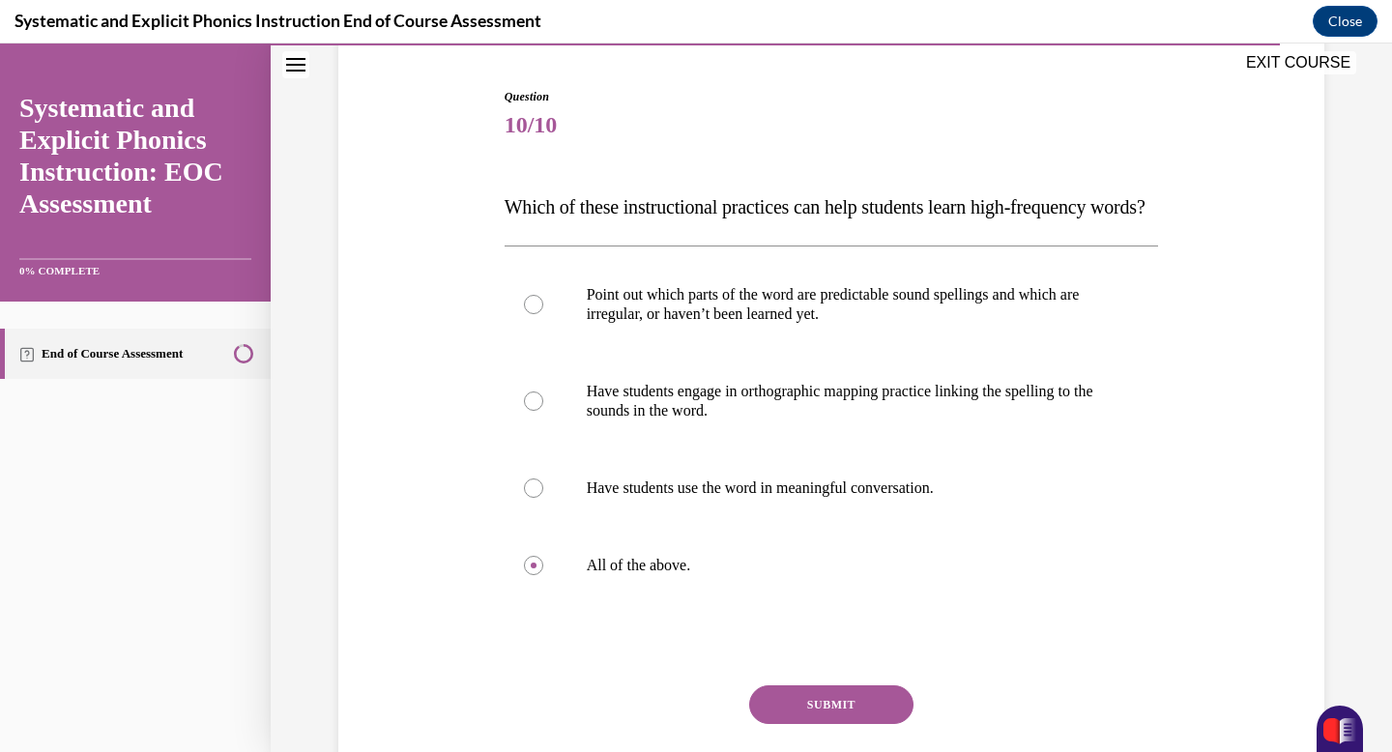
click at [834, 724] on button "SUBMIT" at bounding box center [831, 704] width 164 height 39
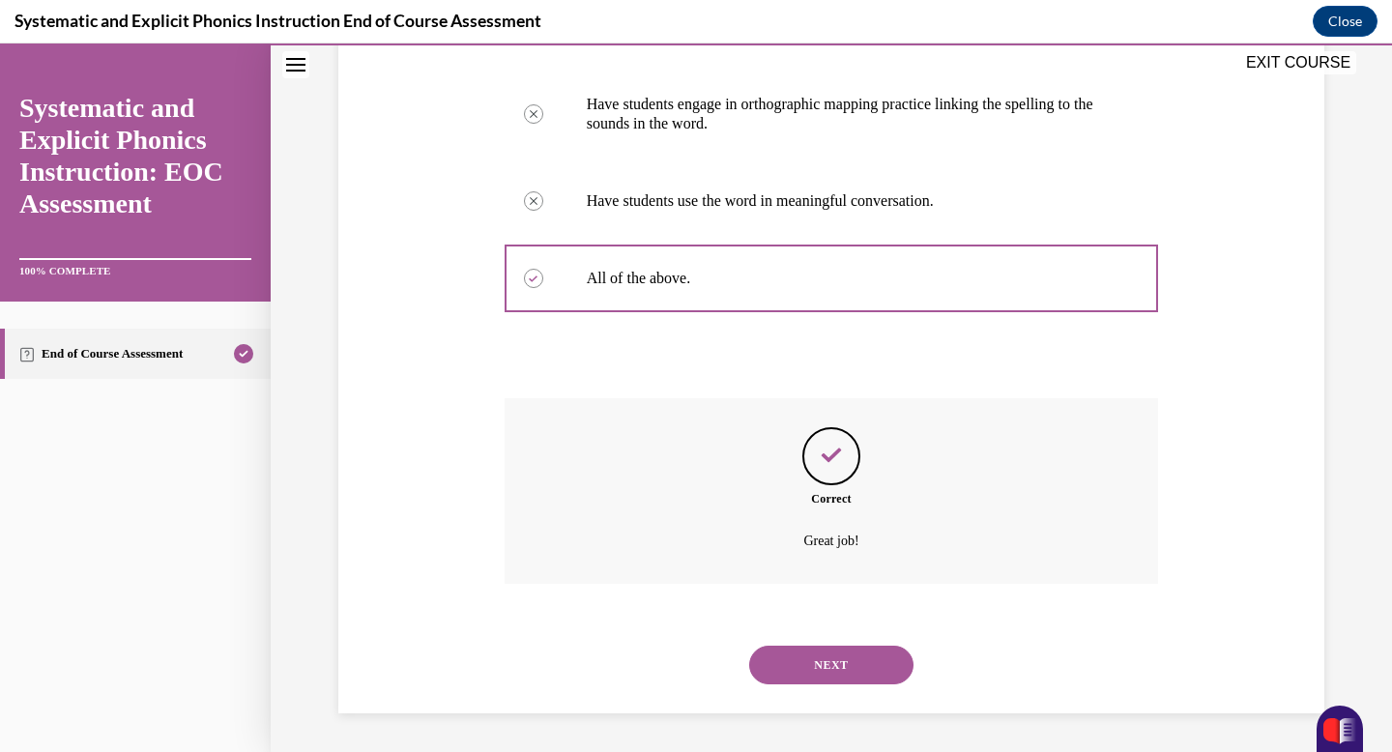
scroll to position [507, 0]
click at [812, 657] on button "NEXT" at bounding box center [831, 665] width 164 height 39
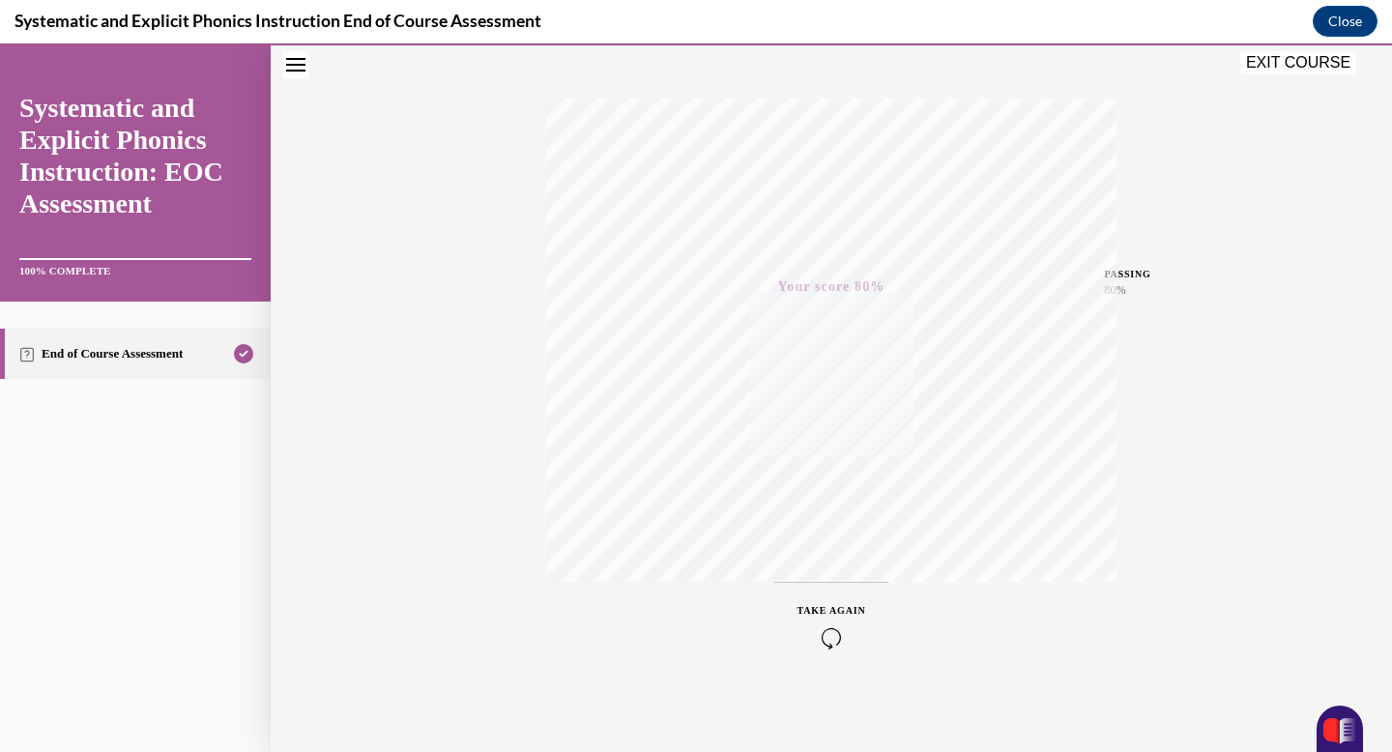
scroll to position [282, 0]
click at [1296, 58] on button "EXIT COURSE" at bounding box center [1298, 62] width 116 height 23
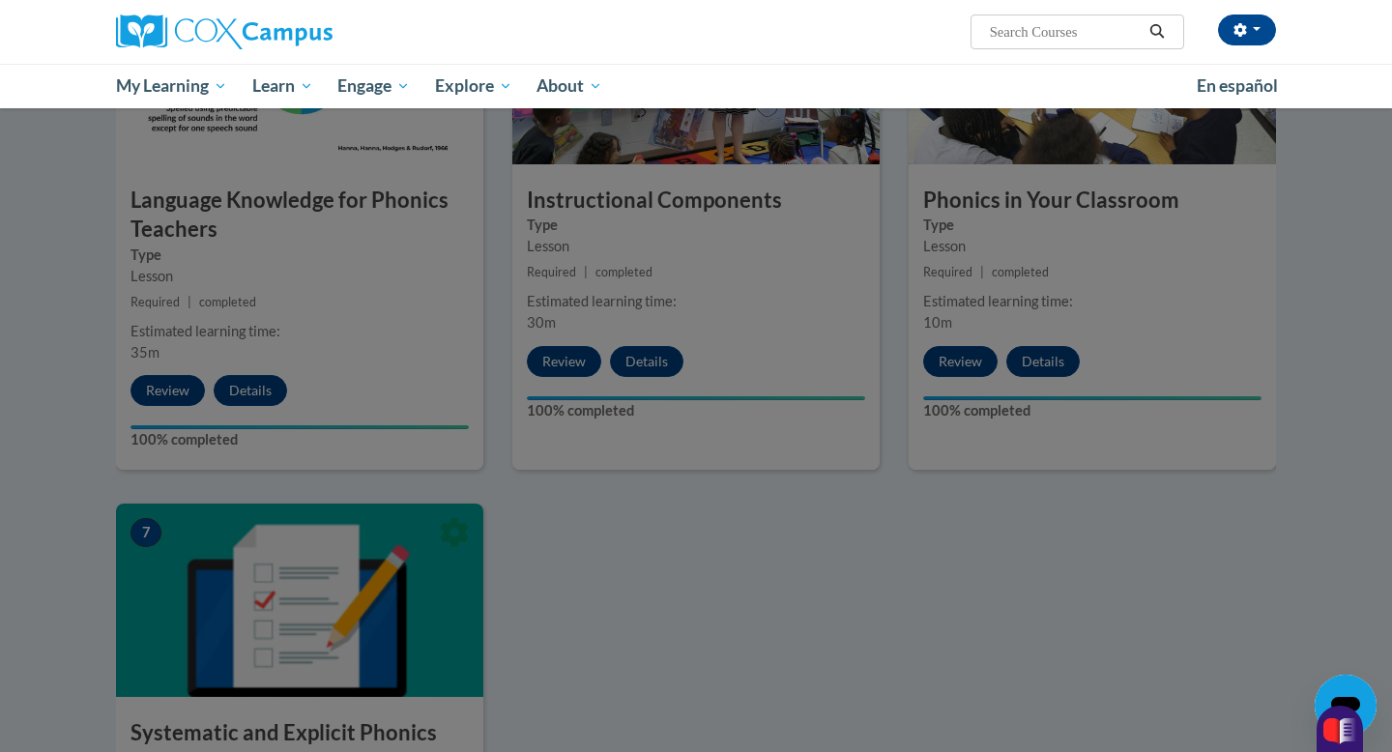
scroll to position [1062, 0]
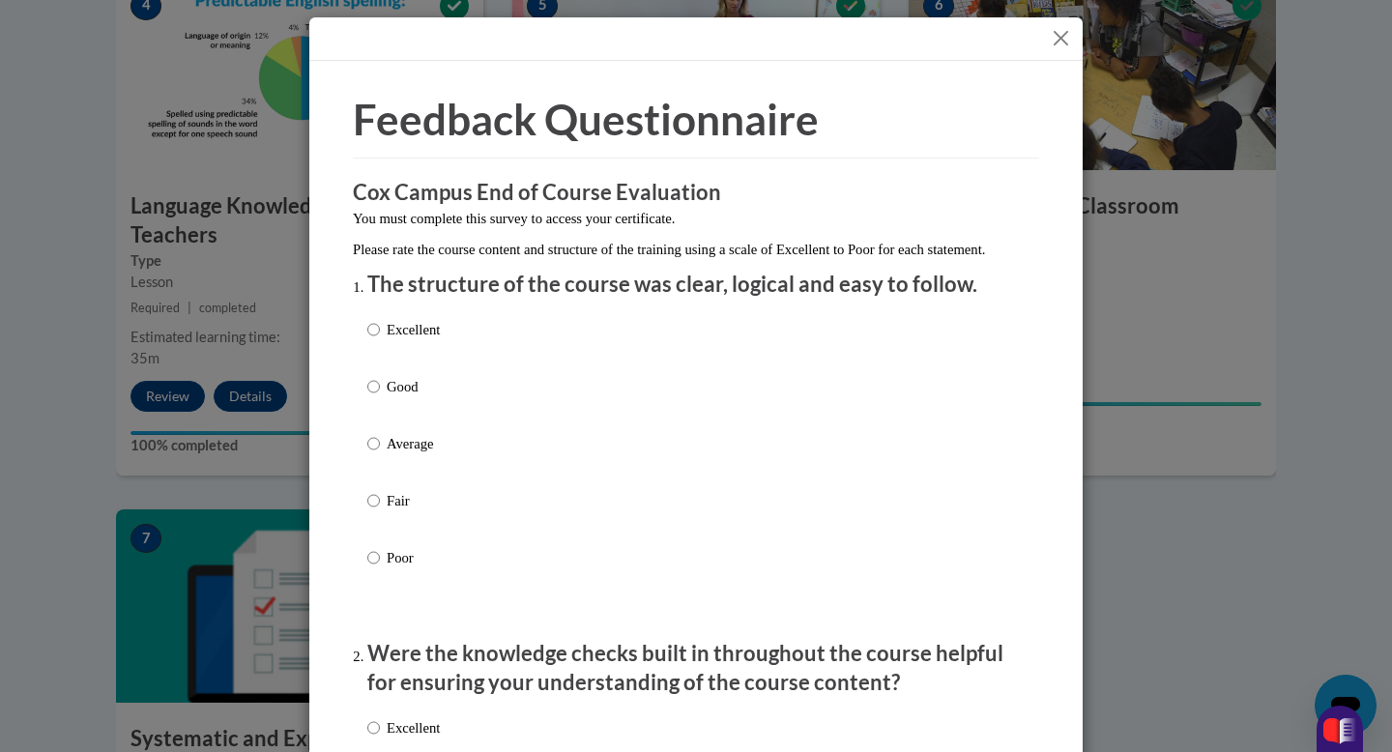
click at [412, 340] on p "Excellent" at bounding box center [413, 329] width 53 height 21
click at [380, 340] on input "Excellent" at bounding box center [373, 329] width 13 height 21
radio input "true"
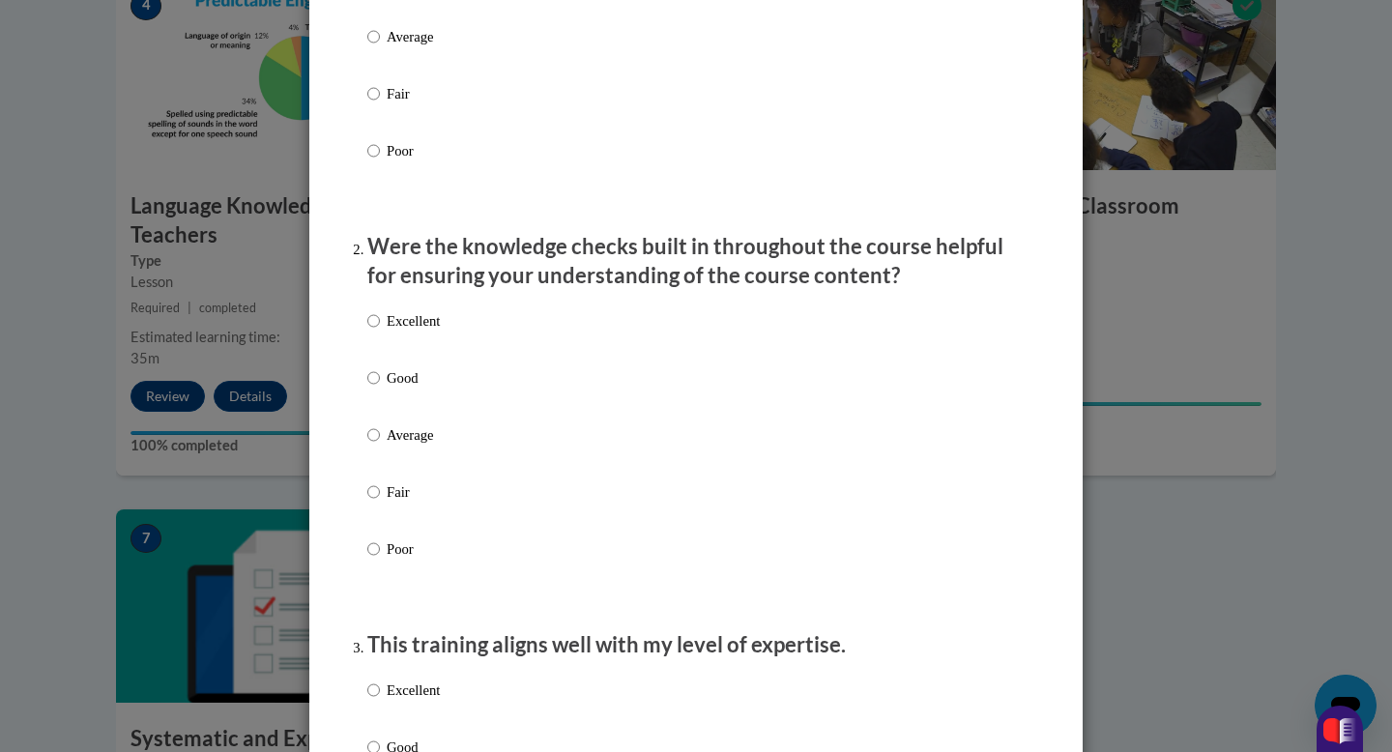
scroll to position [489, 0]
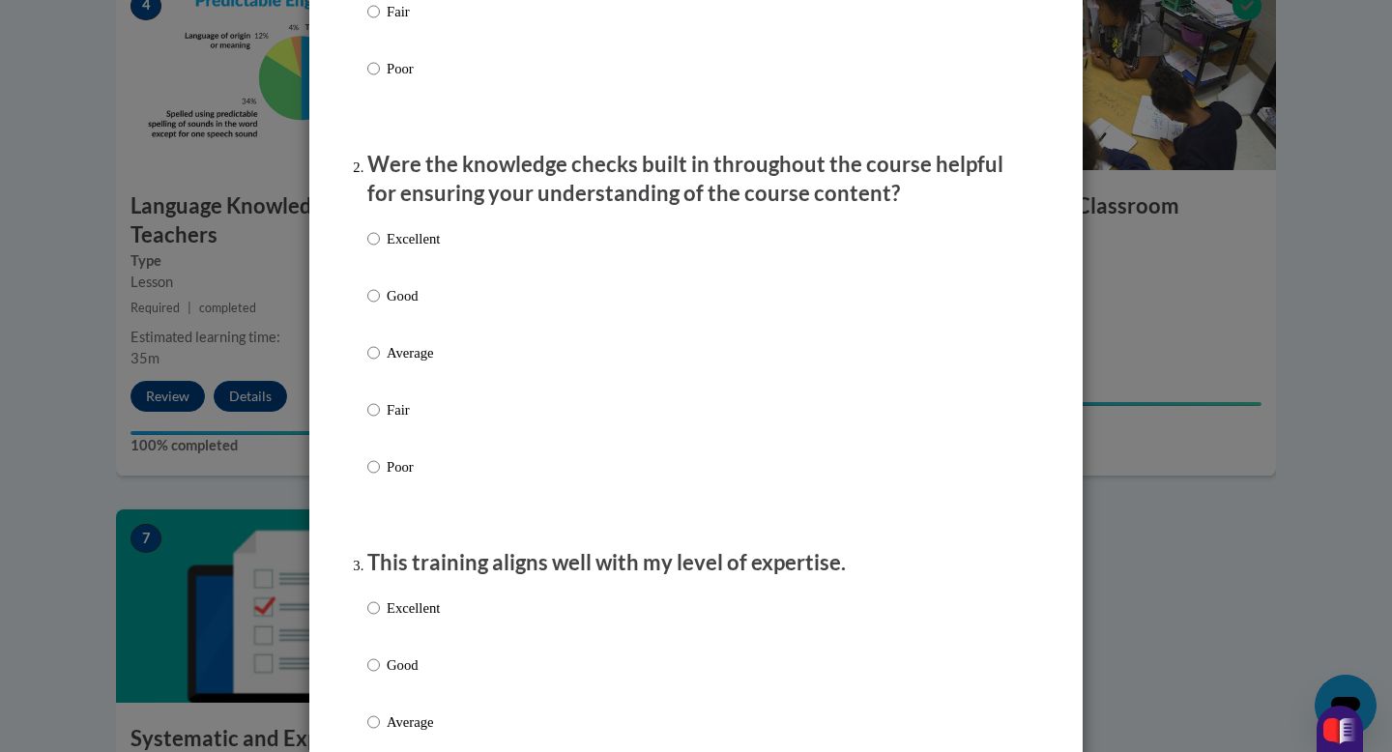
click at [448, 265] on div "Excellent Good Average Fair Poor" at bounding box center [695, 376] width 657 height 315
click at [416, 249] on p "Excellent" at bounding box center [413, 238] width 53 height 21
click at [380, 249] on input "Excellent" at bounding box center [373, 238] width 13 height 21
radio input "true"
click at [421, 615] on div "Excellent Good Average Fair Poor" at bounding box center [403, 738] width 73 height 300
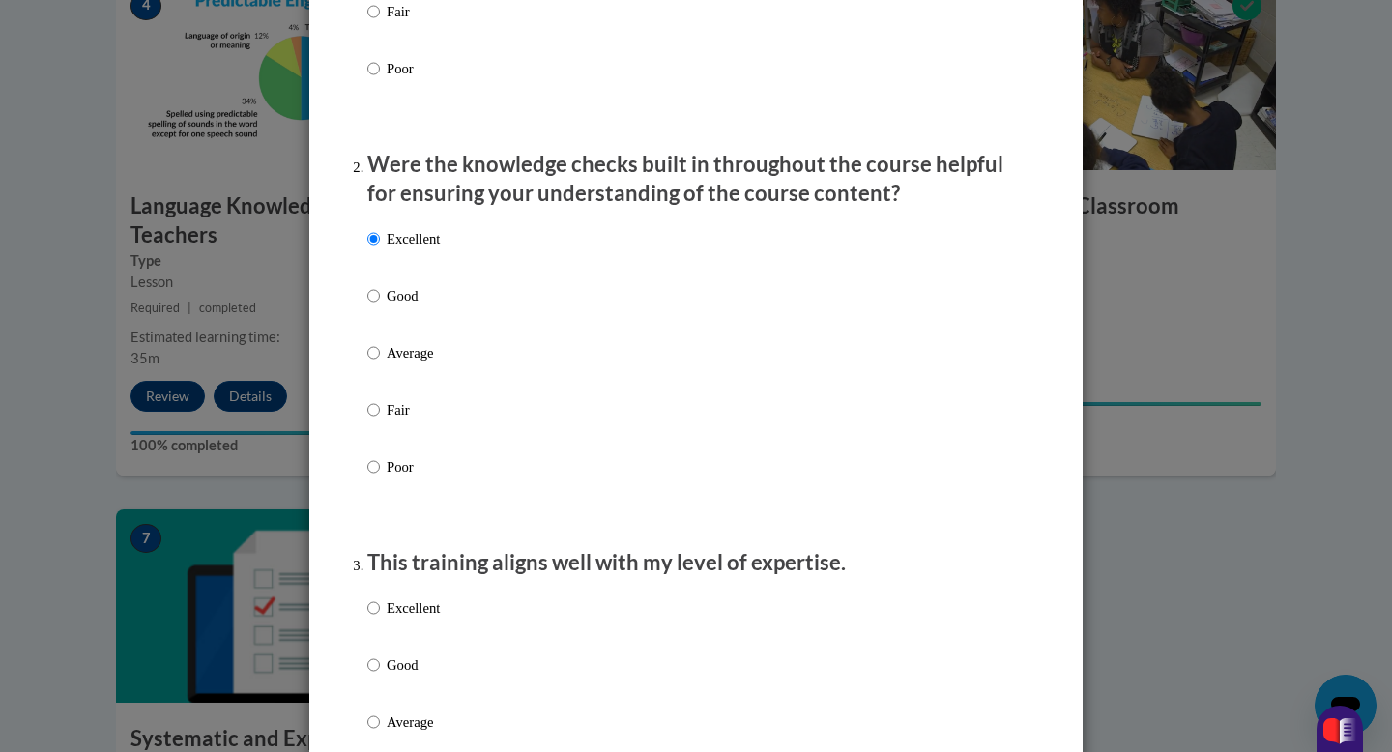
click at [421, 619] on p "Excellent" at bounding box center [413, 608] width 53 height 21
click at [380, 619] on input "Excellent" at bounding box center [373, 608] width 13 height 21
radio input "true"
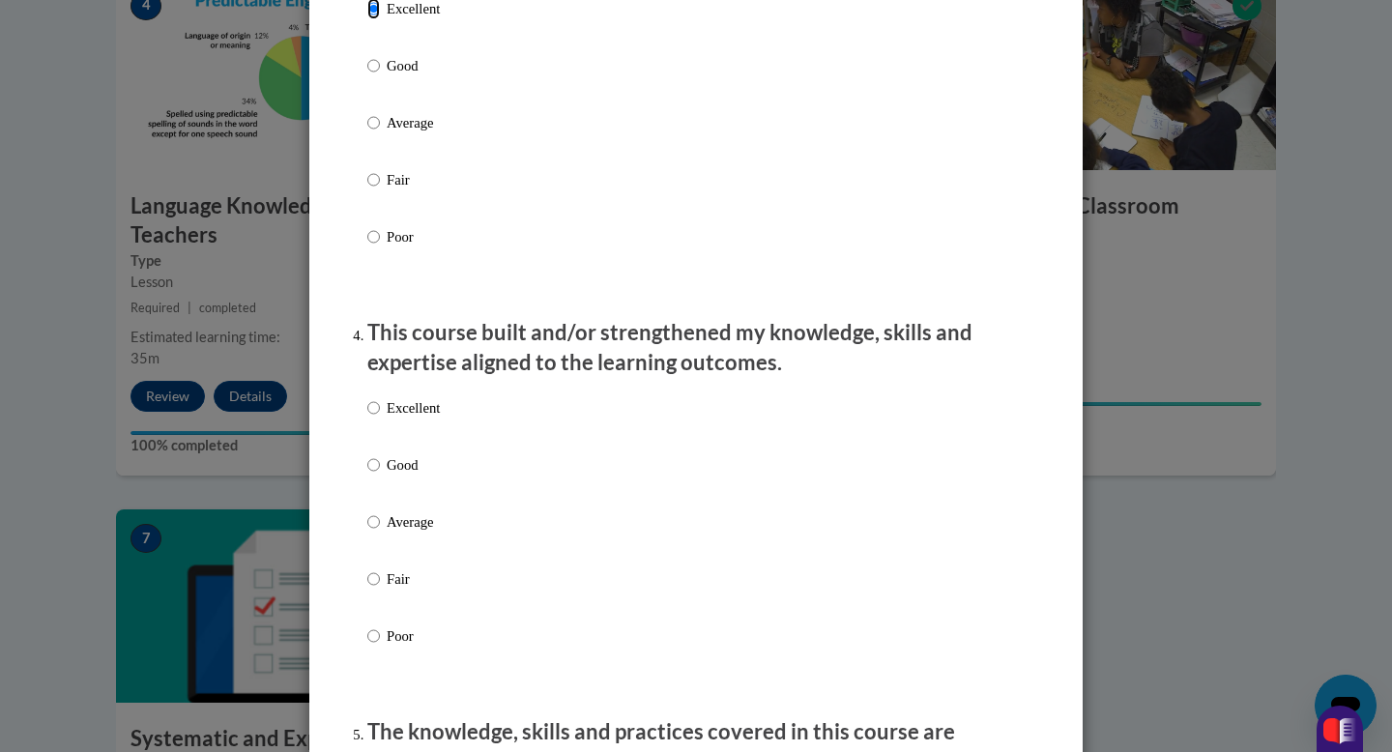
scroll to position [1123, 0]
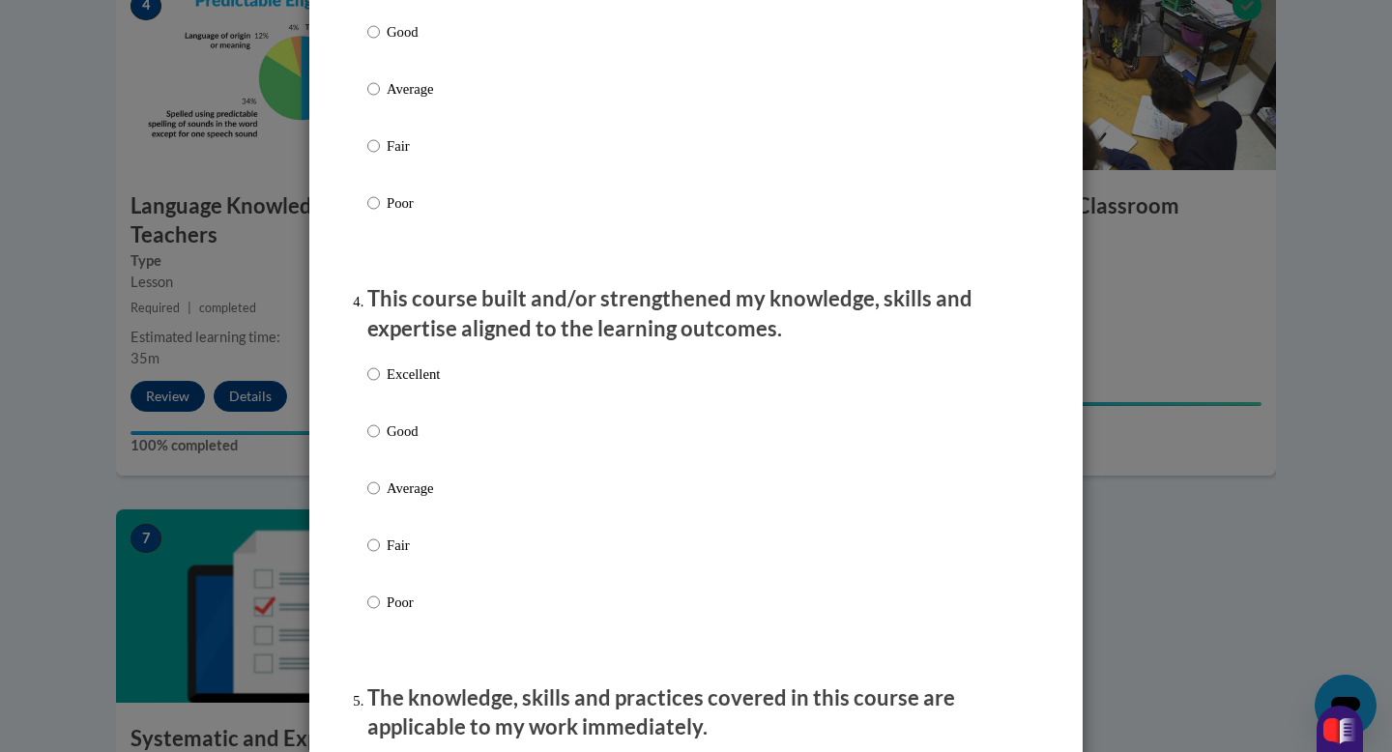
click at [420, 385] on p "Excellent" at bounding box center [413, 374] width 53 height 21
click at [380, 385] on input "Excellent" at bounding box center [373, 374] width 13 height 21
radio input "true"
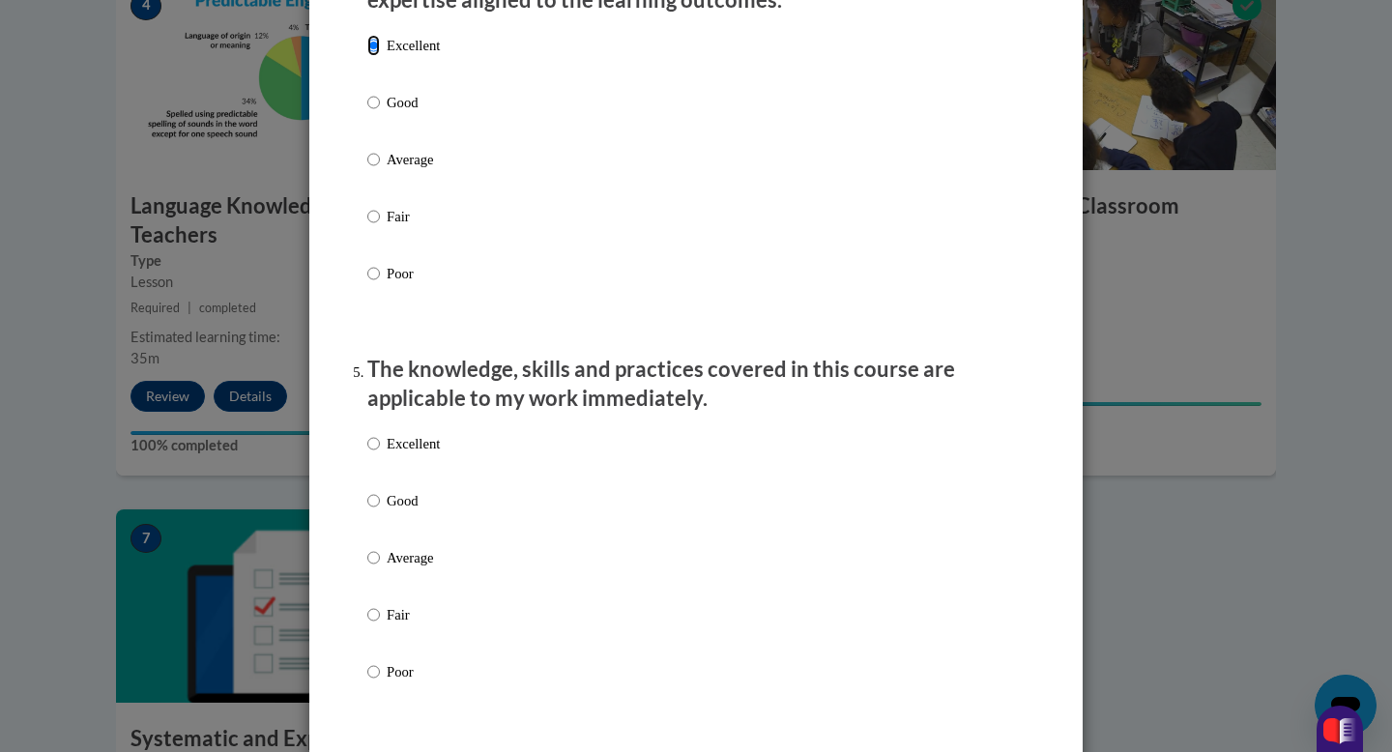
scroll to position [1506, 0]
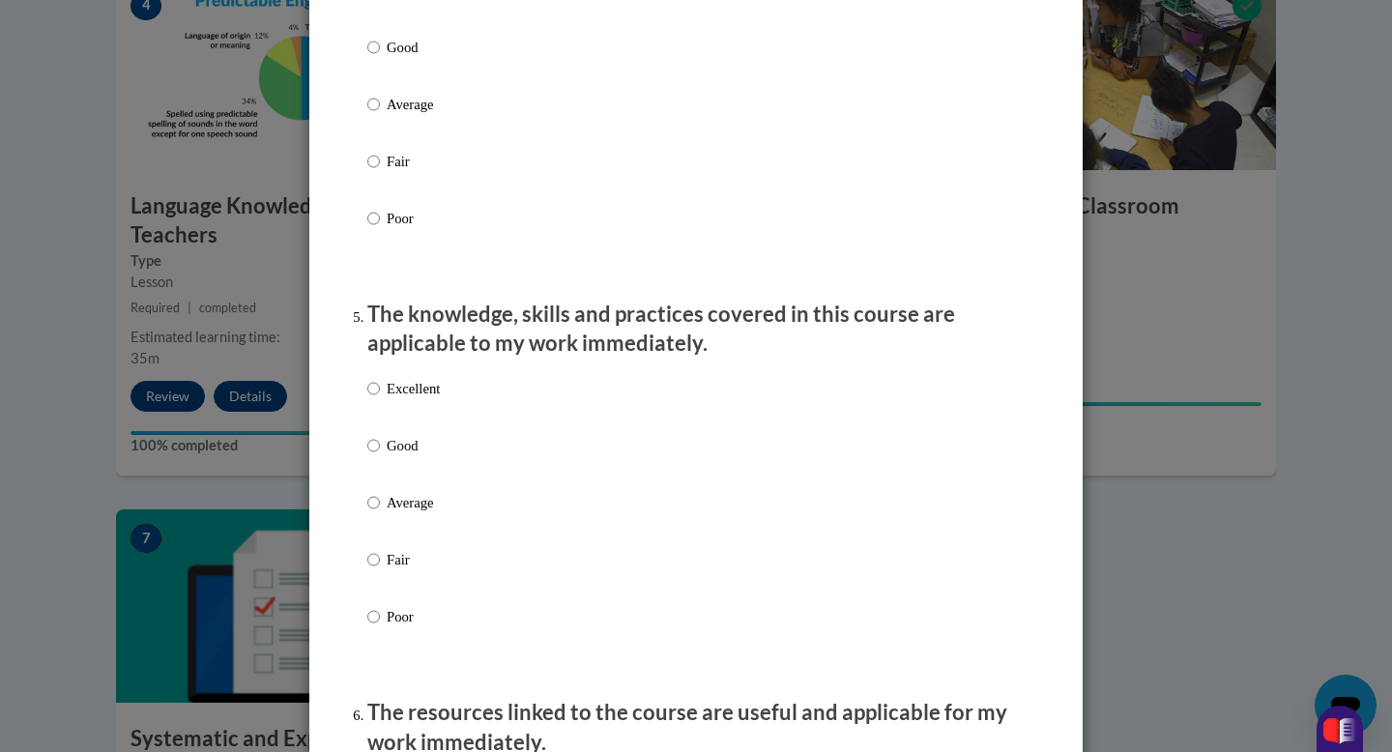
click at [425, 399] on p "Excellent" at bounding box center [413, 388] width 53 height 21
click at [380, 399] on input "Excellent" at bounding box center [373, 388] width 13 height 21
radio input "true"
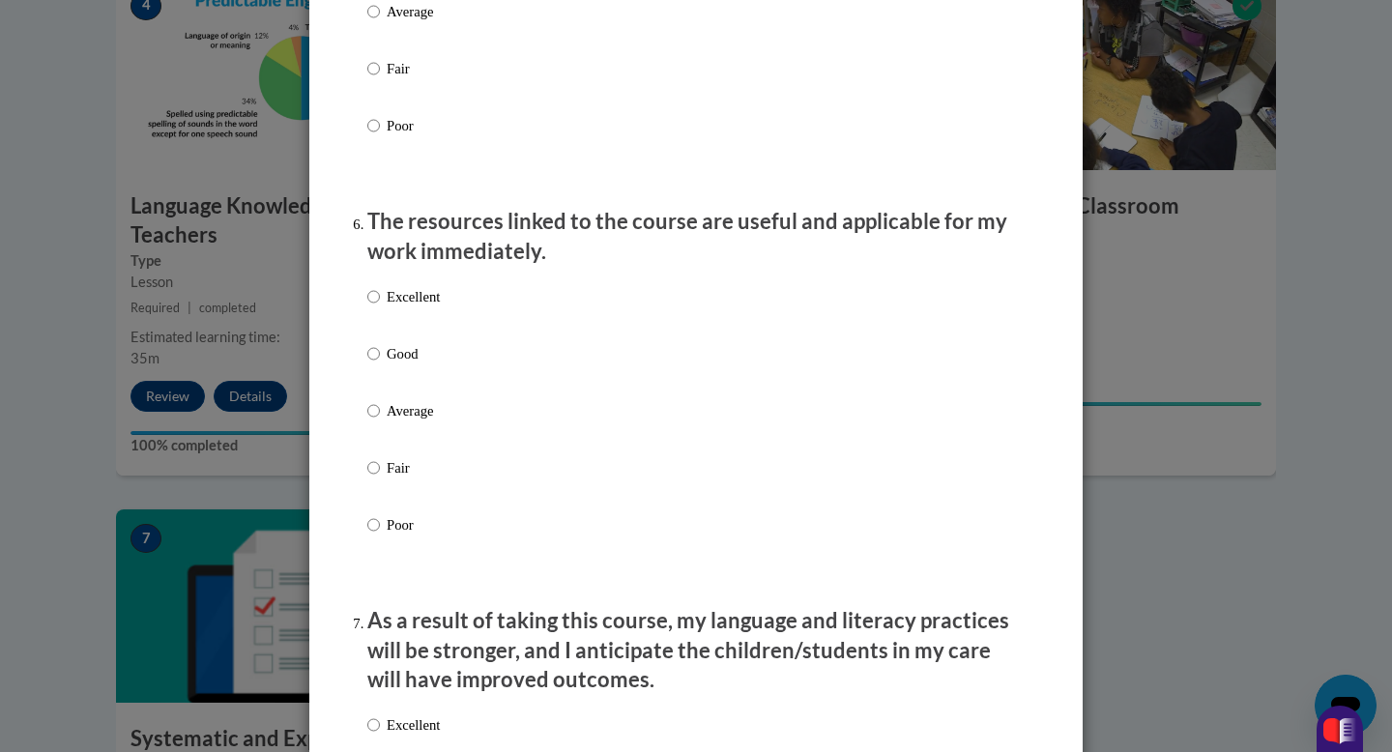
scroll to position [2022, 0]
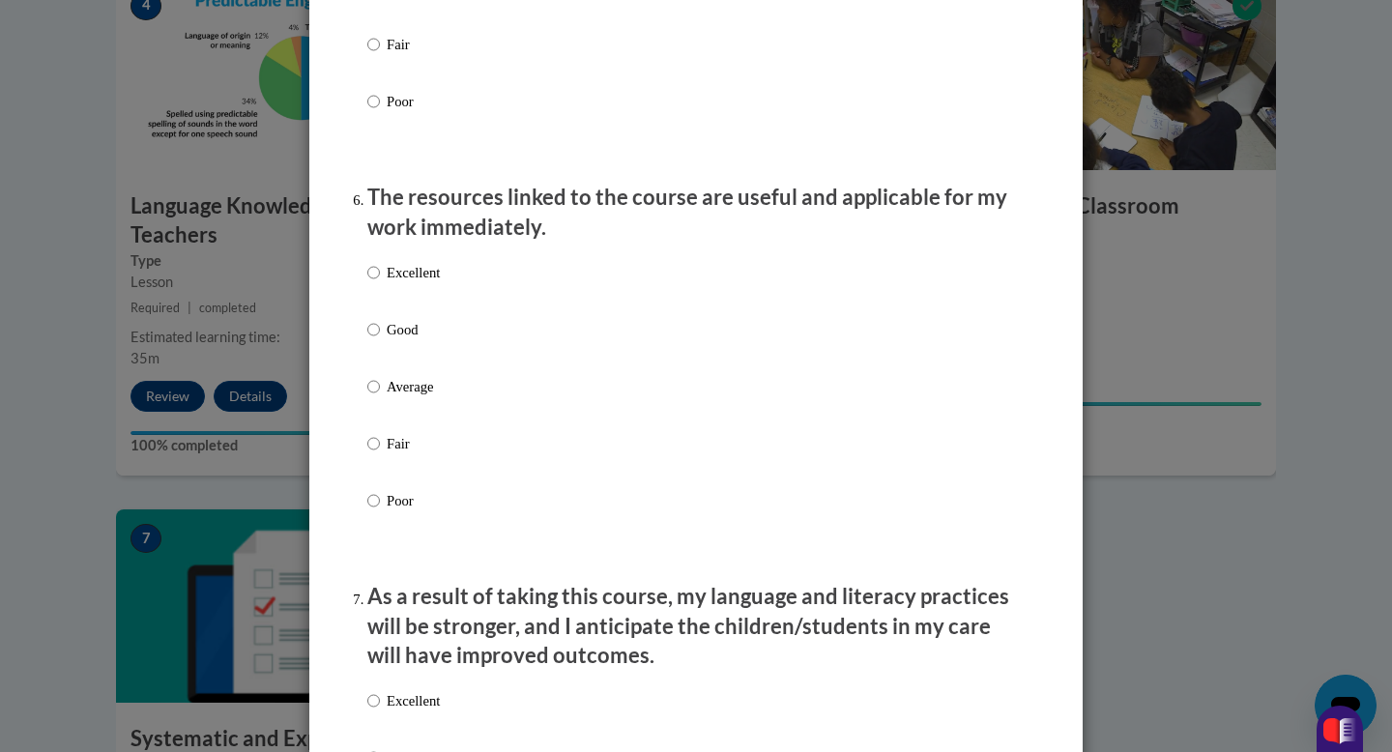
click at [421, 283] on p "Excellent" at bounding box center [413, 272] width 53 height 21
click at [380, 283] on input "Excellent" at bounding box center [373, 272] width 13 height 21
radio input "true"
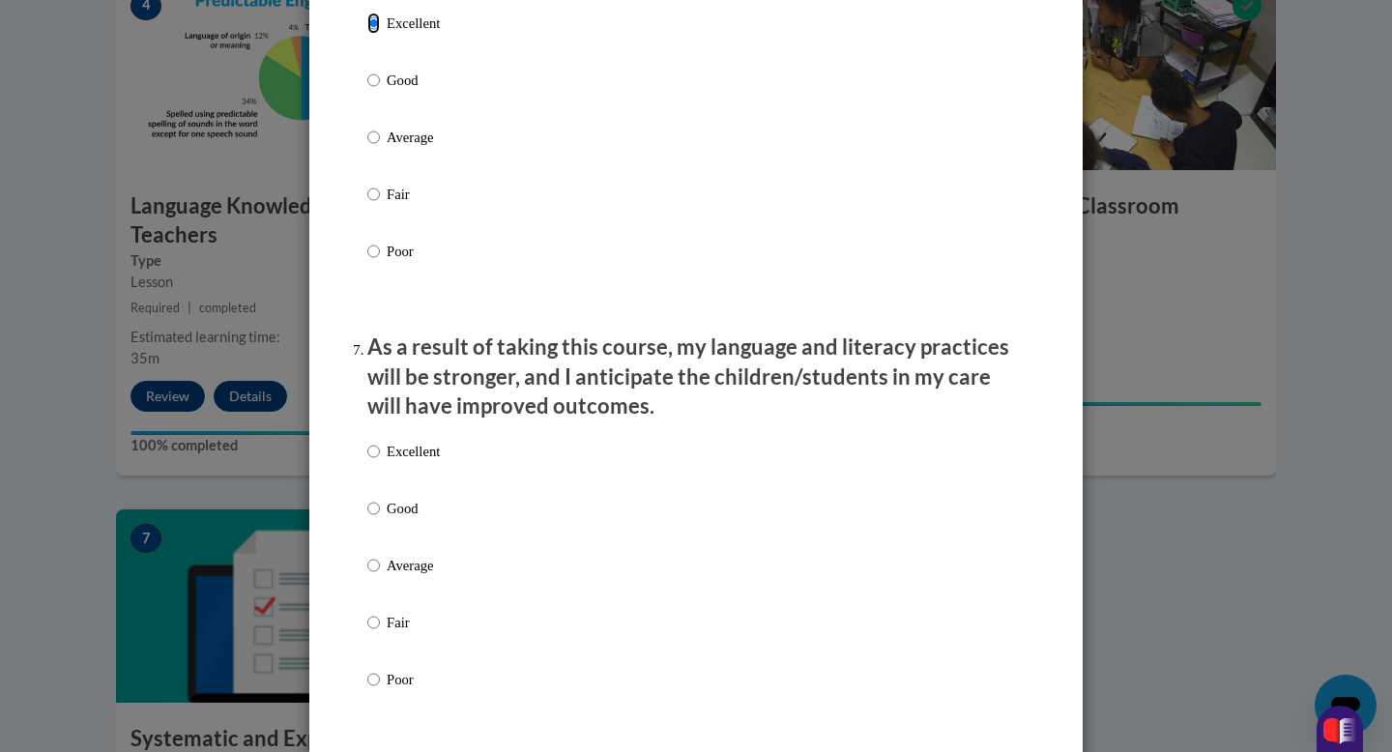
scroll to position [2283, 0]
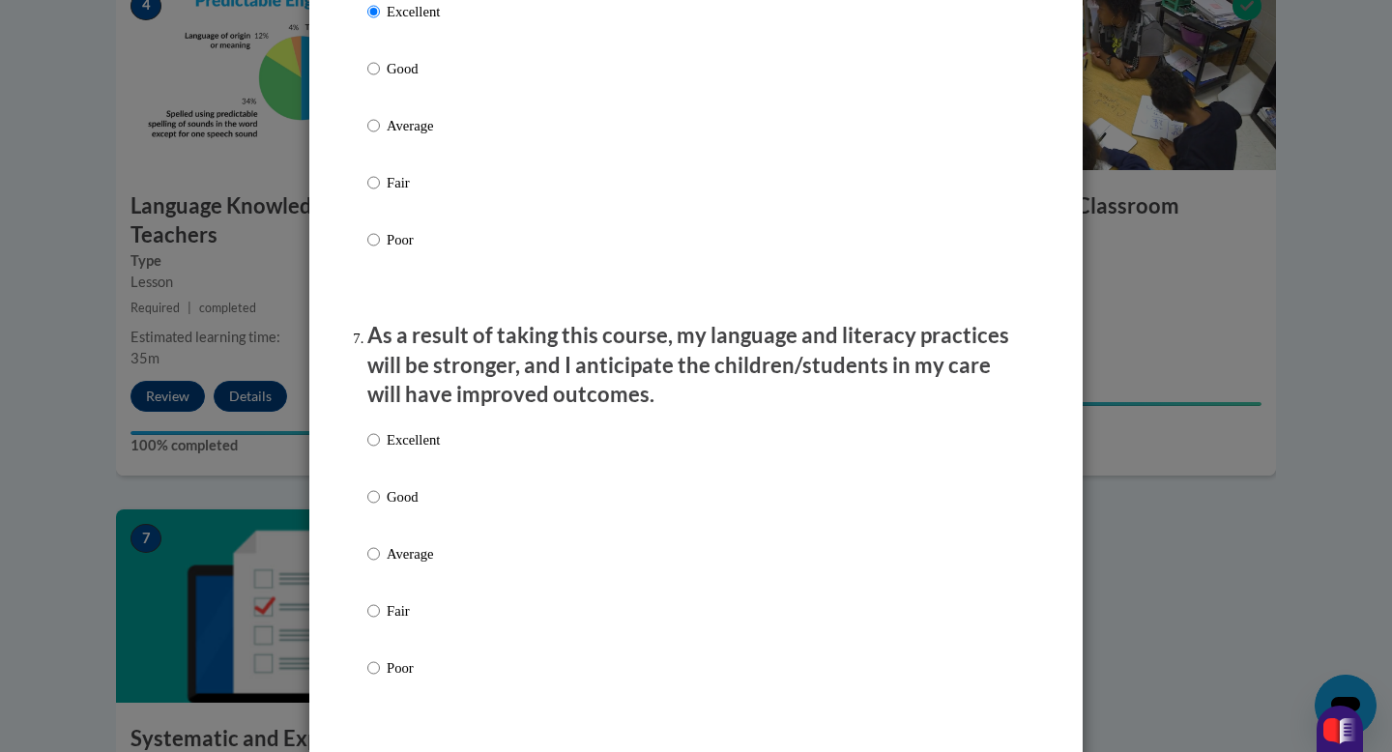
click at [436, 451] on p "Excellent" at bounding box center [413, 439] width 53 height 21
click at [380, 451] on input "Excellent" at bounding box center [373, 439] width 13 height 21
radio input "true"
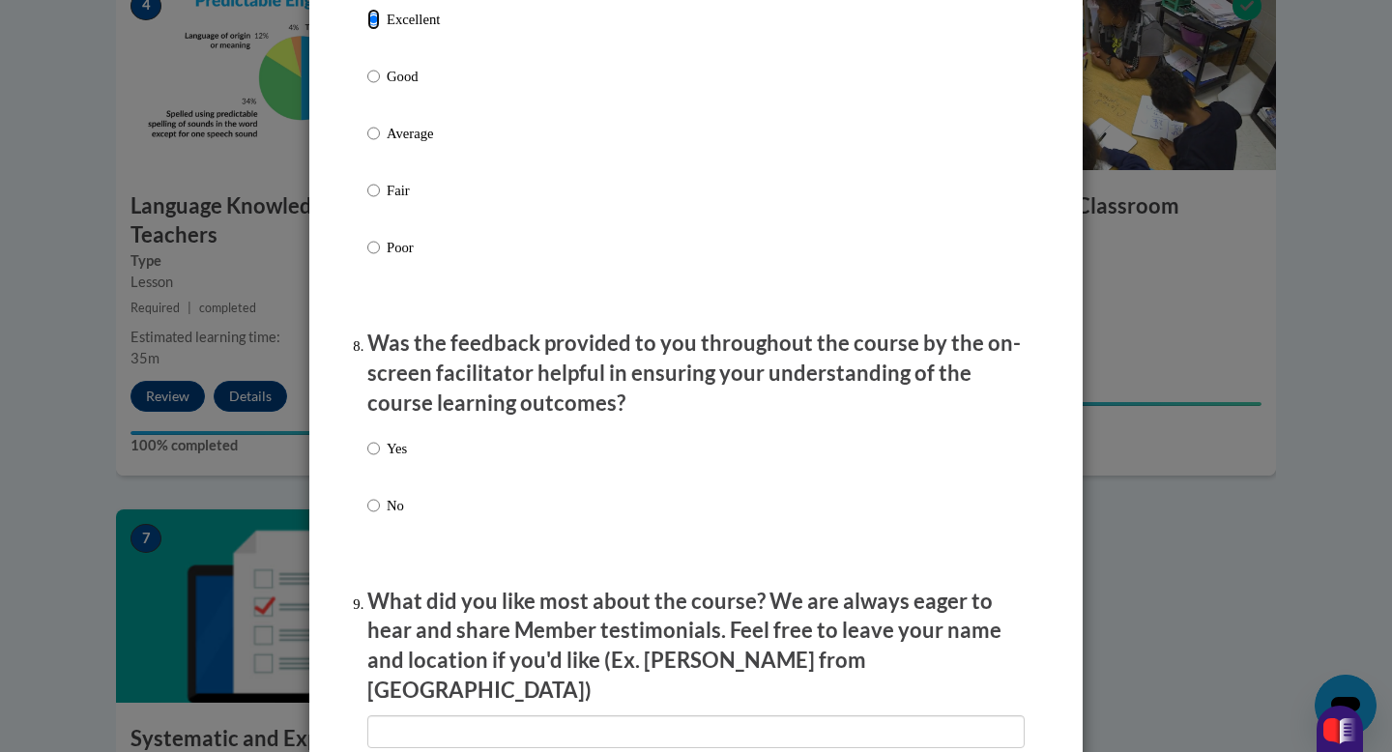
scroll to position [2714, 0]
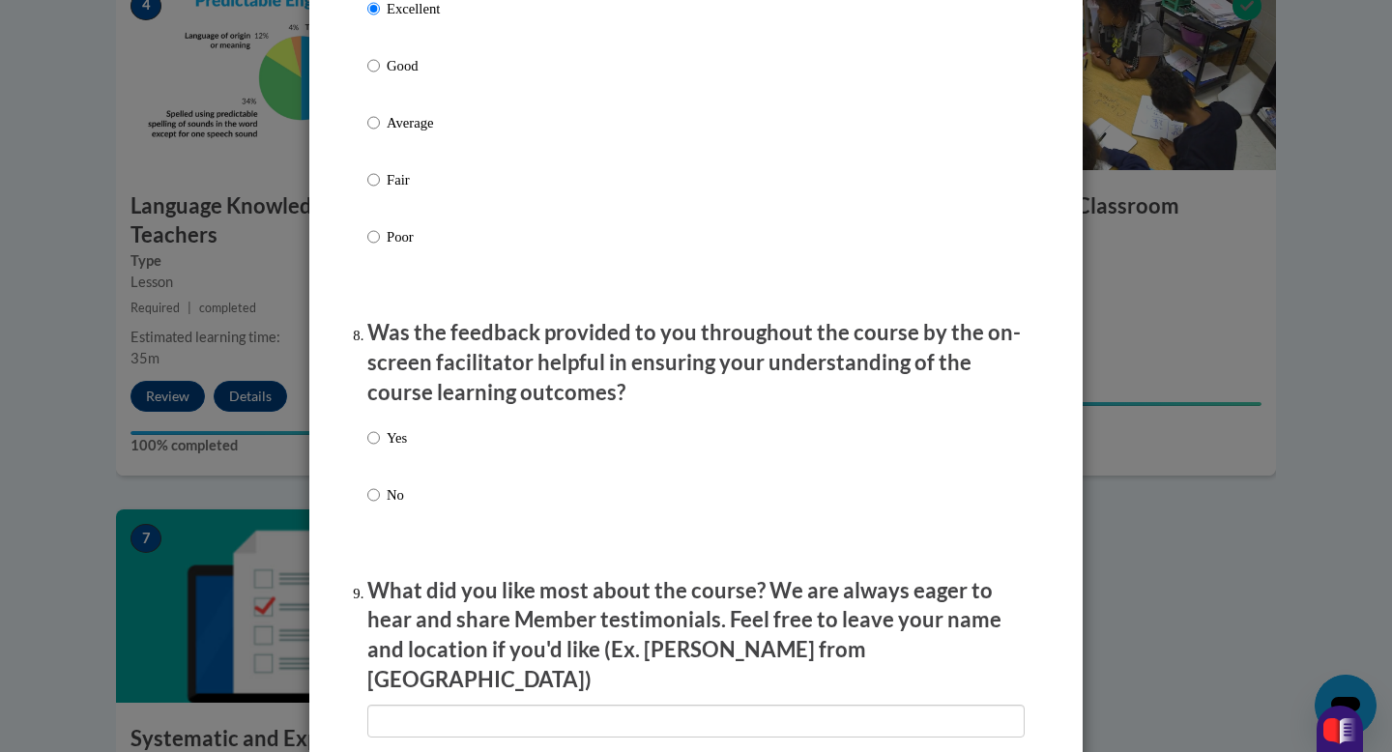
click at [387, 449] on p "Yes" at bounding box center [397, 437] width 20 height 21
click at [380, 449] on input "Yes" at bounding box center [373, 437] width 13 height 21
radio input "true"
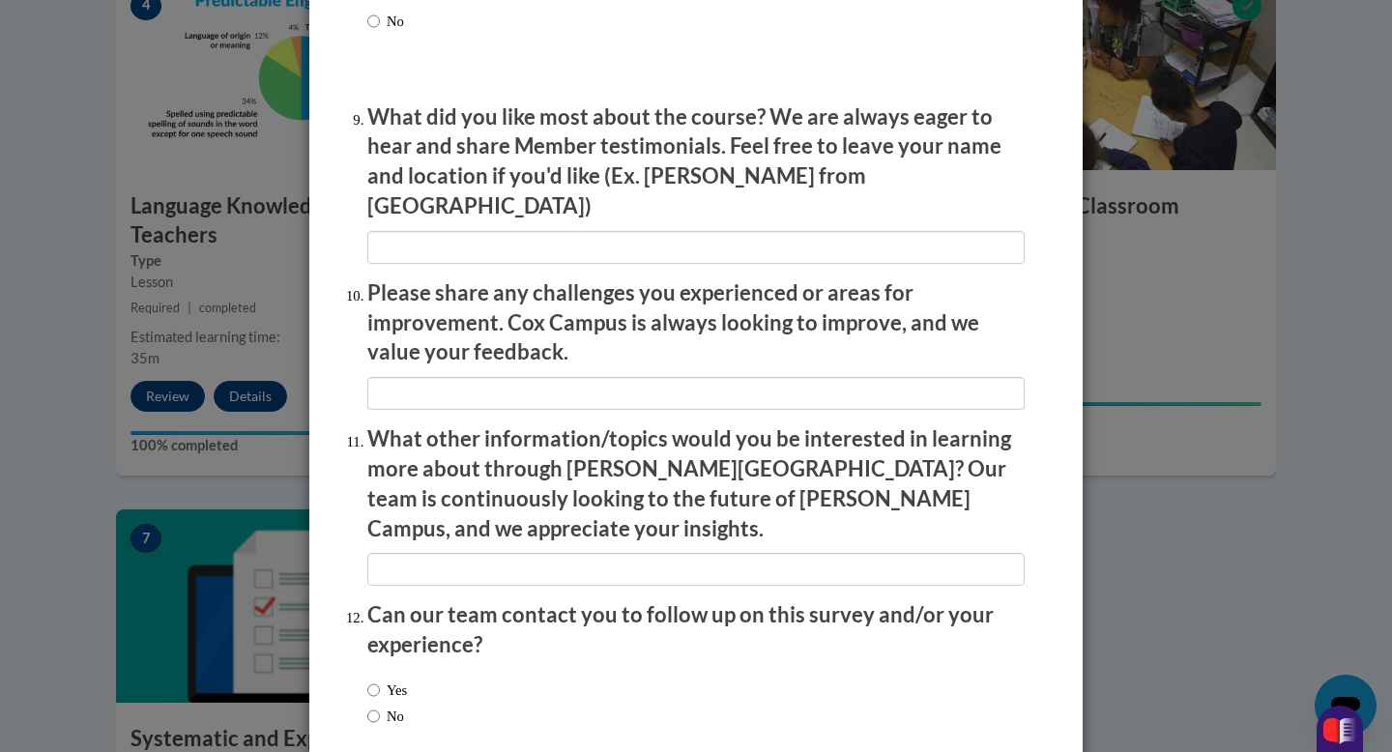
scroll to position [3270, 0]
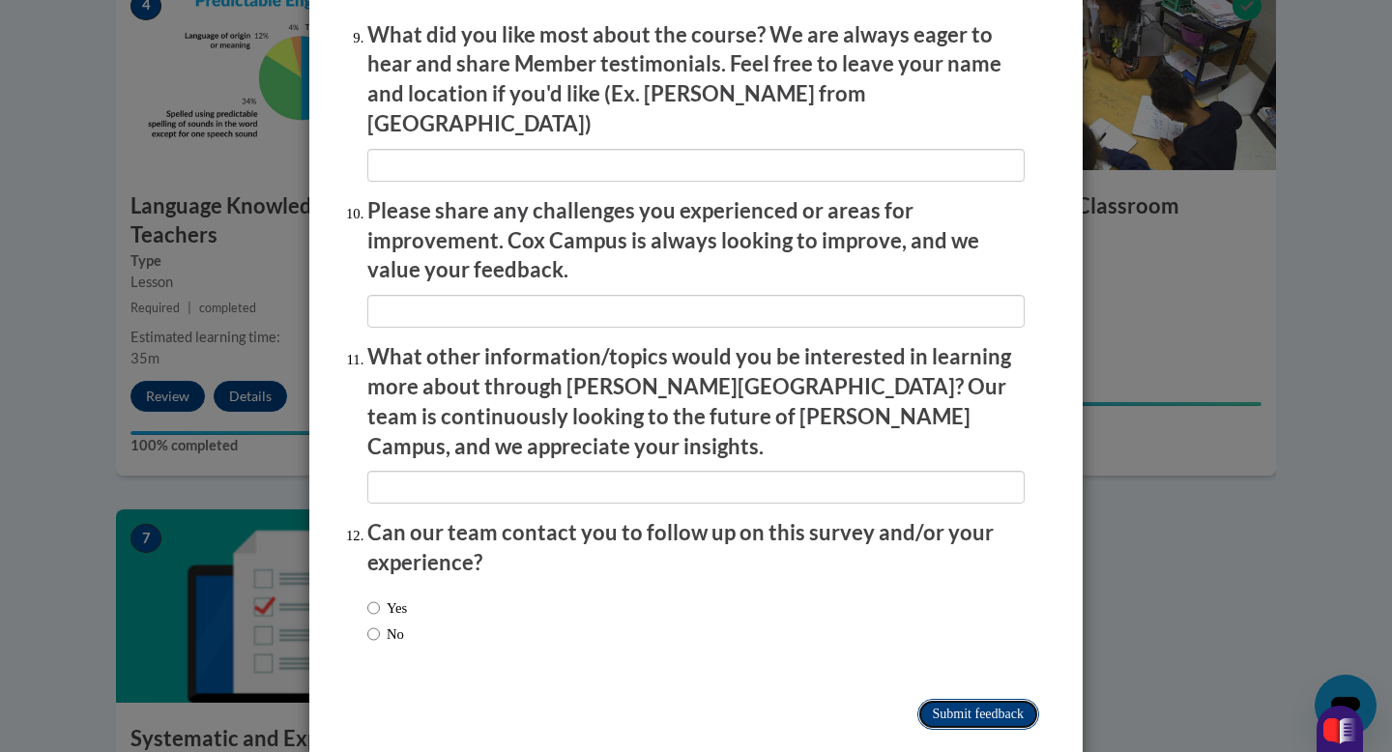
click at [927, 699] on input "Submit feedback" at bounding box center [979, 714] width 122 height 31
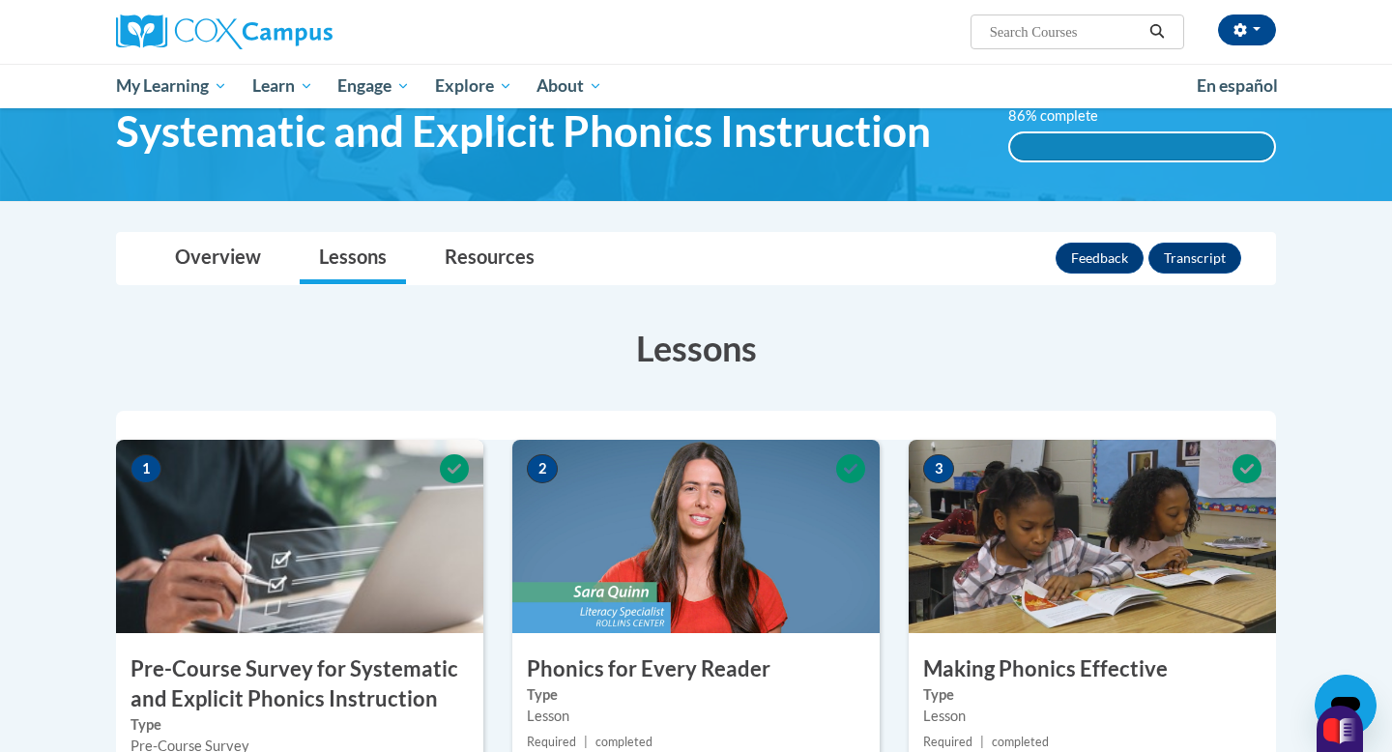
scroll to position [0, 0]
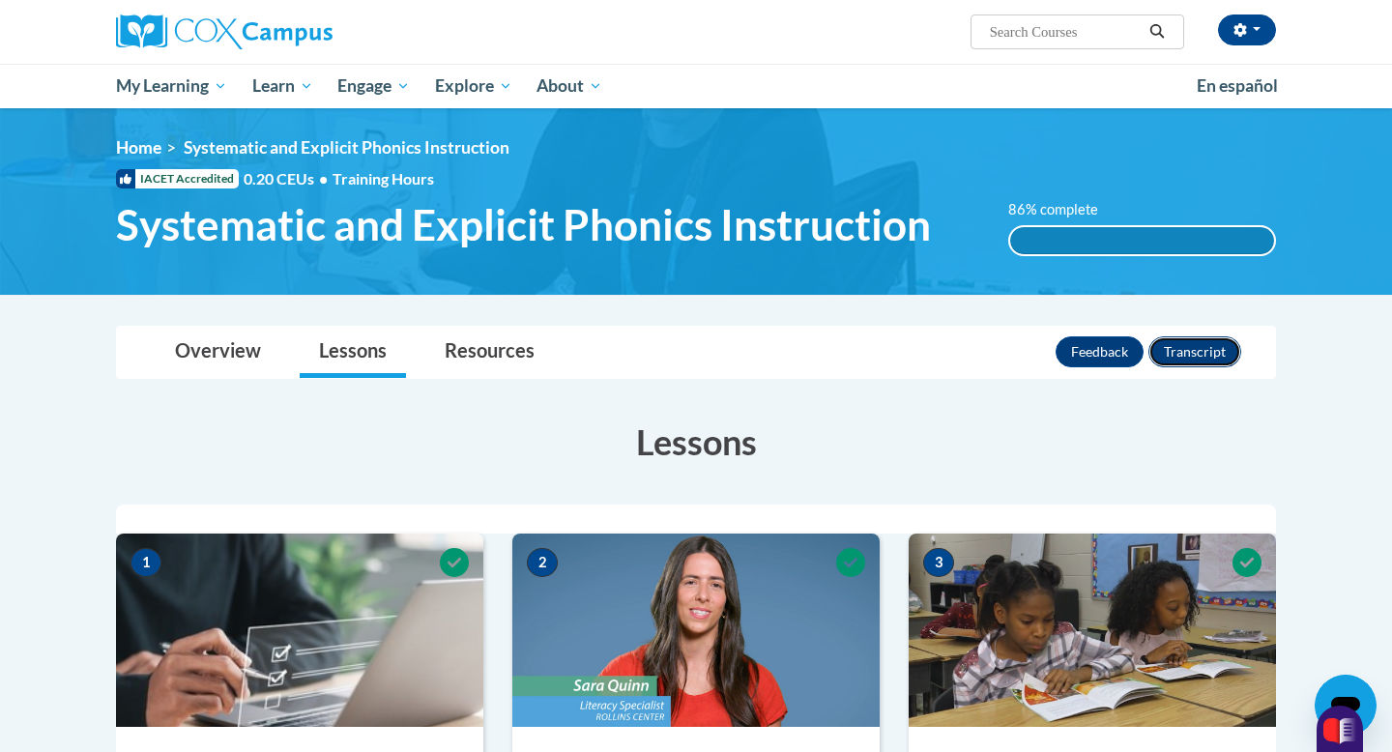
click at [1197, 356] on button "Transcript" at bounding box center [1195, 351] width 93 height 31
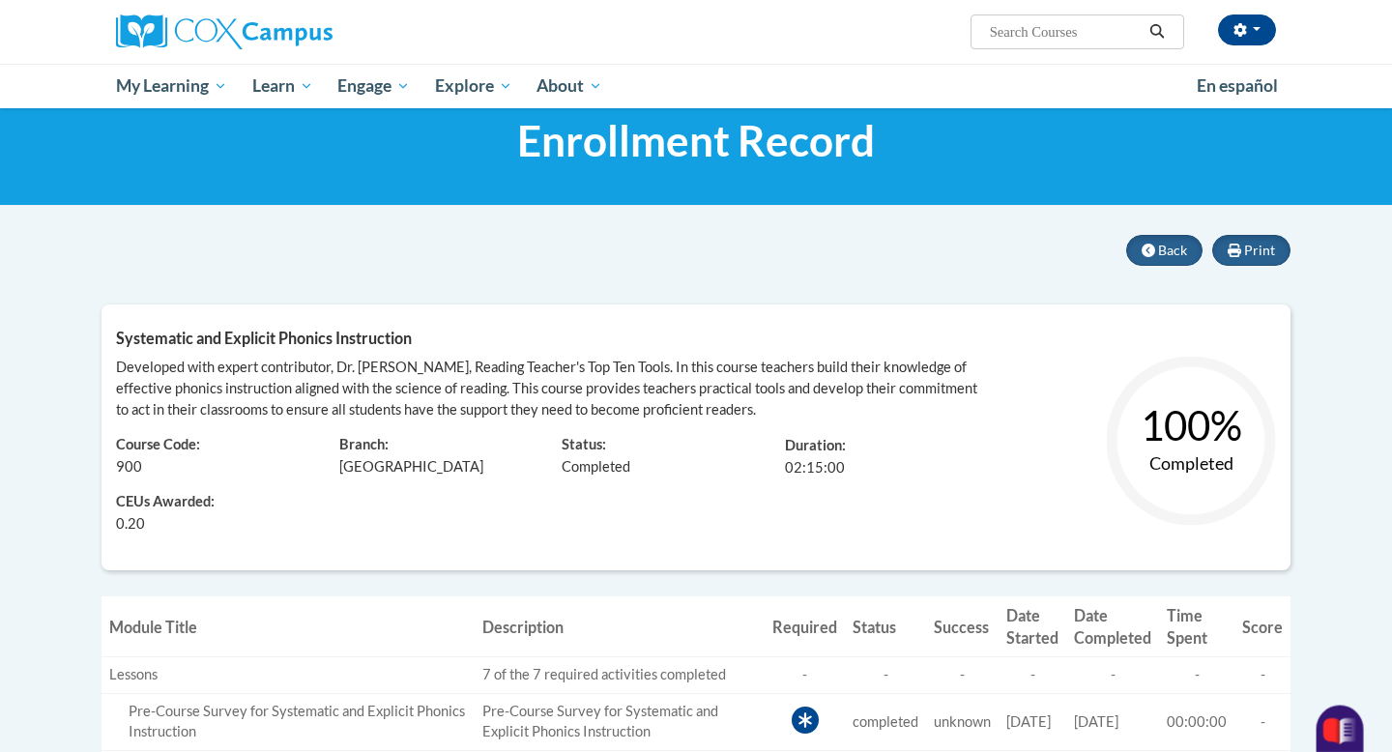
scroll to position [55, 0]
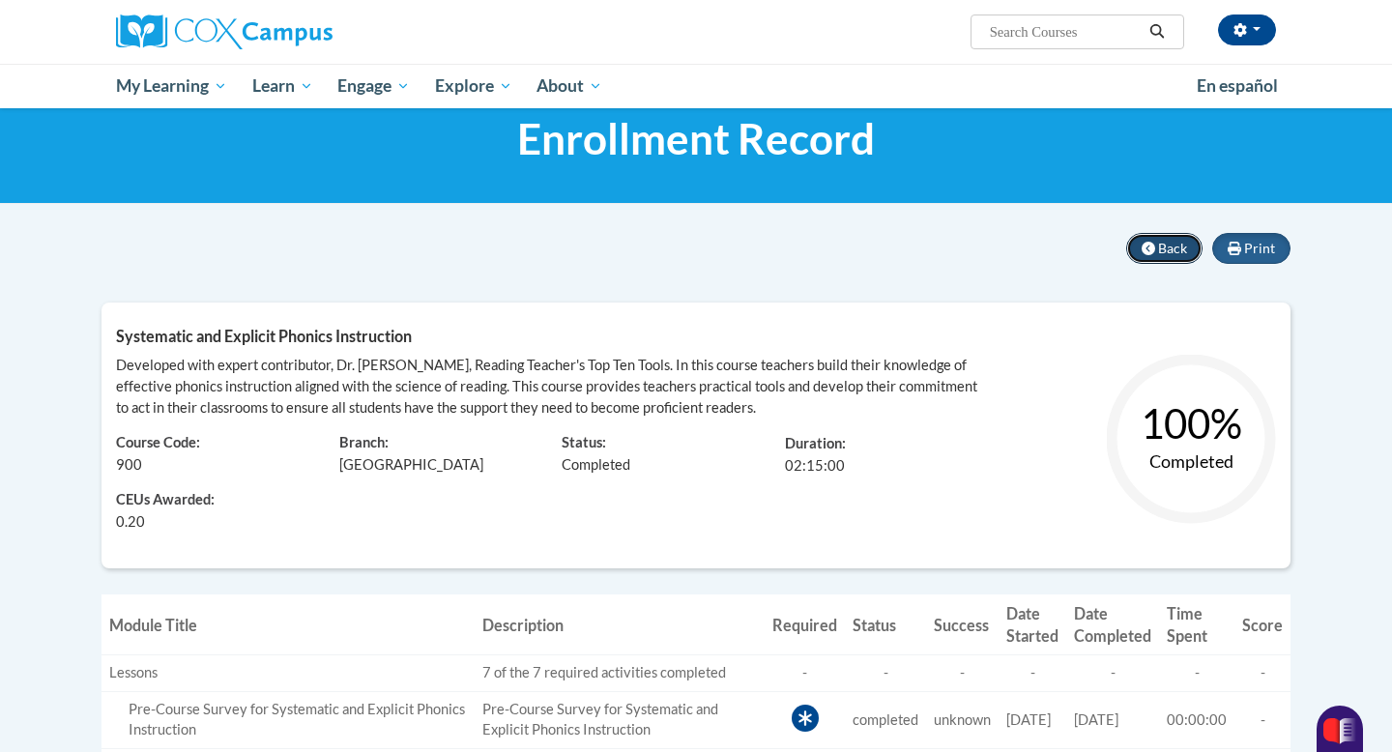
click at [1150, 250] on icon at bounding box center [1149, 249] width 14 height 14
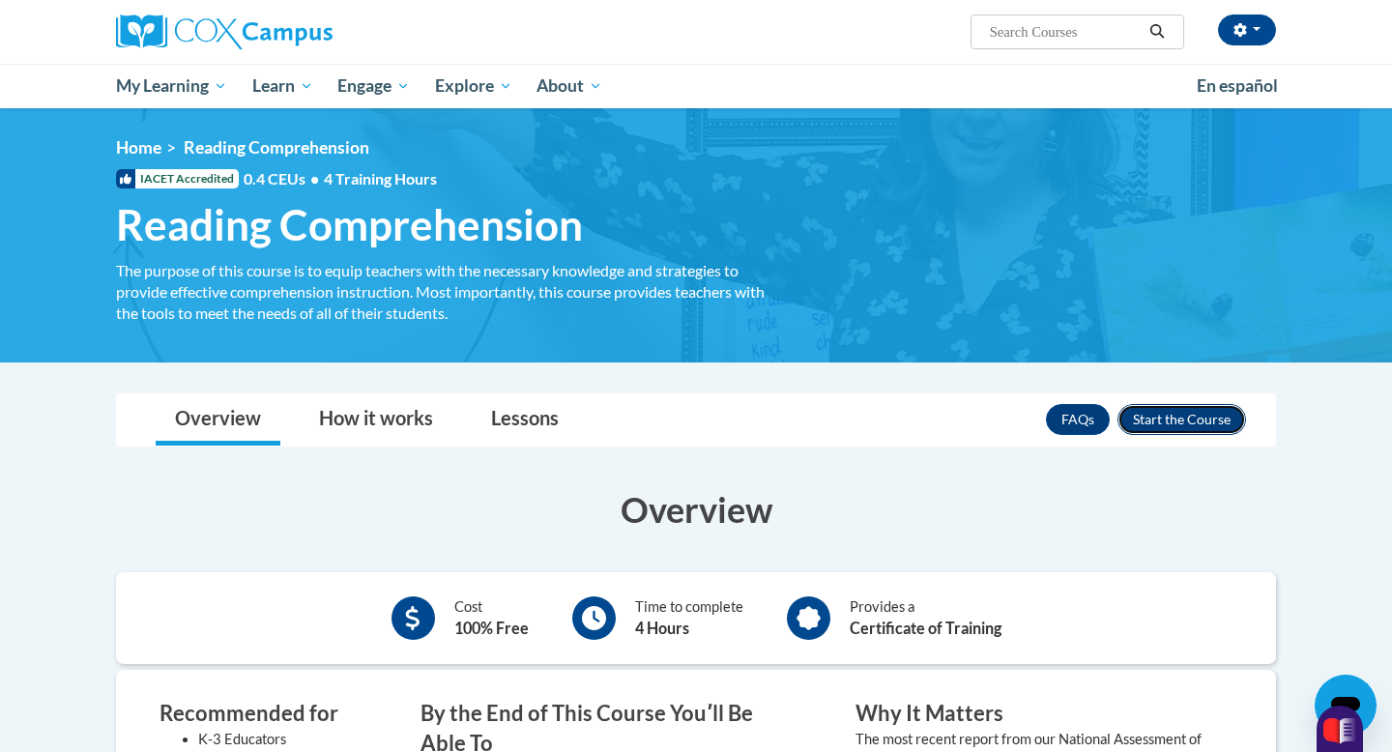
click at [1153, 425] on button "Enroll" at bounding box center [1182, 419] width 129 height 31
